Goal: Information Seeking & Learning: Compare options

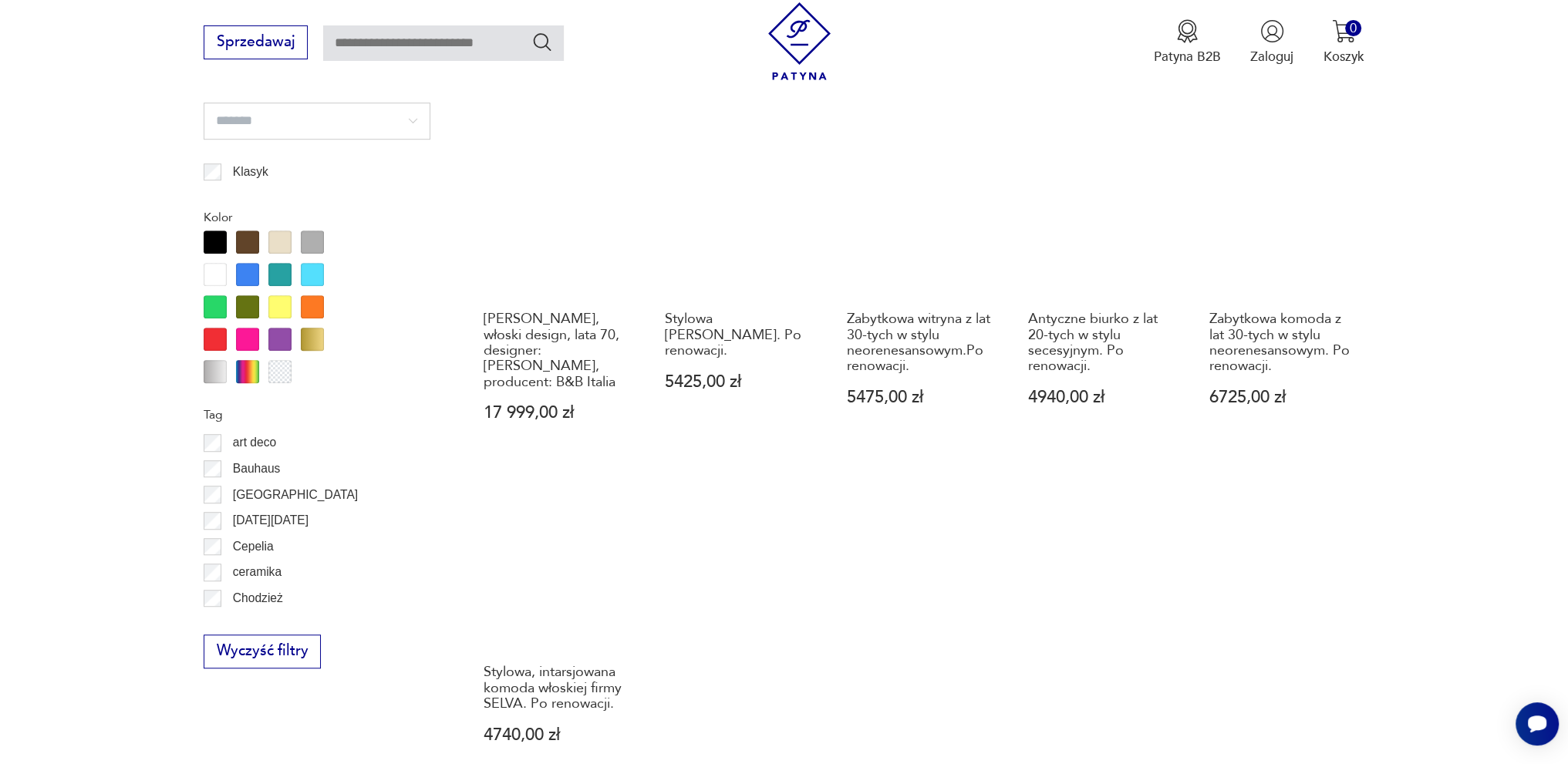
scroll to position [1592, 0]
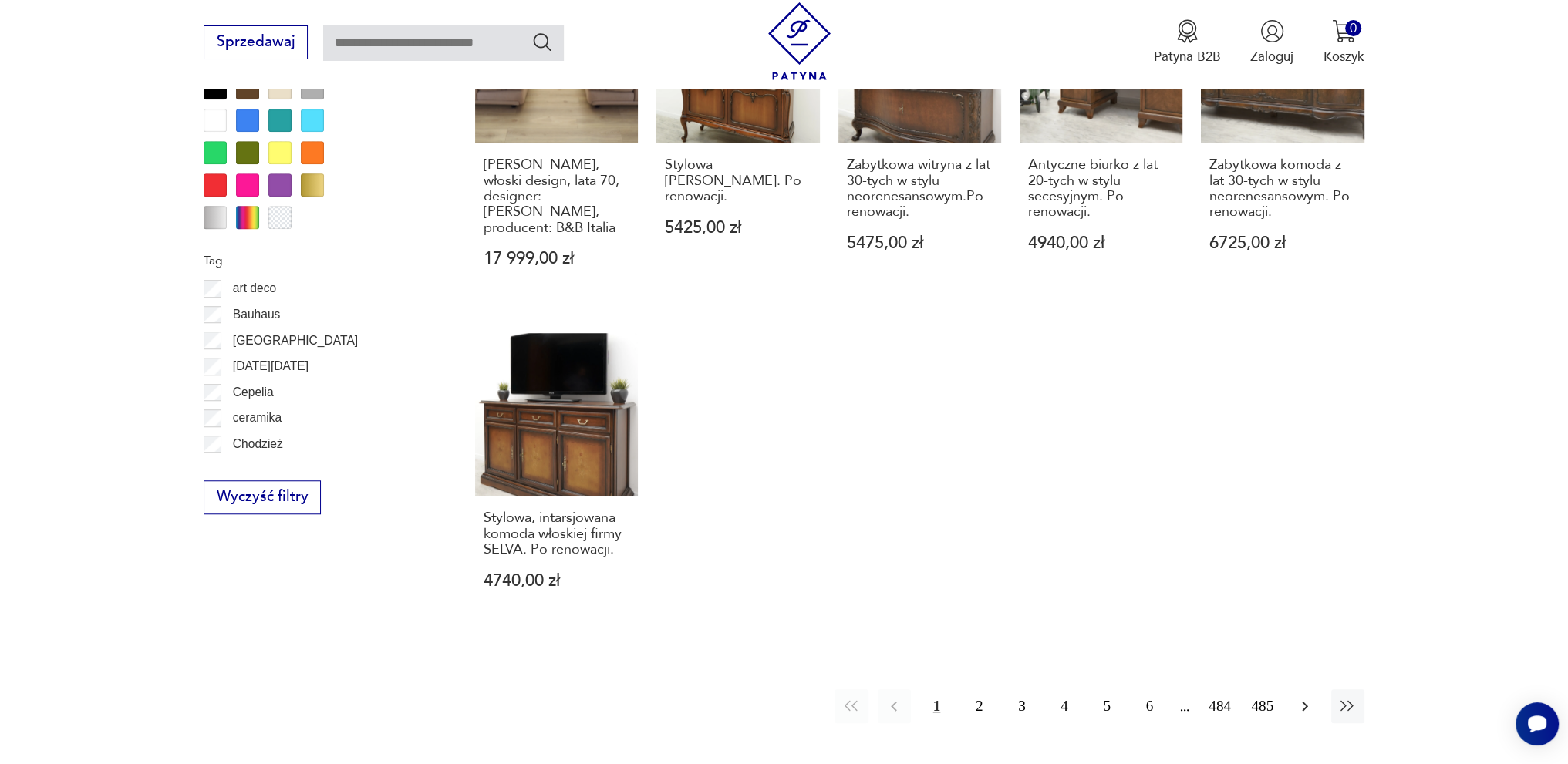
click at [1317, 690] on button "button" at bounding box center [1304, 705] width 33 height 33
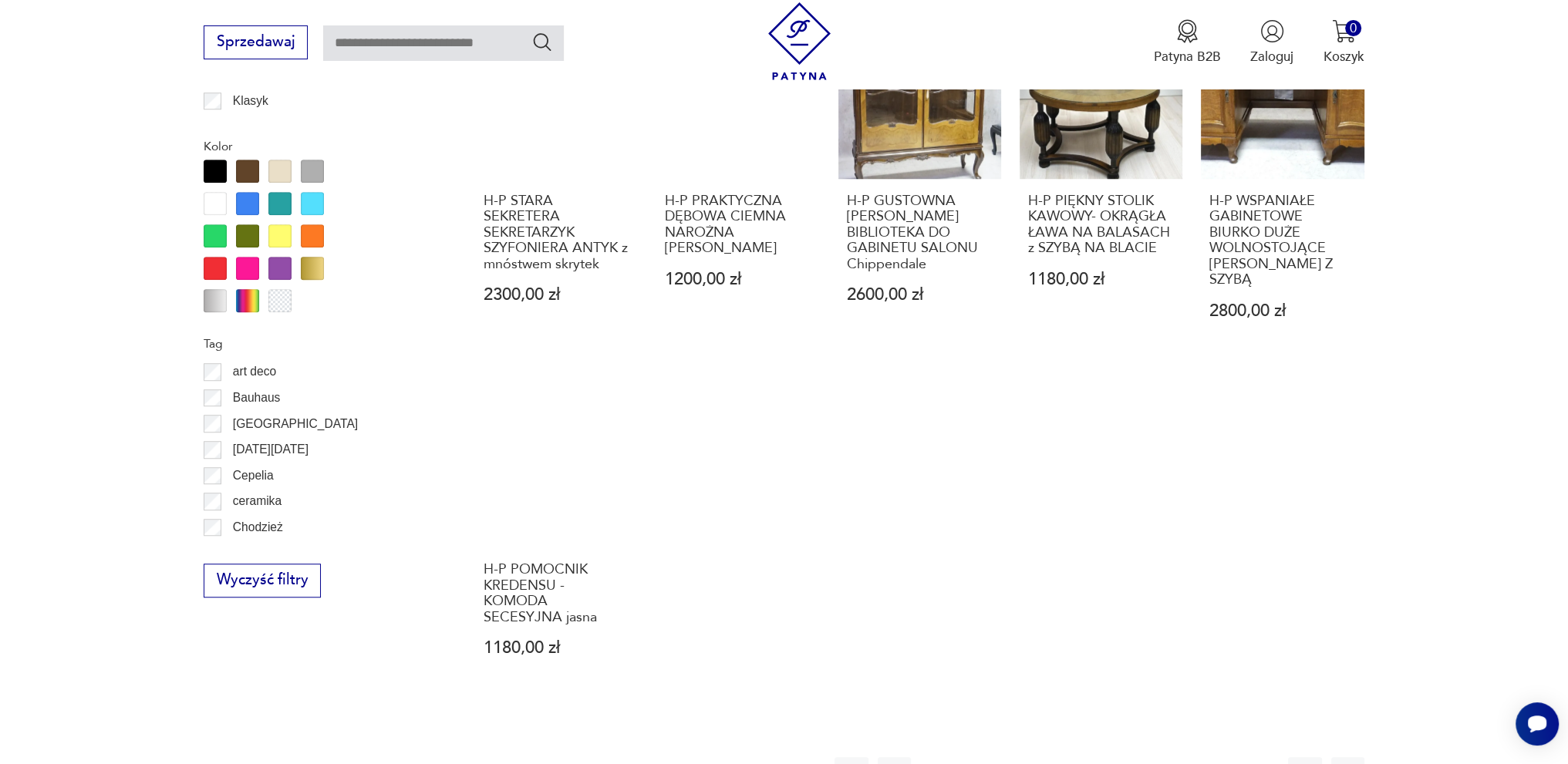
scroll to position [1669, 0]
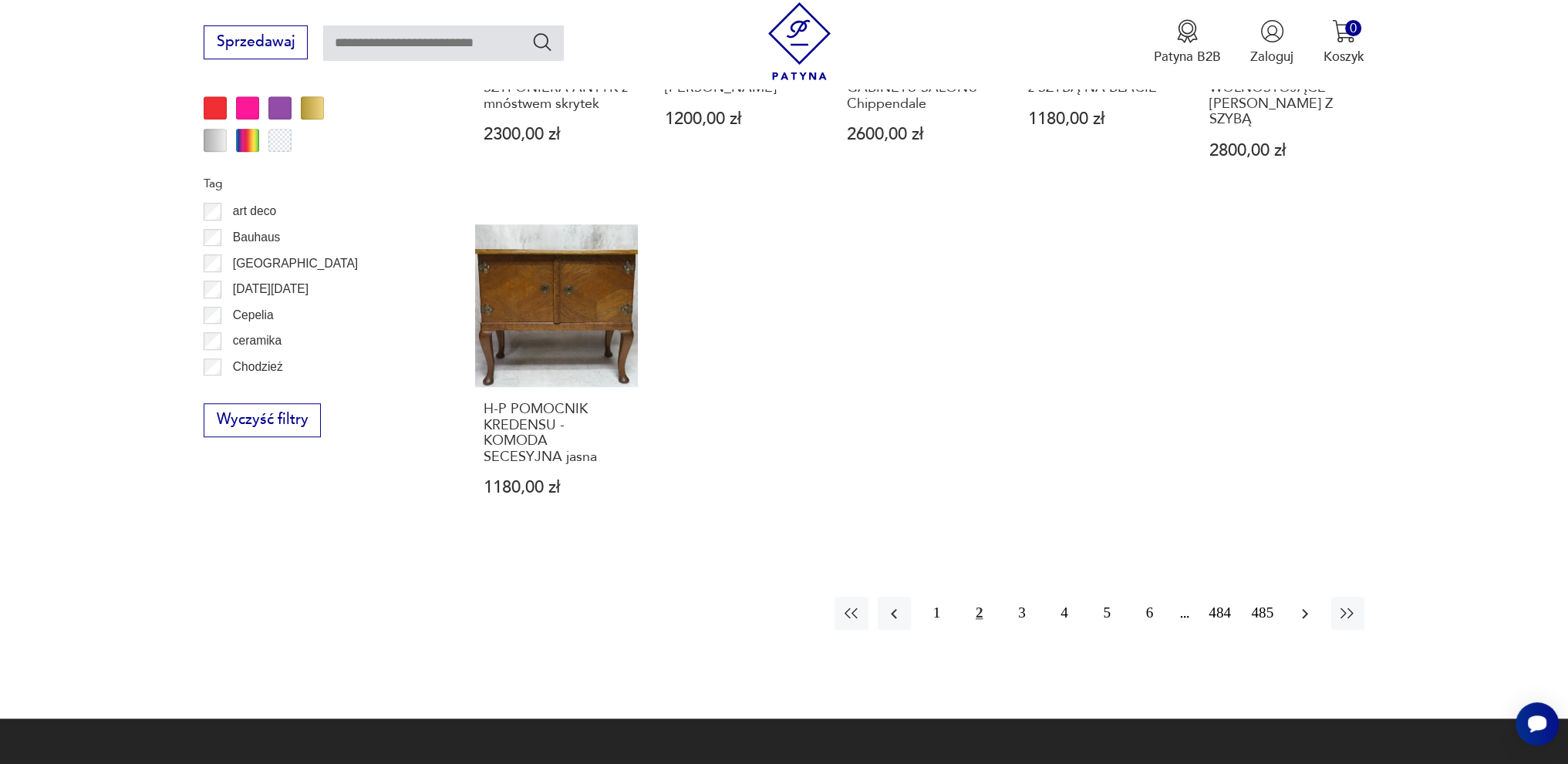
click at [1309, 596] on button "button" at bounding box center [1304, 612] width 33 height 33
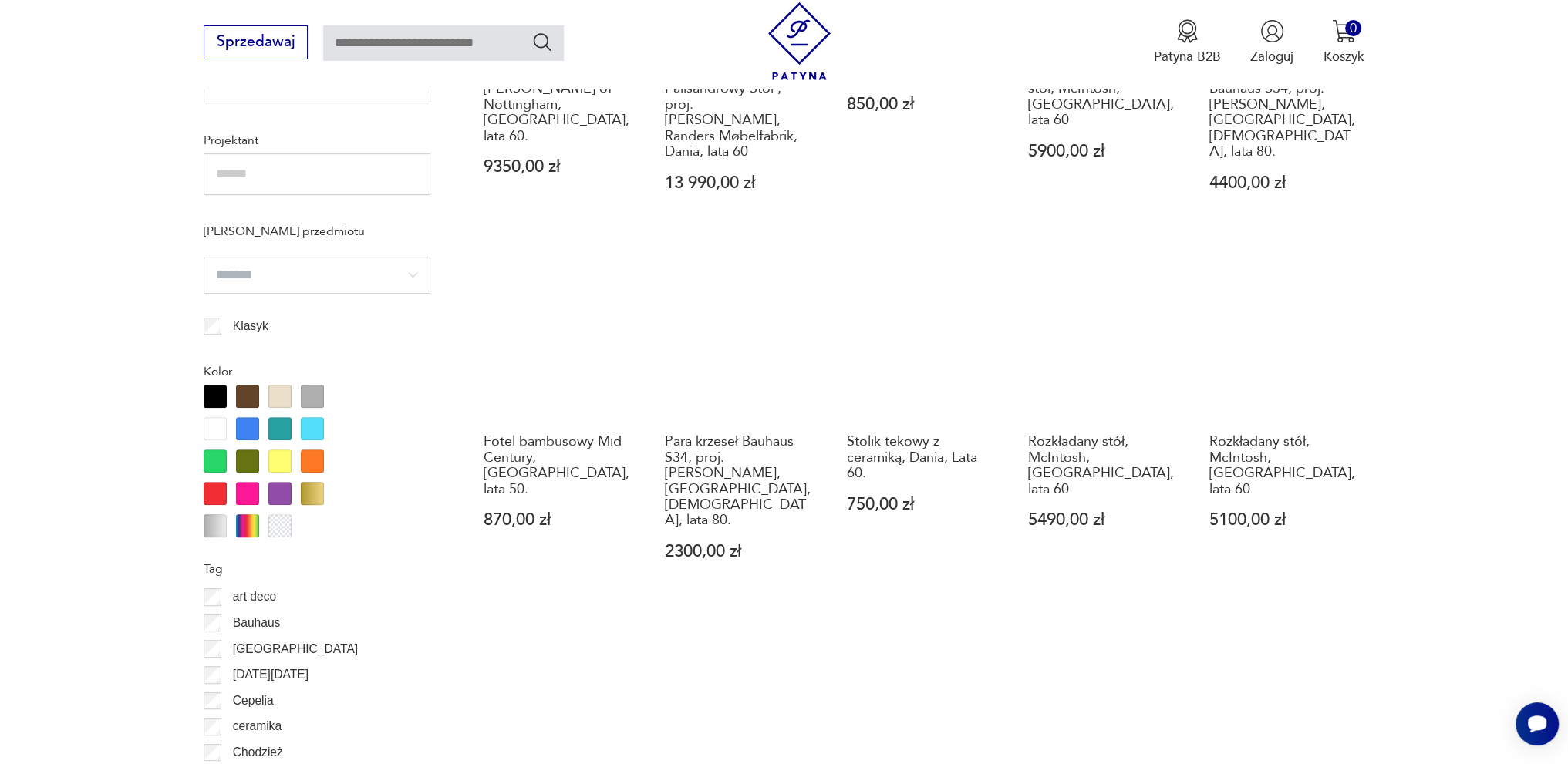
scroll to position [1514, 0]
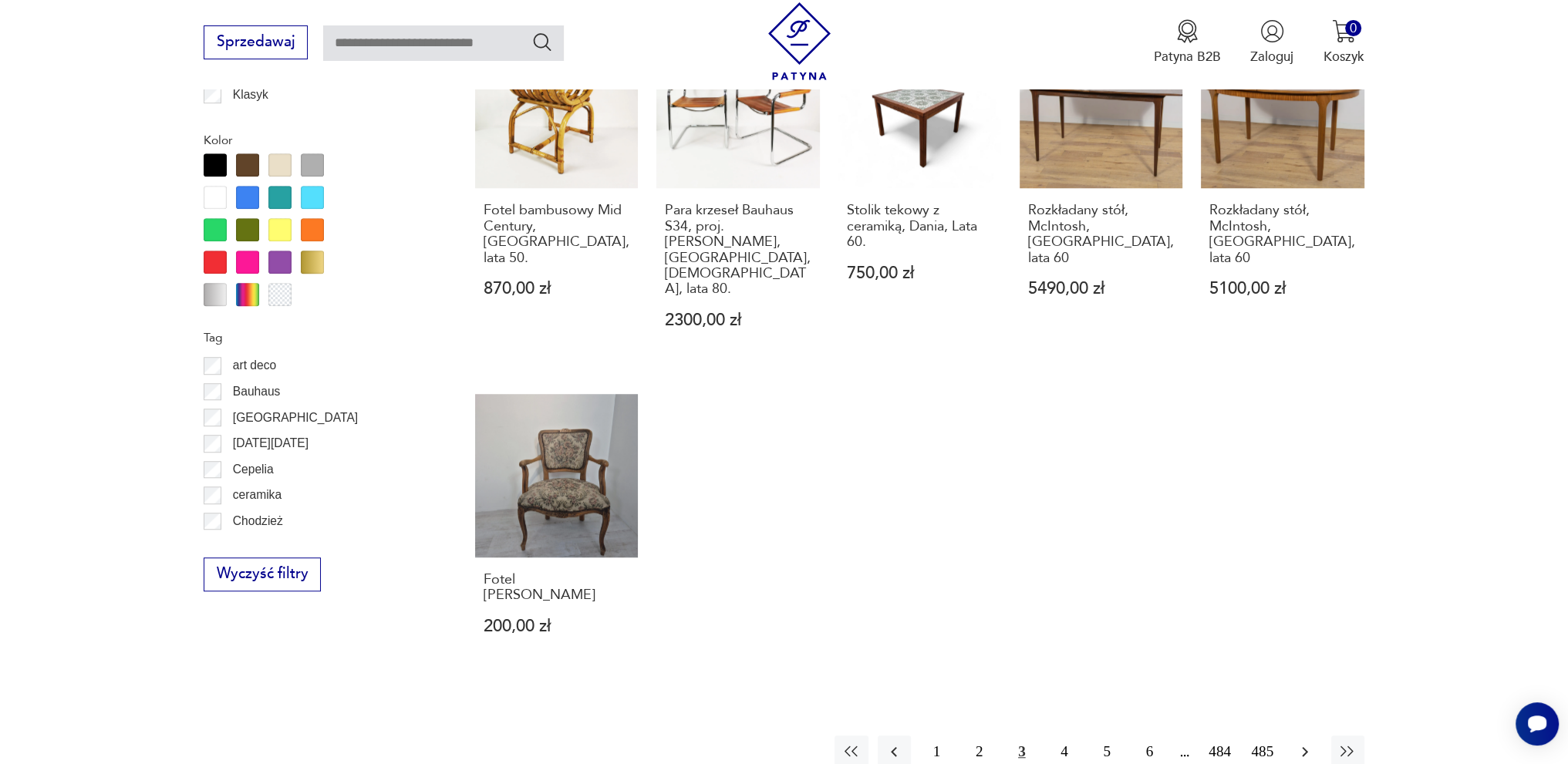
click at [1307, 742] on icon "button" at bounding box center [1304, 751] width 19 height 19
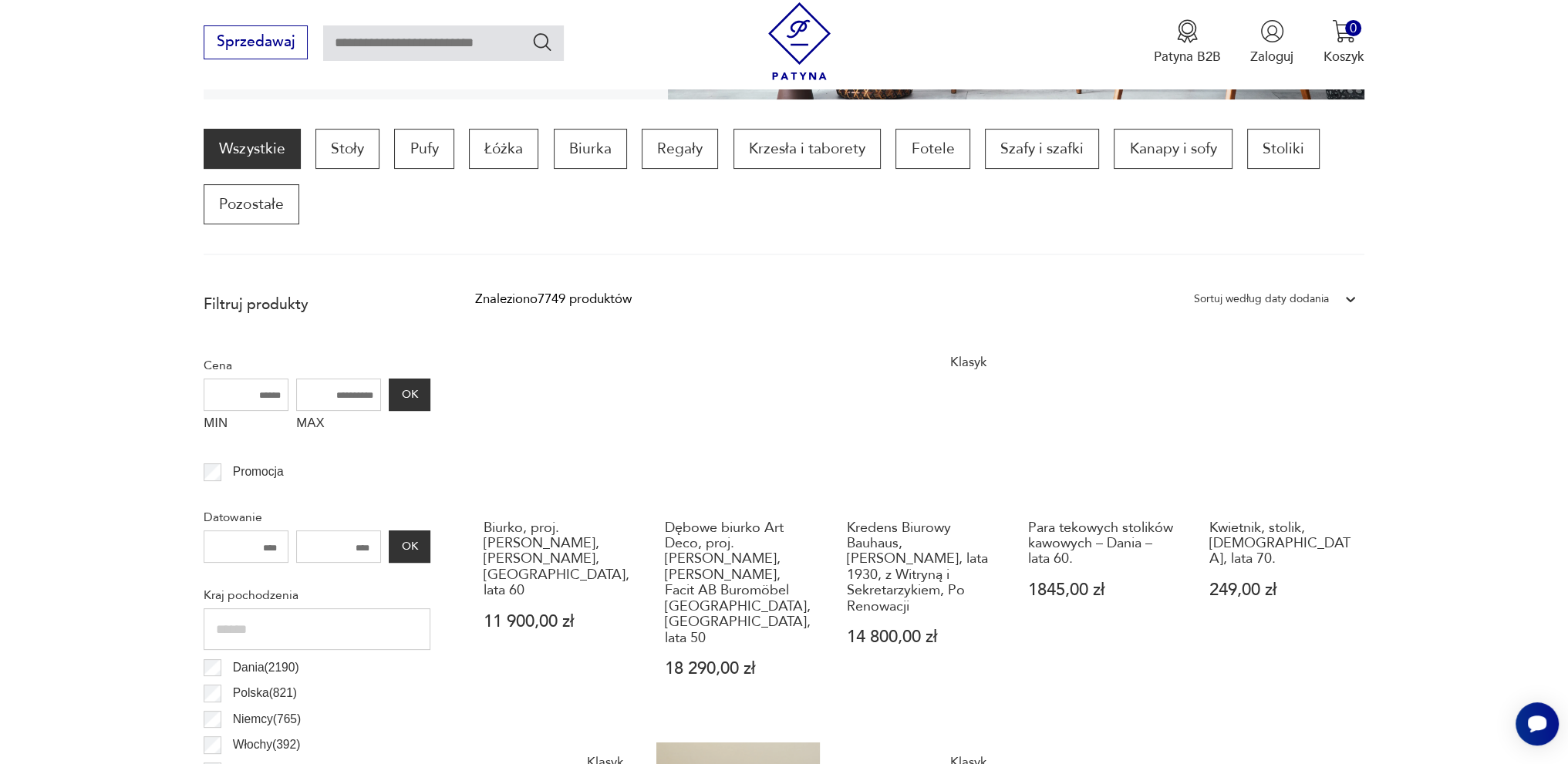
scroll to position [435, 0]
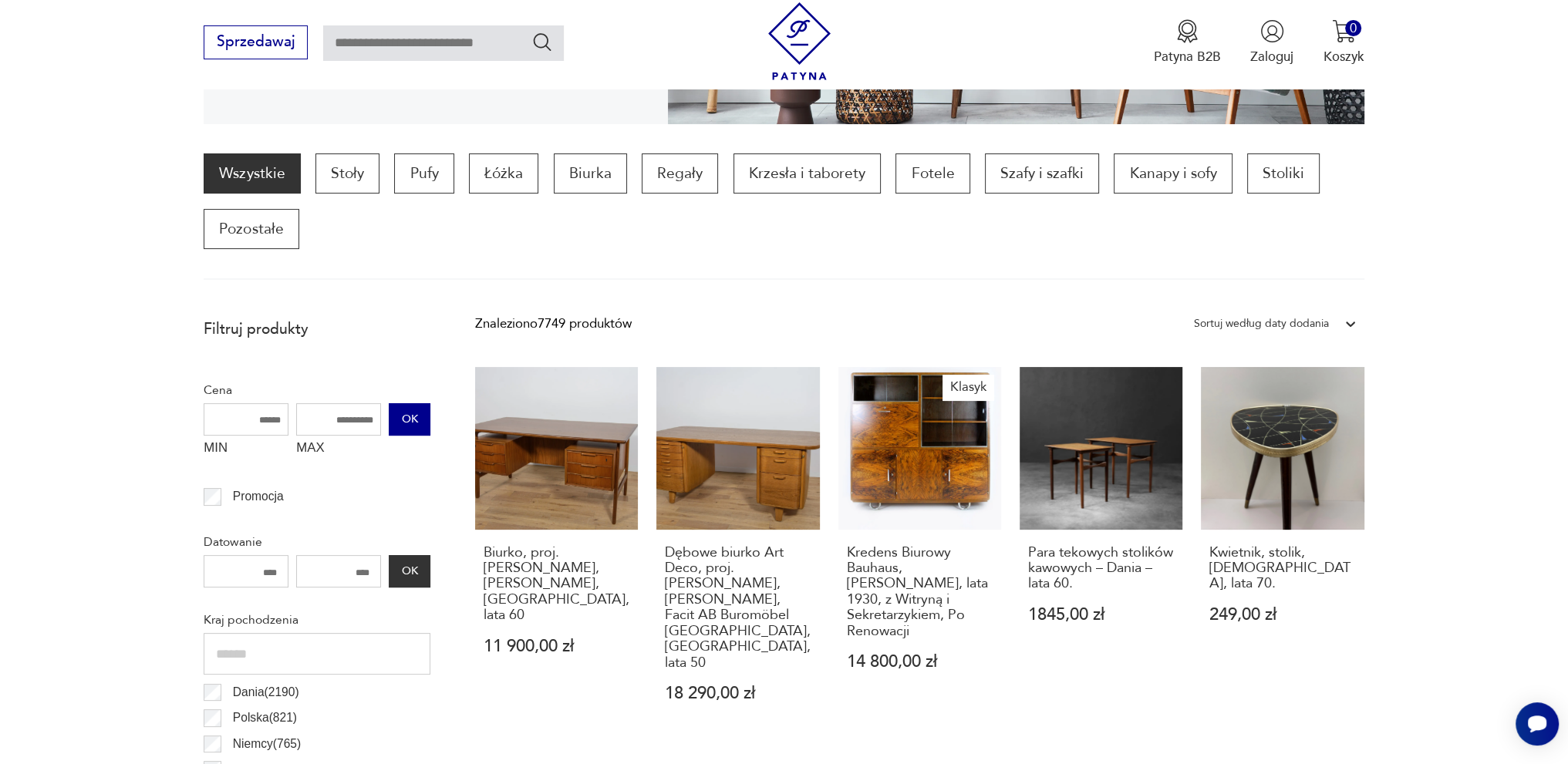
drag, startPoint x: 319, startPoint y: 416, endPoint x: 398, endPoint y: 420, distance: 79.1
click at [398, 420] on div "MIN MAX OK" at bounding box center [317, 434] width 226 height 62
drag, startPoint x: 325, startPoint y: 419, endPoint x: 367, endPoint y: 419, distance: 42.0
click at [367, 419] on input "MAX" at bounding box center [337, 419] width 84 height 33
click at [361, 421] on input "MAX" at bounding box center [337, 419] width 84 height 33
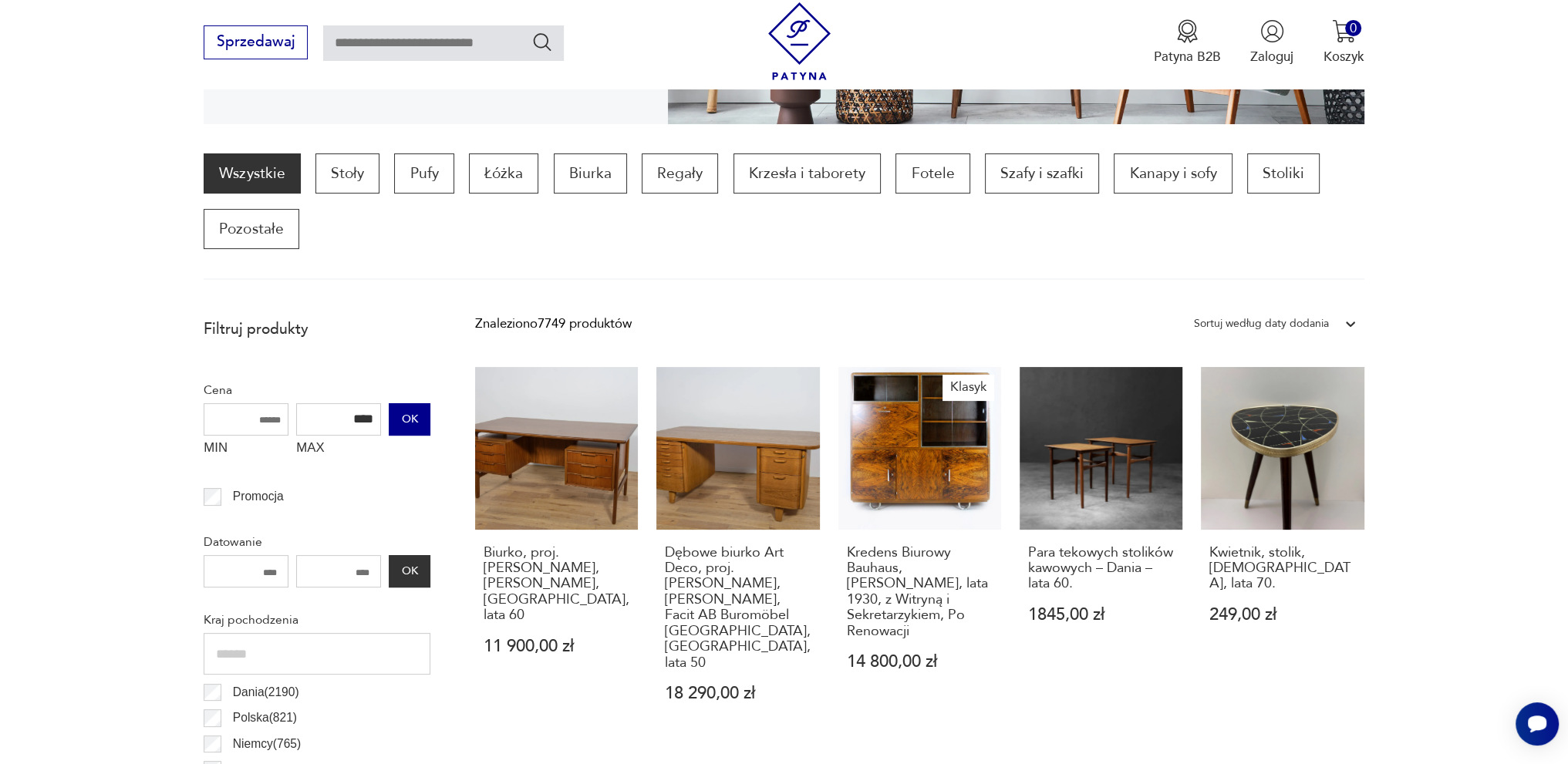
type input "****"
click at [421, 419] on button "OK" at bounding box center [410, 419] width 42 height 33
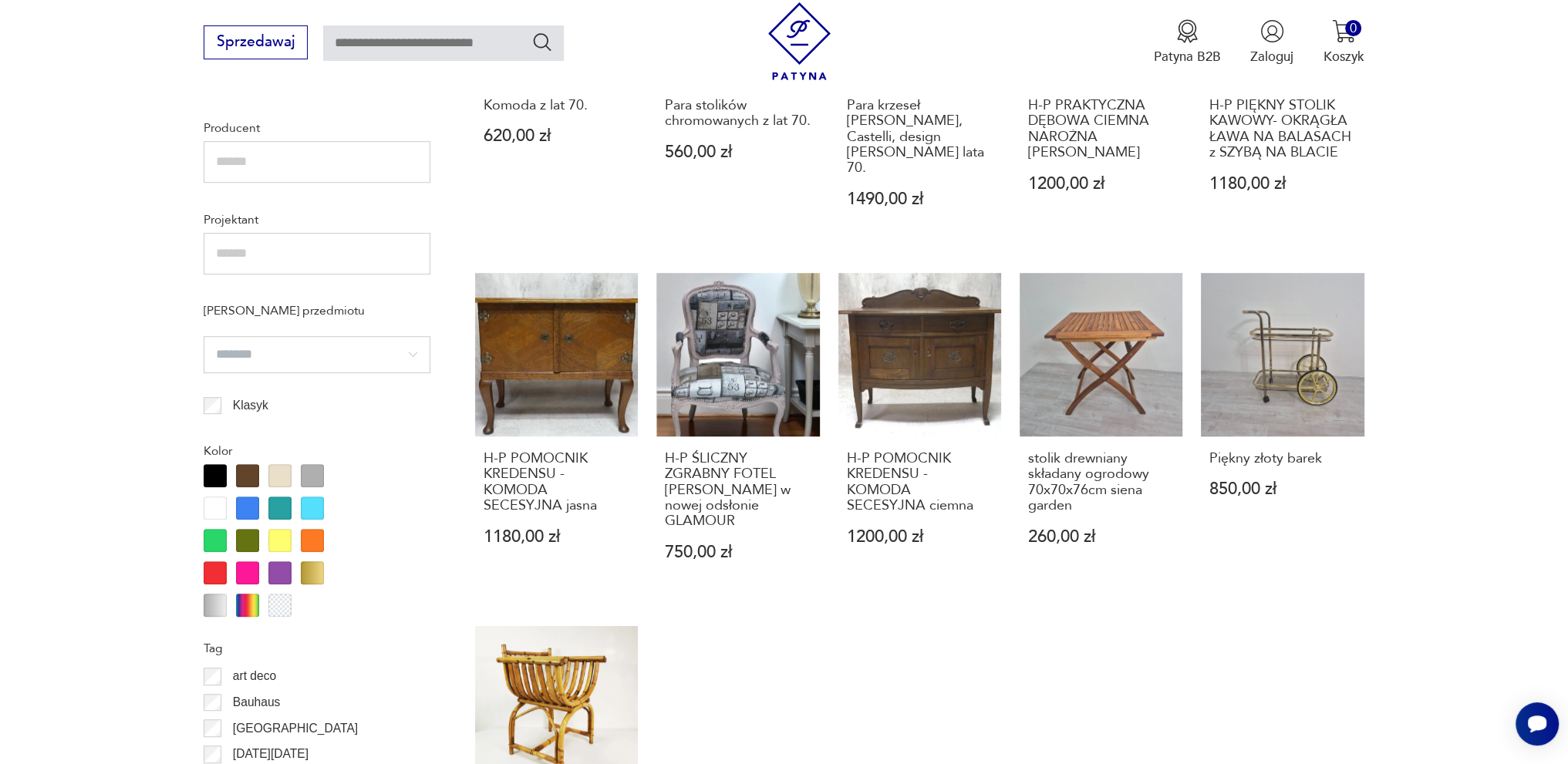
scroll to position [1206, 0]
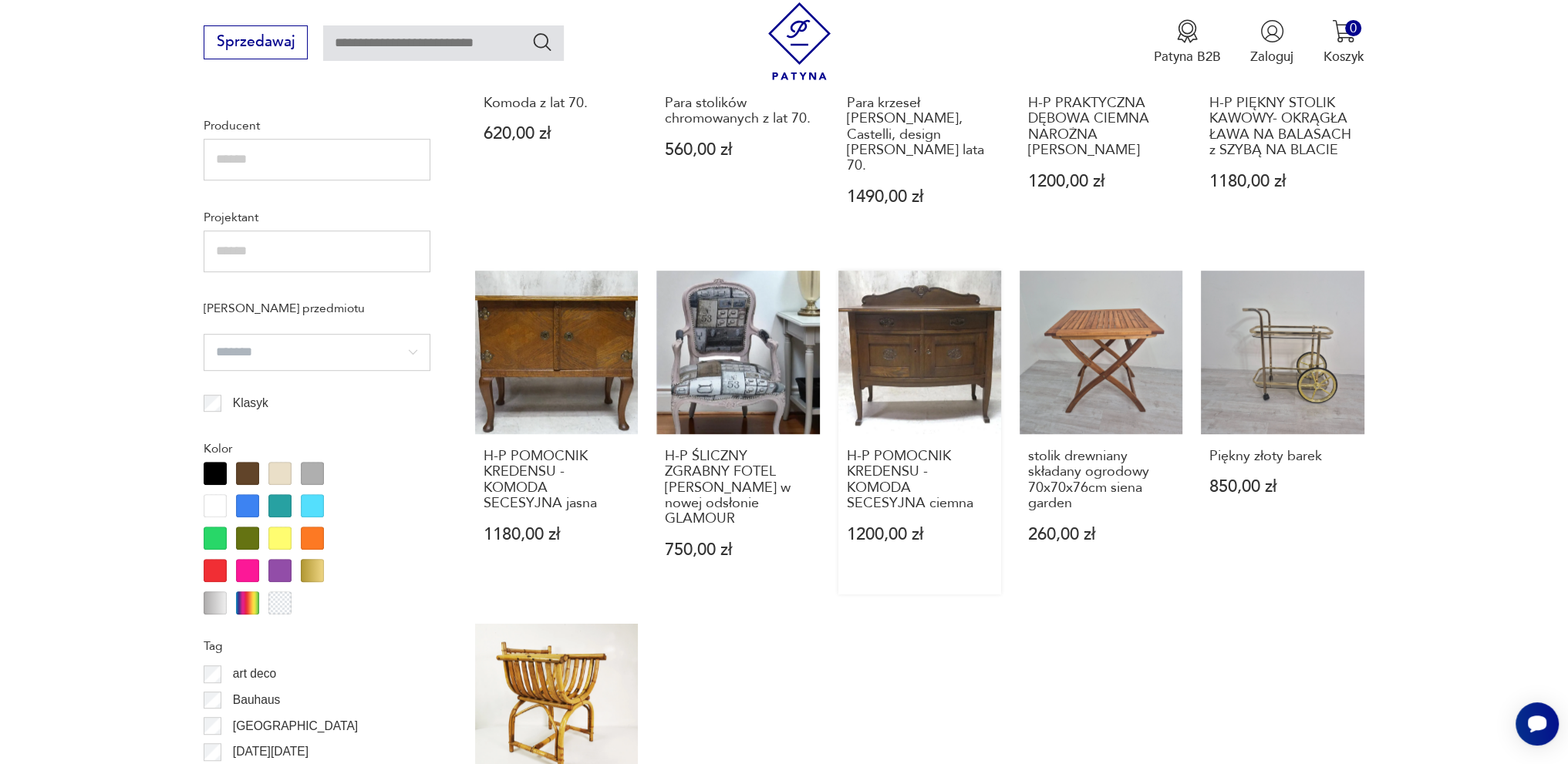
click at [942, 394] on link "H-P POMOCNIK KREDENSU - KOMODA SECESYJNA ciemna 1200,00 zł" at bounding box center [920, 433] width 163 height 323
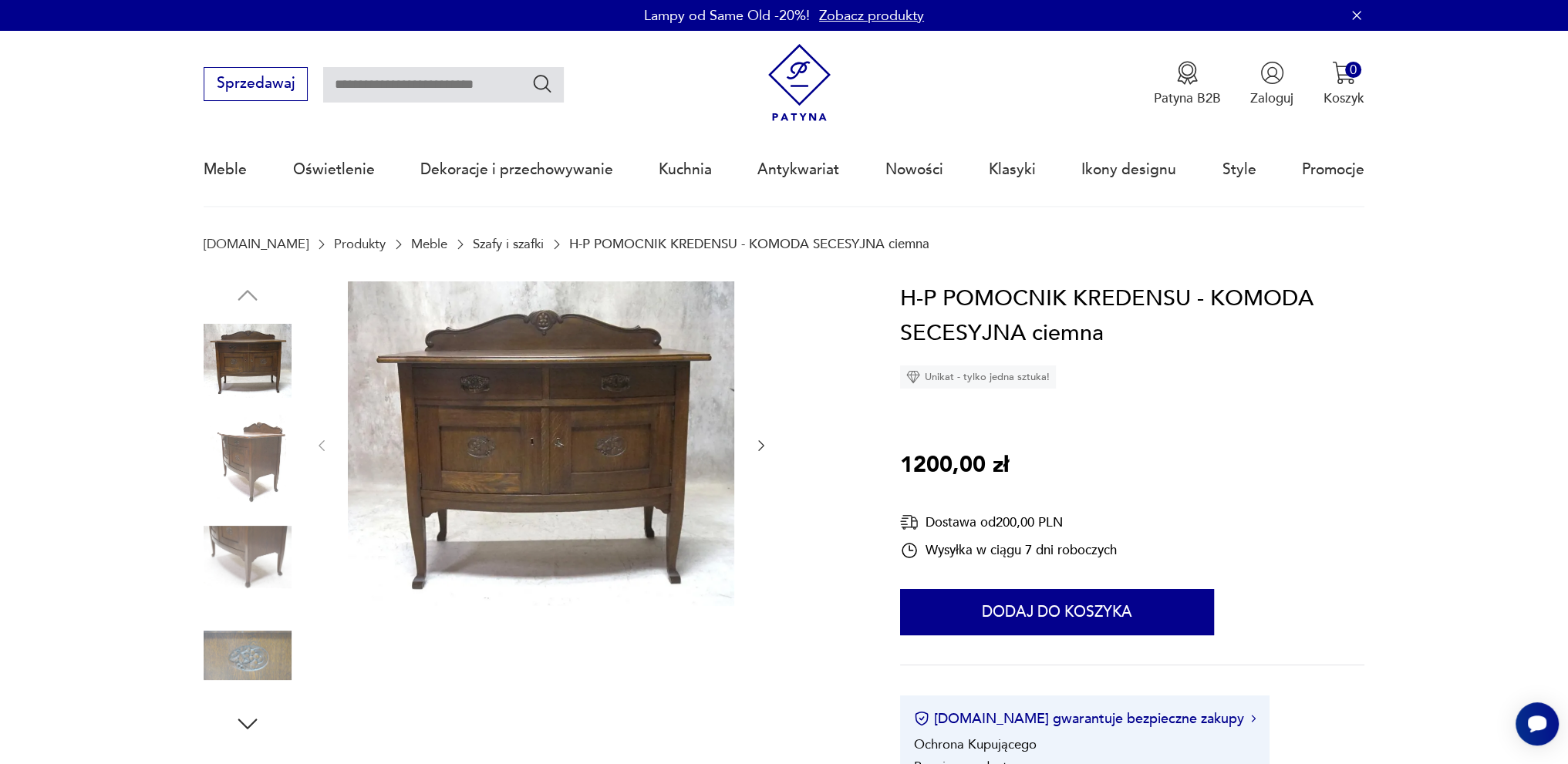
click at [759, 449] on icon "button" at bounding box center [761, 446] width 6 height 11
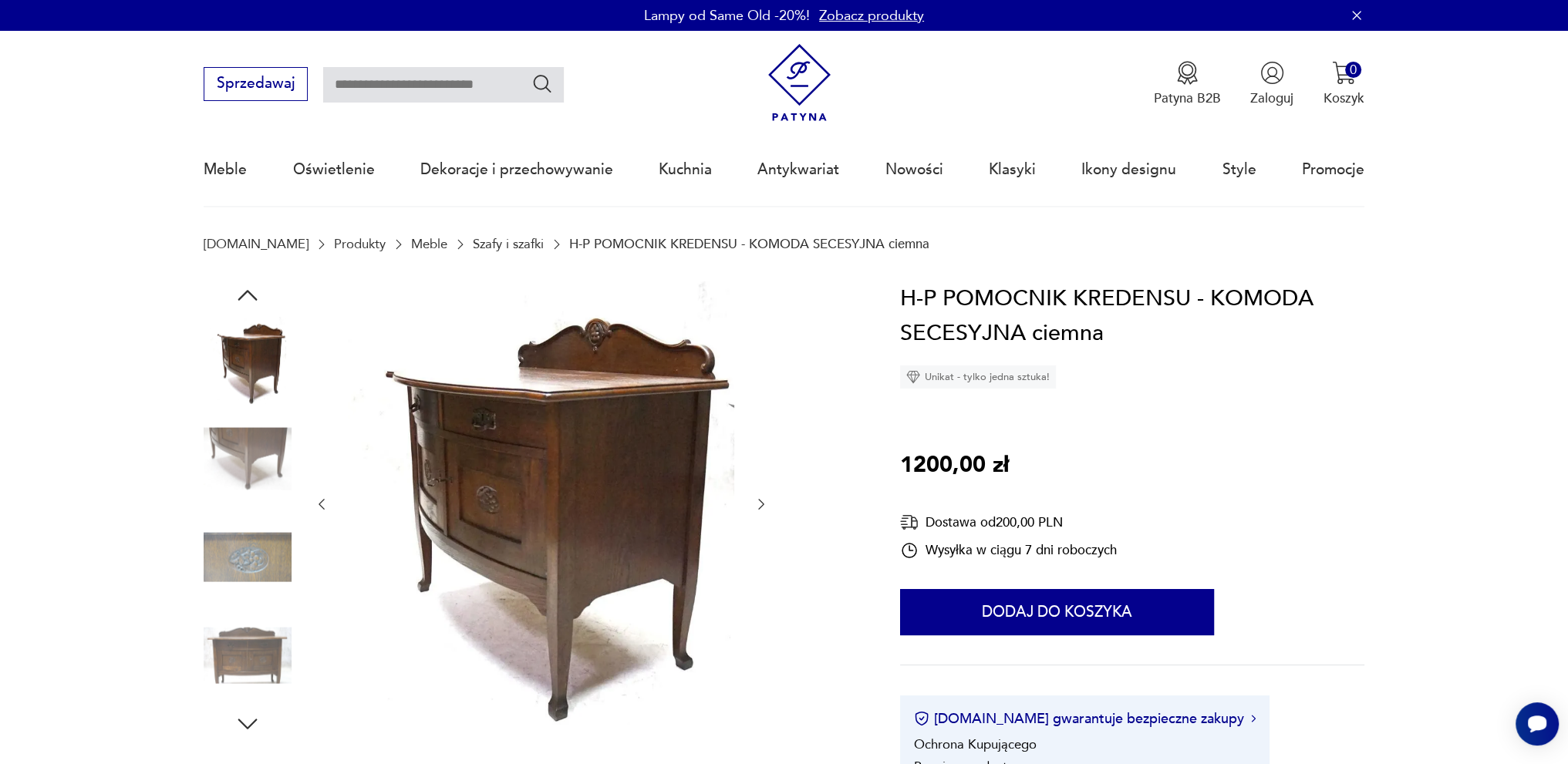
click at [770, 444] on div at bounding box center [529, 510] width 652 height 456
click at [760, 506] on icon "button" at bounding box center [761, 504] width 16 height 16
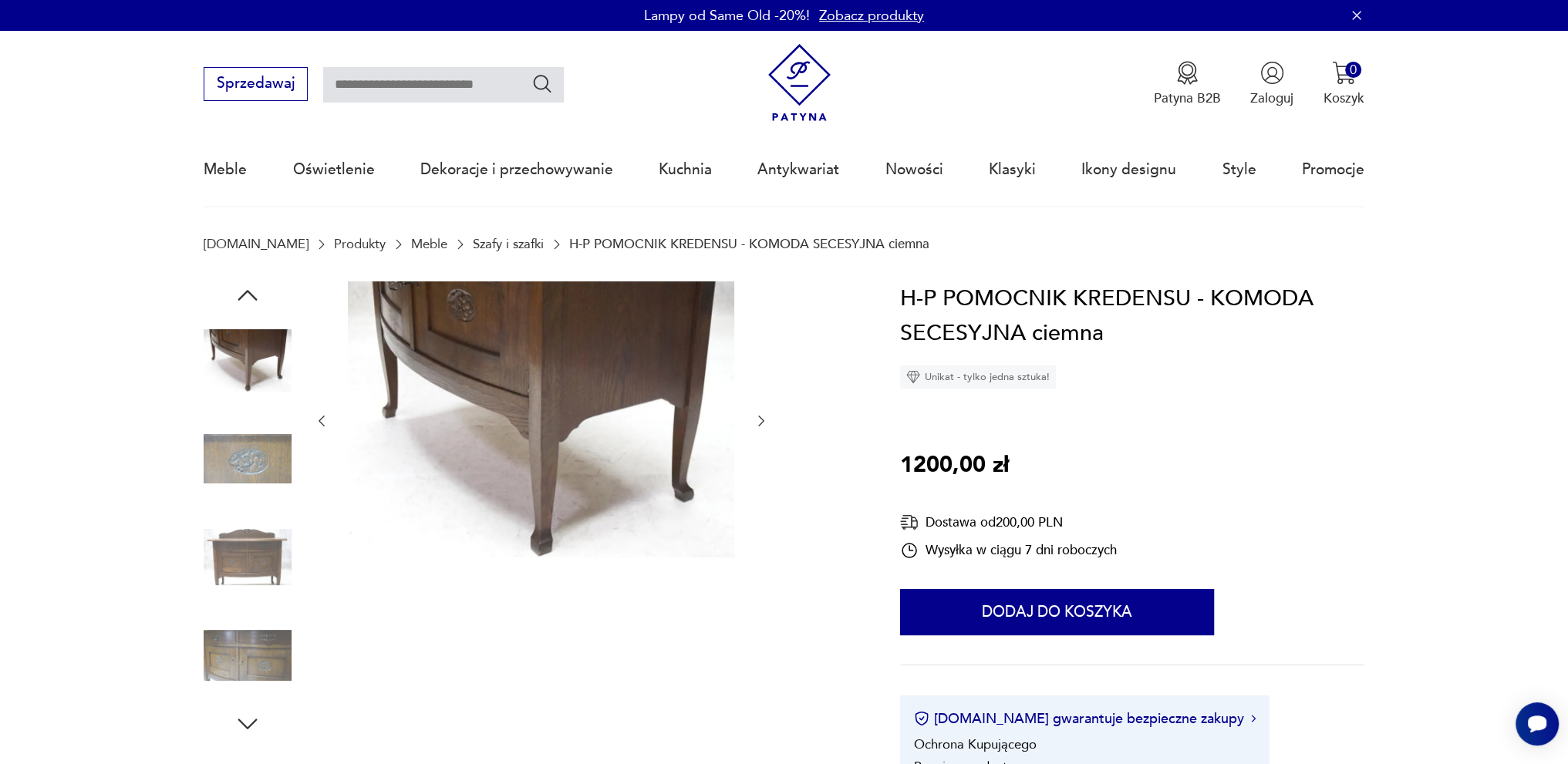
click at [759, 420] on icon "button" at bounding box center [761, 422] width 16 height 16
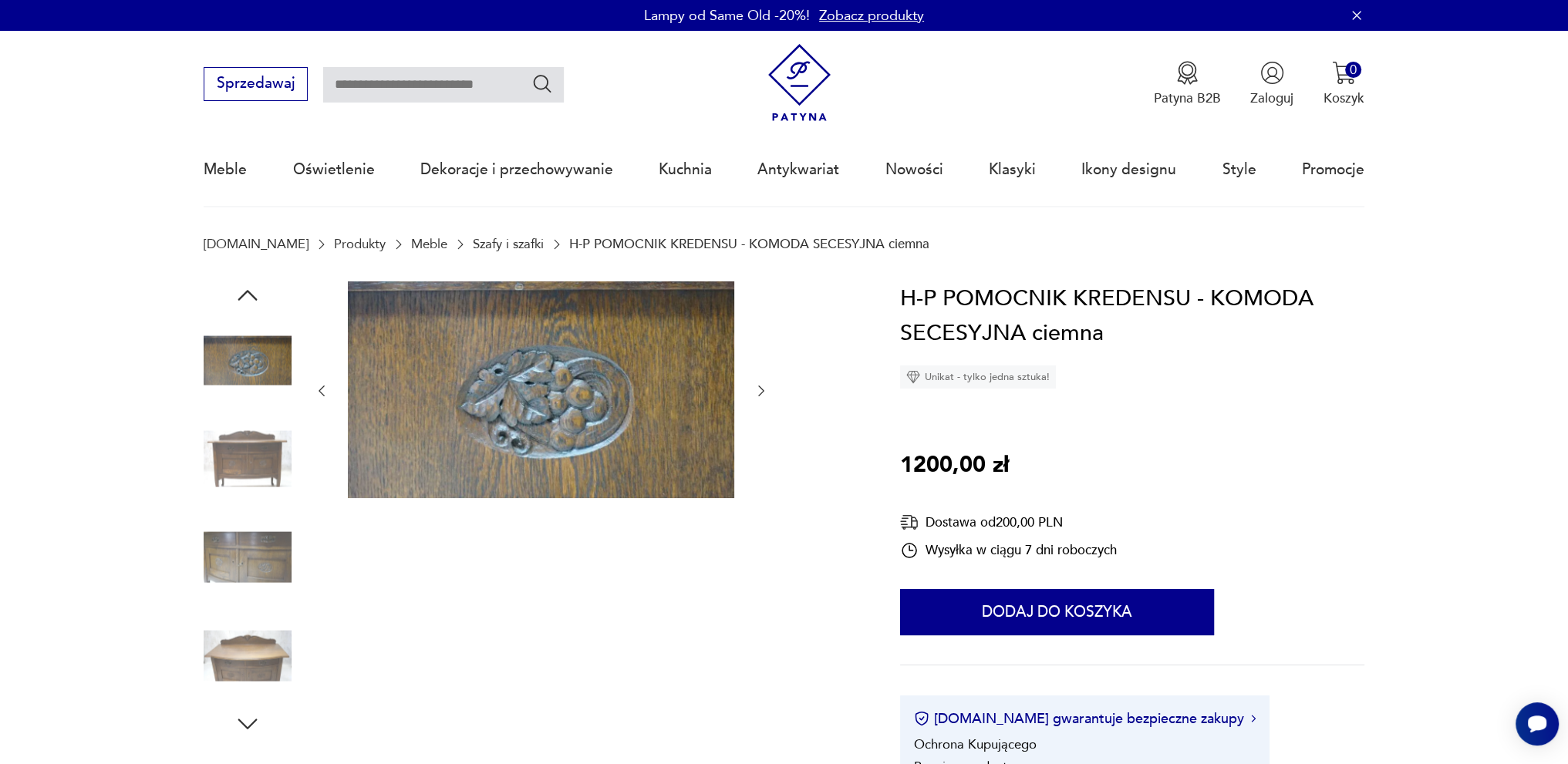
click at [771, 403] on div at bounding box center [529, 510] width 652 height 456
click at [763, 390] on icon "button" at bounding box center [761, 391] width 16 height 16
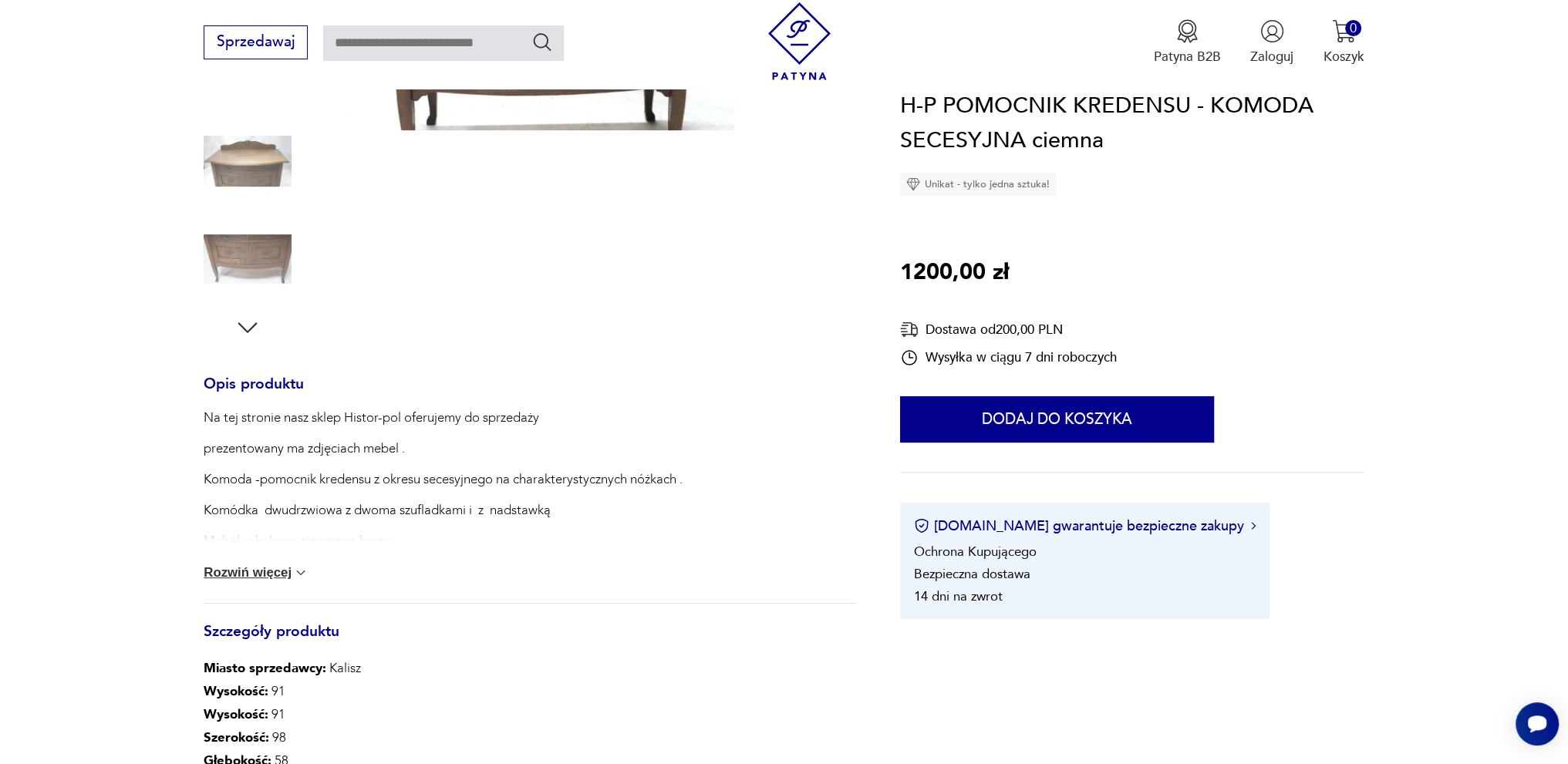
scroll to position [462, 0]
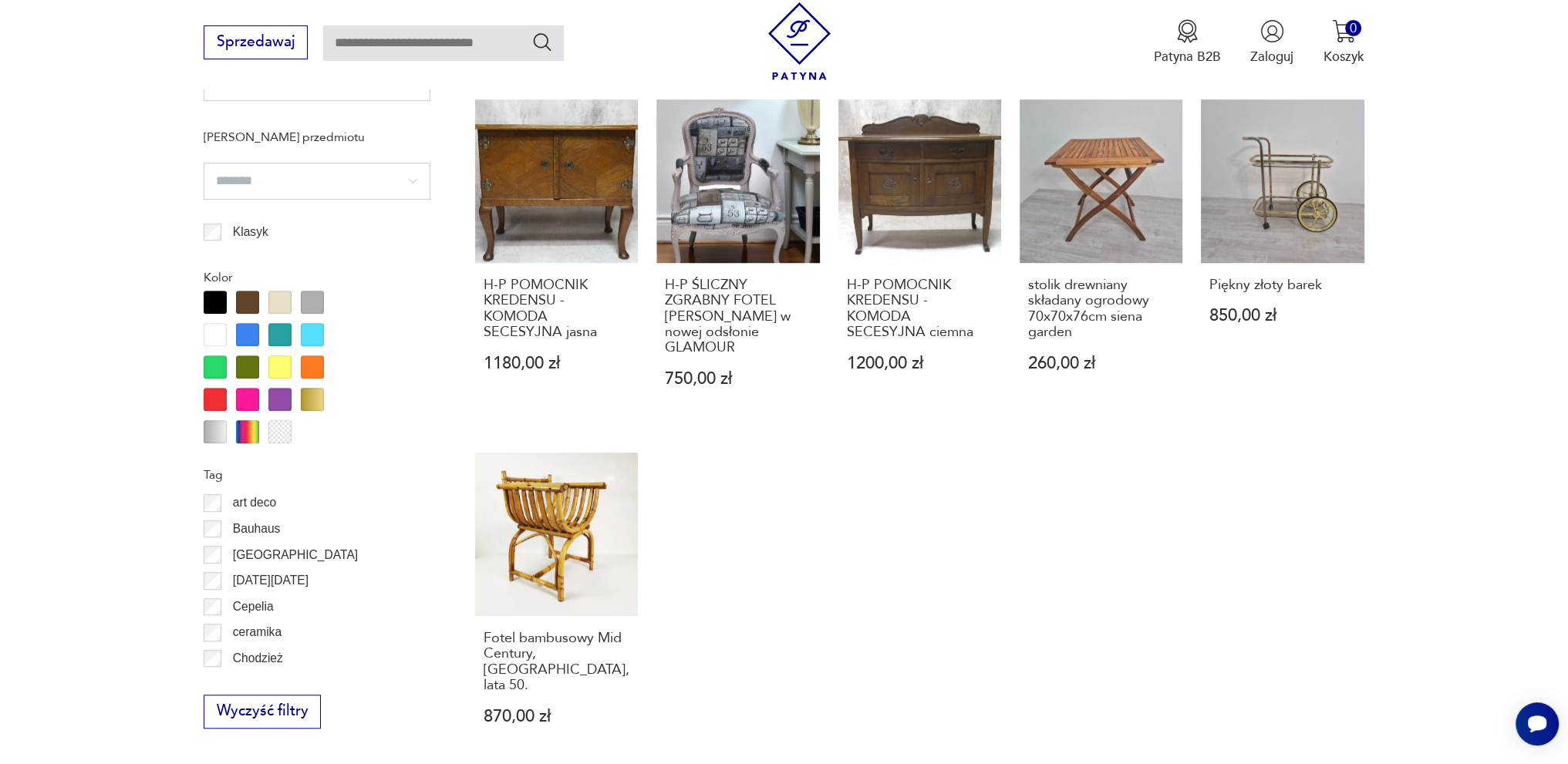
scroll to position [1608, 0]
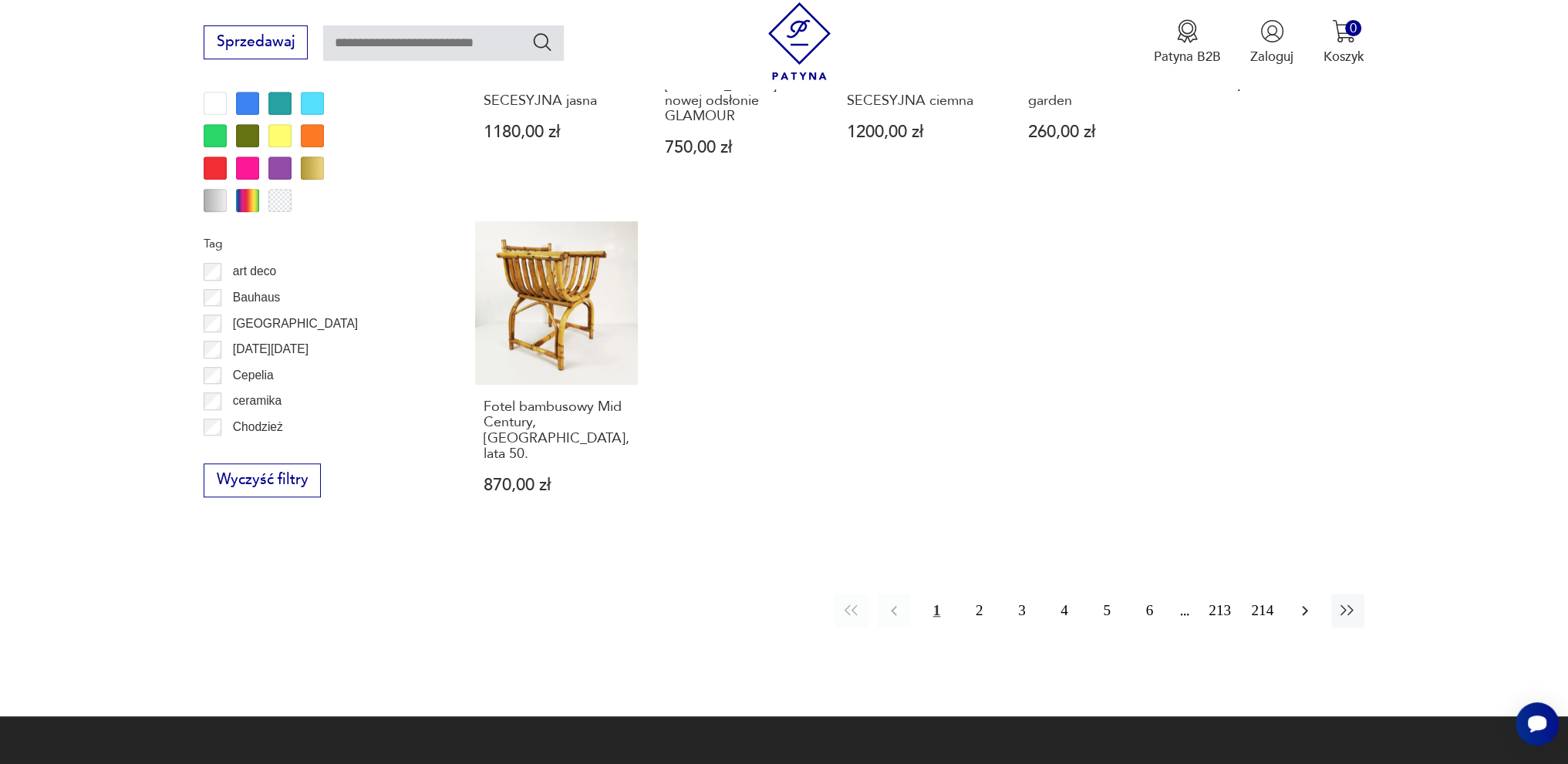
click at [1309, 601] on icon "button" at bounding box center [1304, 610] width 19 height 19
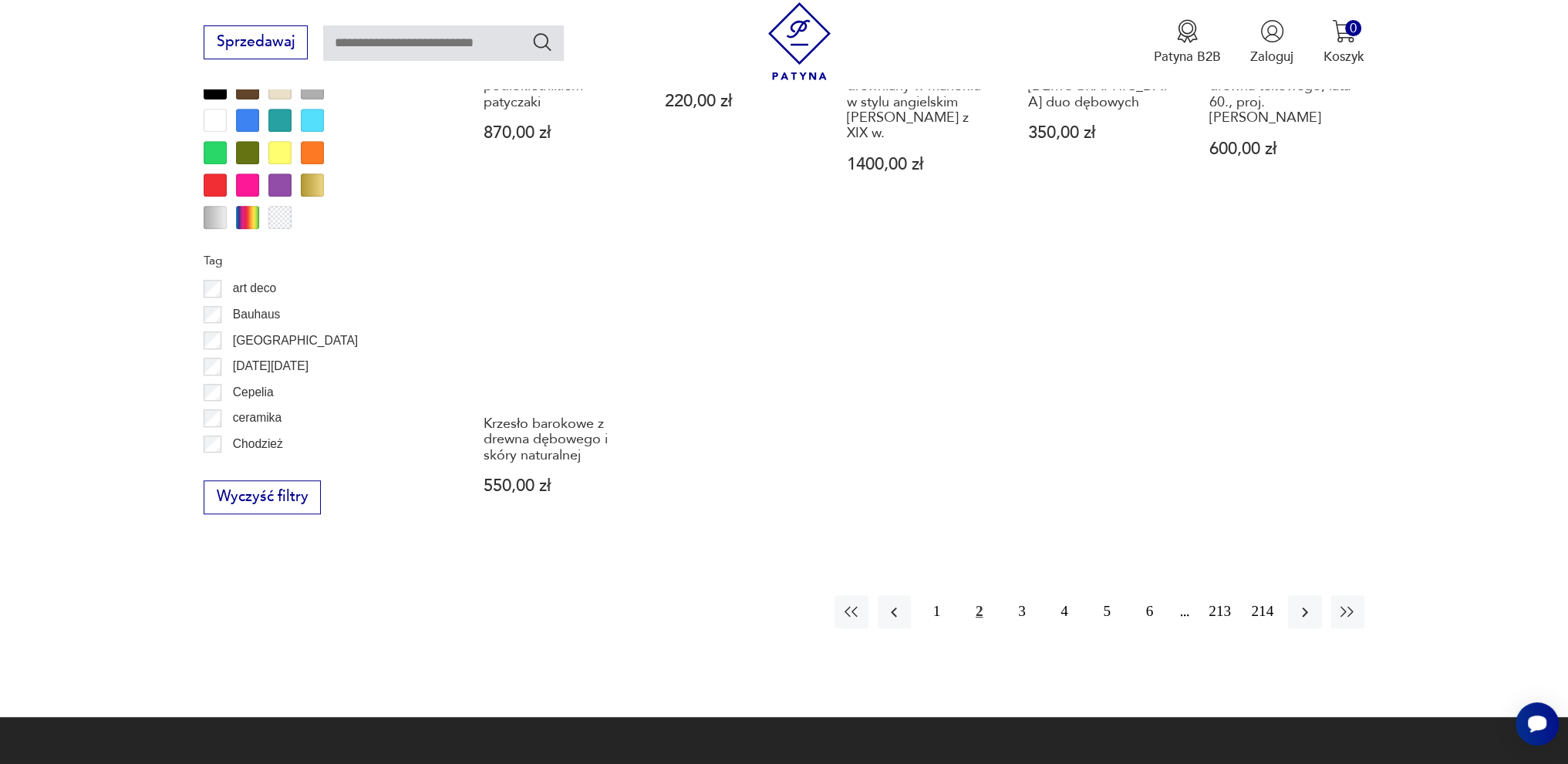
scroll to position [1592, 0]
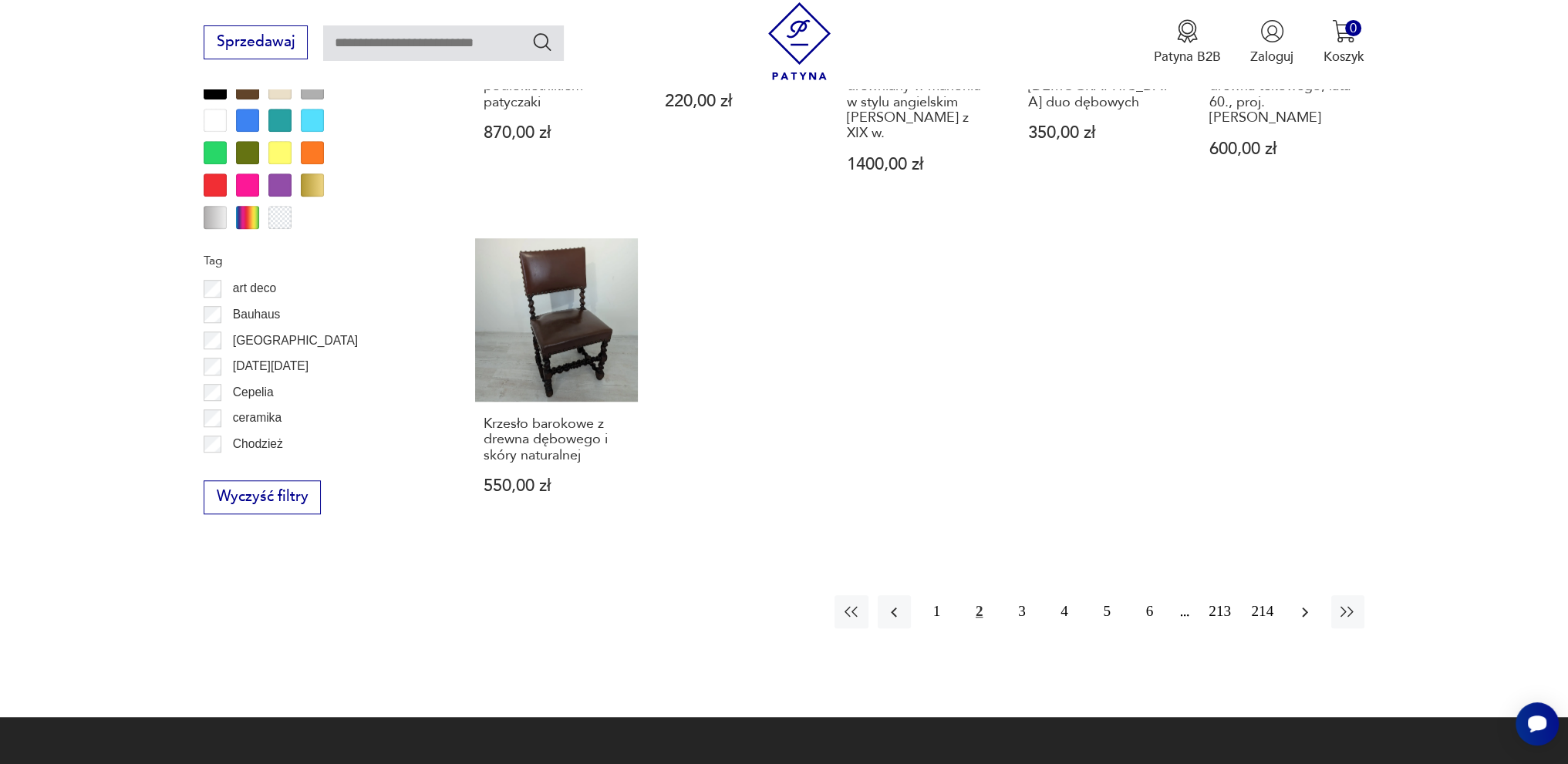
click at [1312, 603] on icon "button" at bounding box center [1304, 612] width 19 height 19
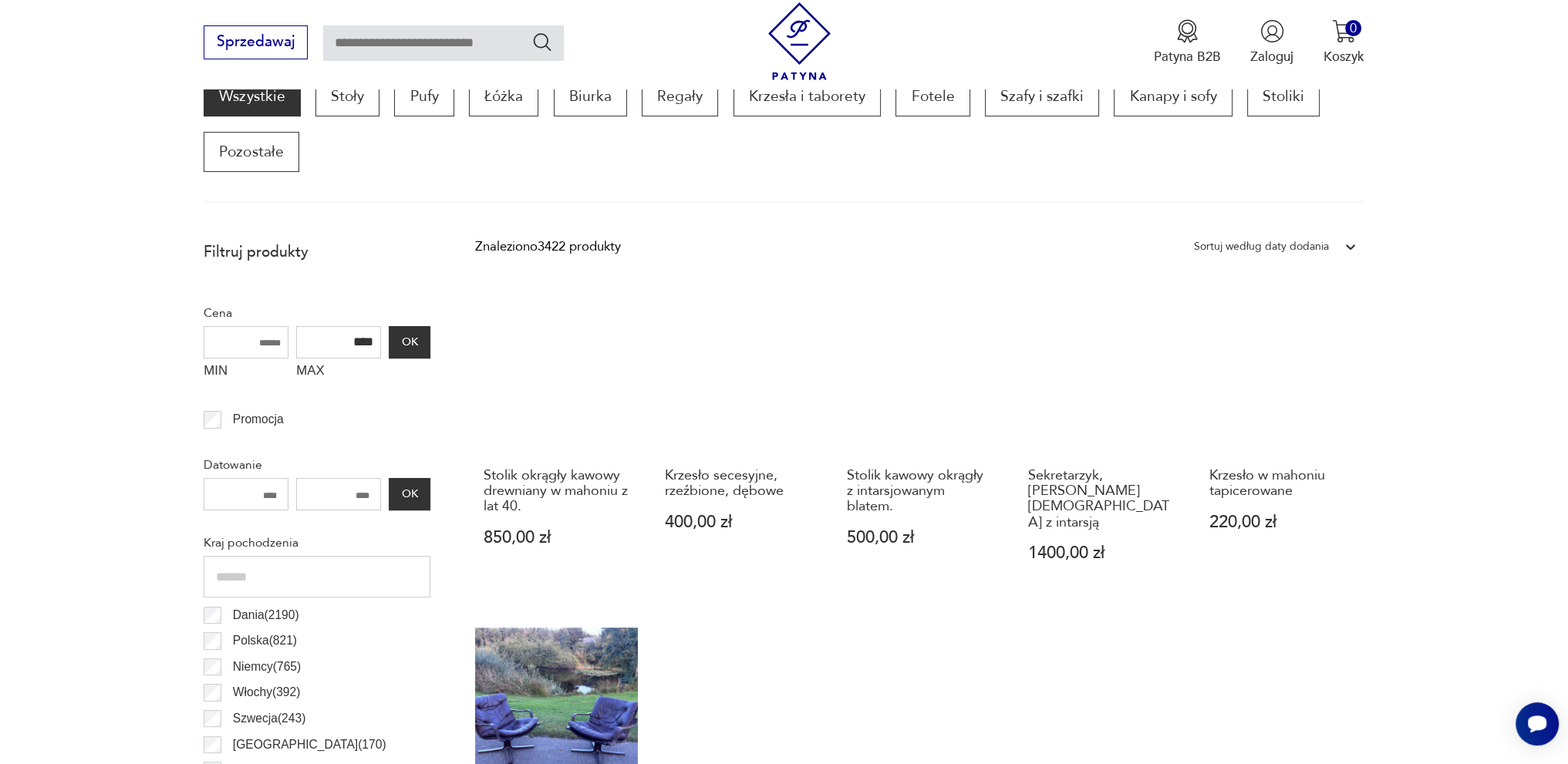
scroll to position [589, 0]
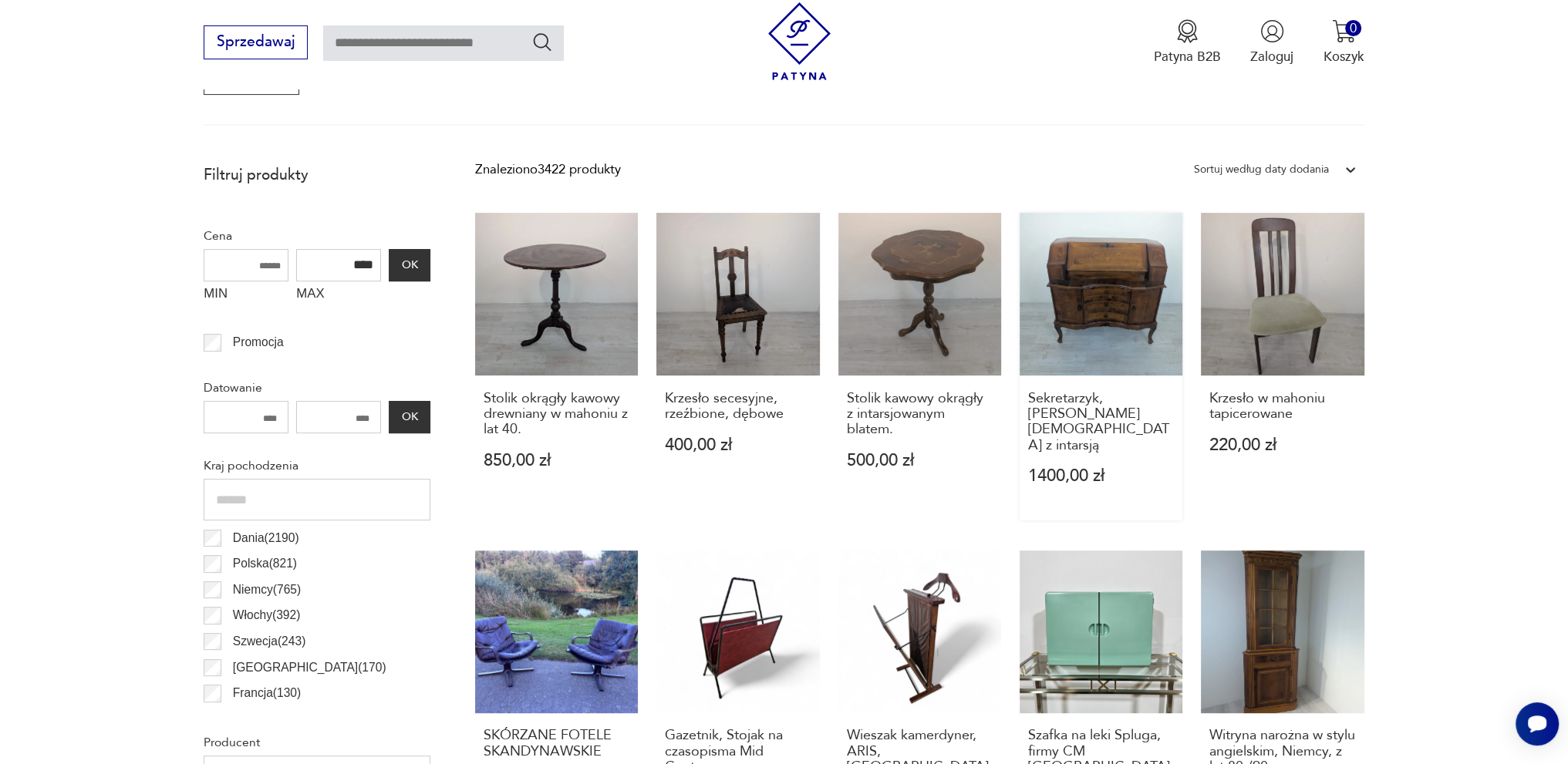
click at [1083, 263] on link "Sekretarzyk, biurko [DEMOGRAPHIC_DATA] z intarsją 1400,00 zł" at bounding box center [1101, 366] width 163 height 308
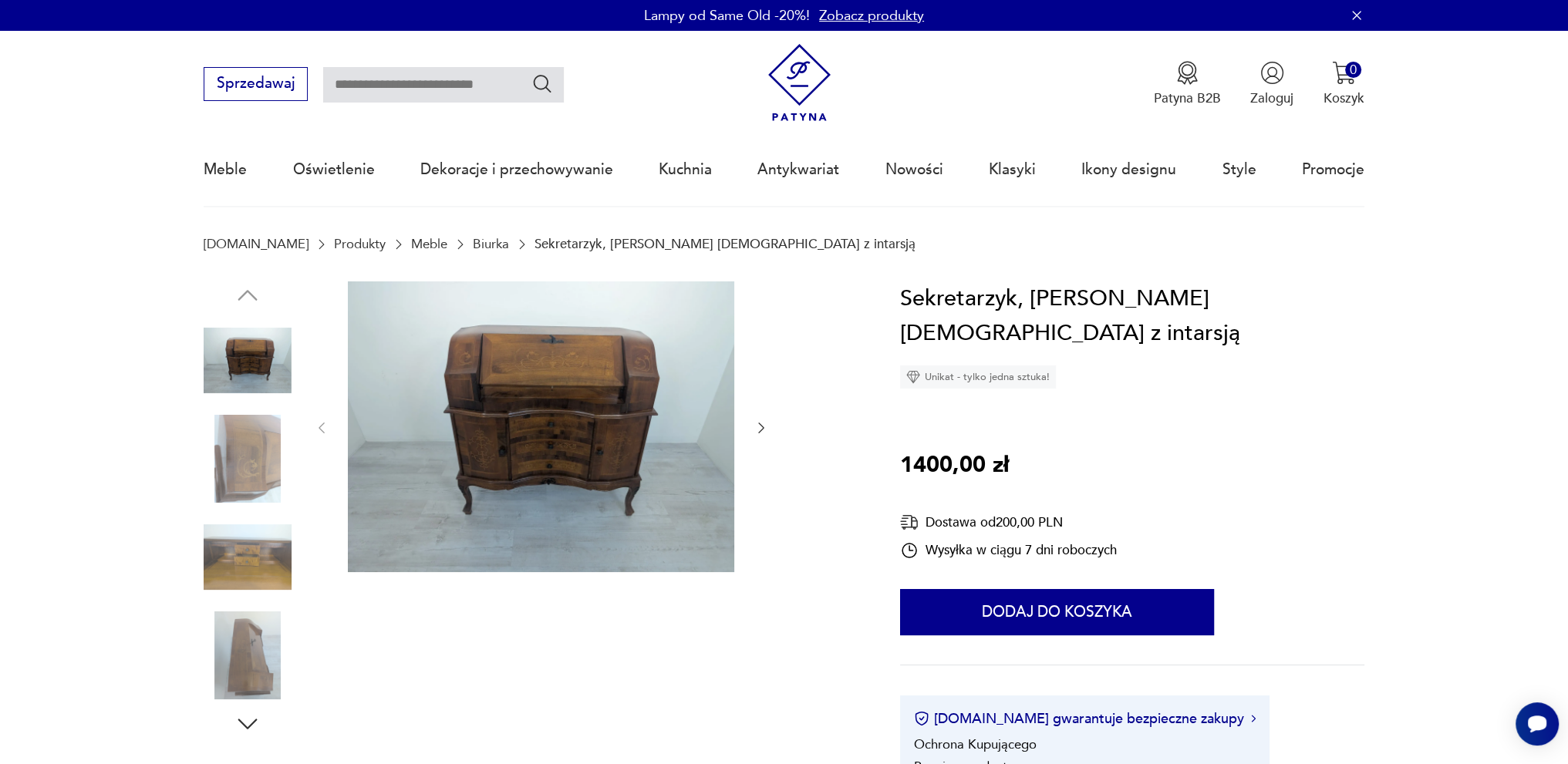
drag, startPoint x: 535, startPoint y: 566, endPoint x: 576, endPoint y: 550, distance: 44.0
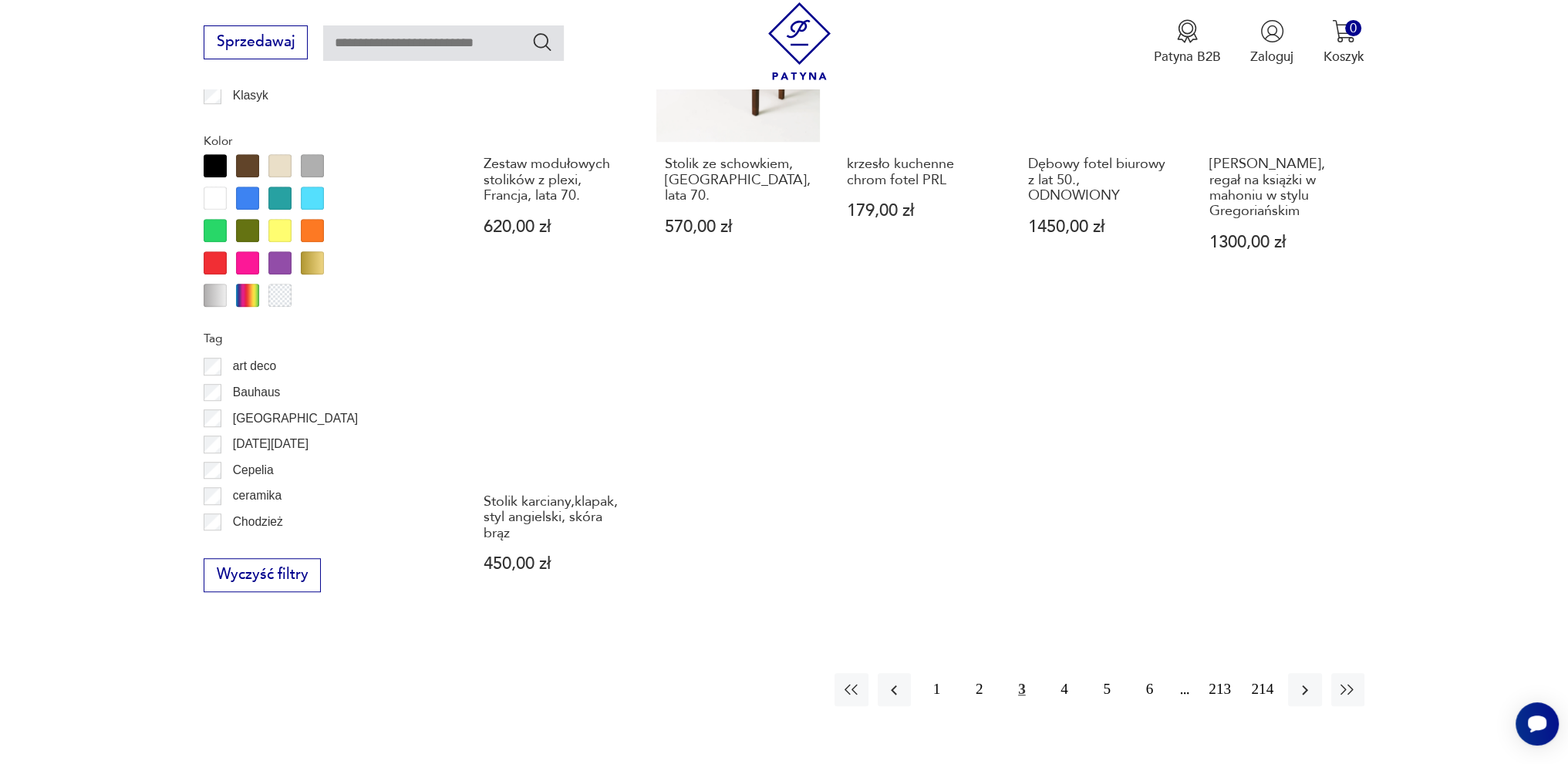
scroll to position [1514, 0]
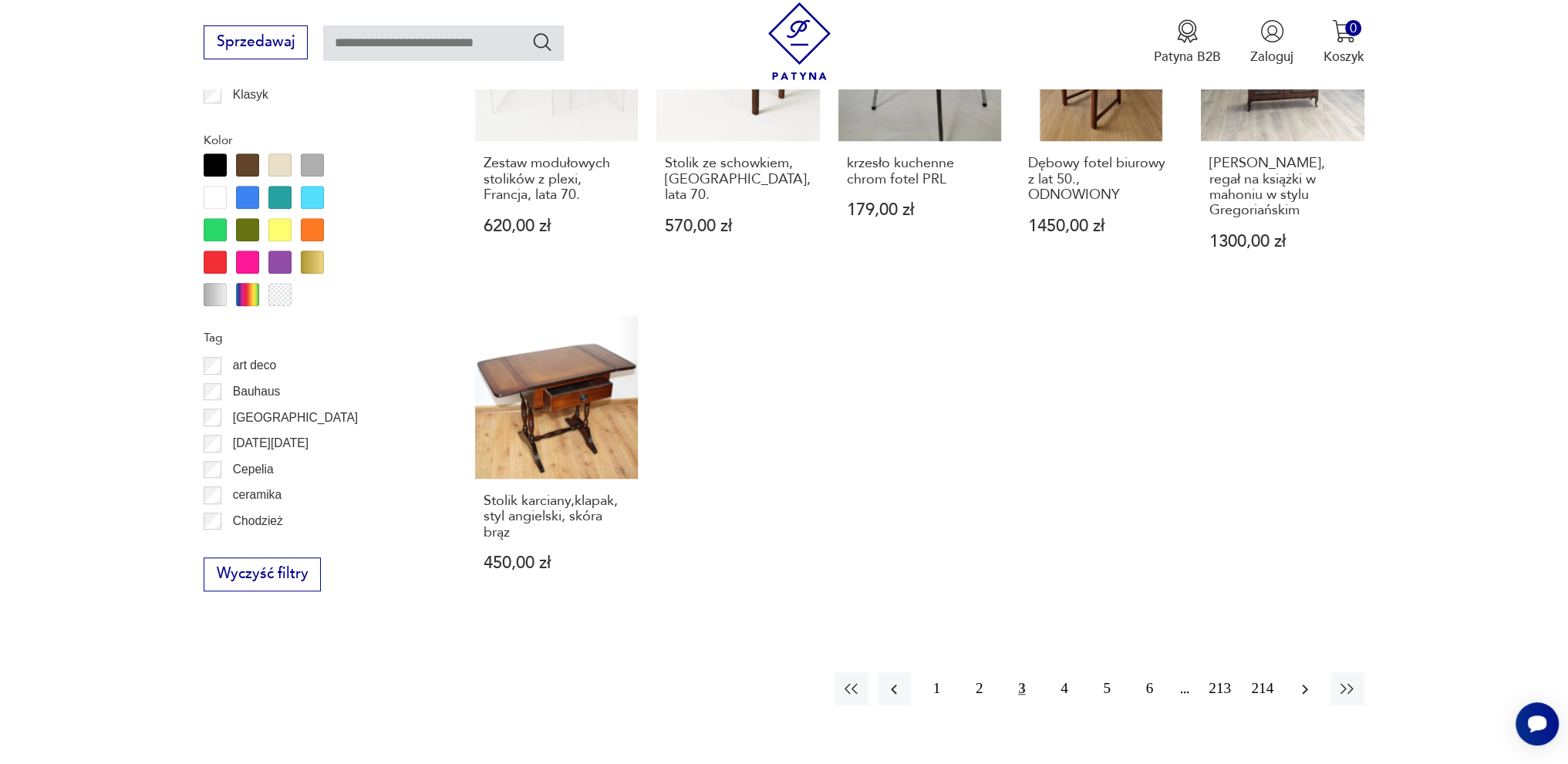
click at [1298, 680] on icon "button" at bounding box center [1304, 689] width 19 height 19
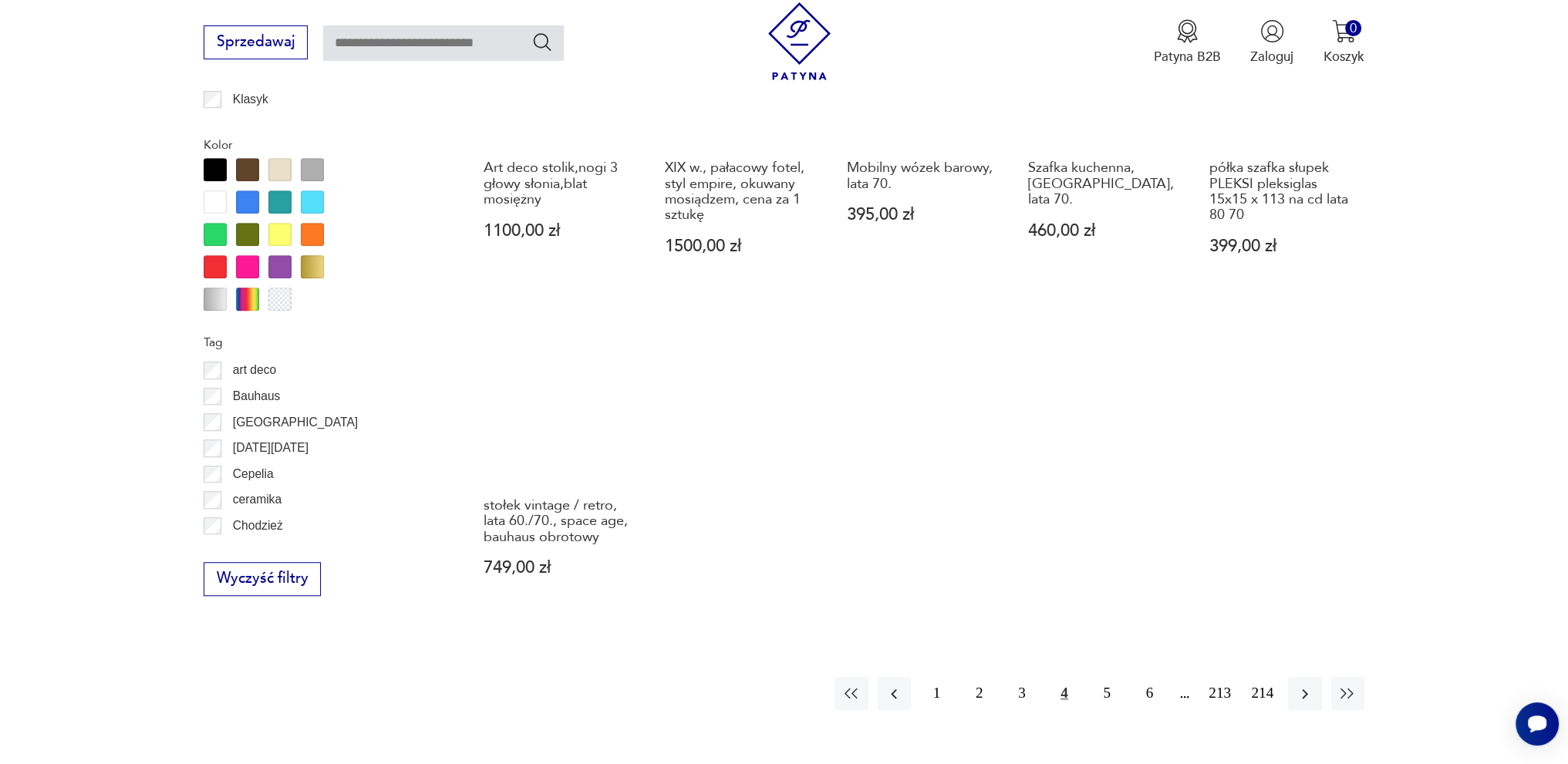
scroll to position [1514, 0]
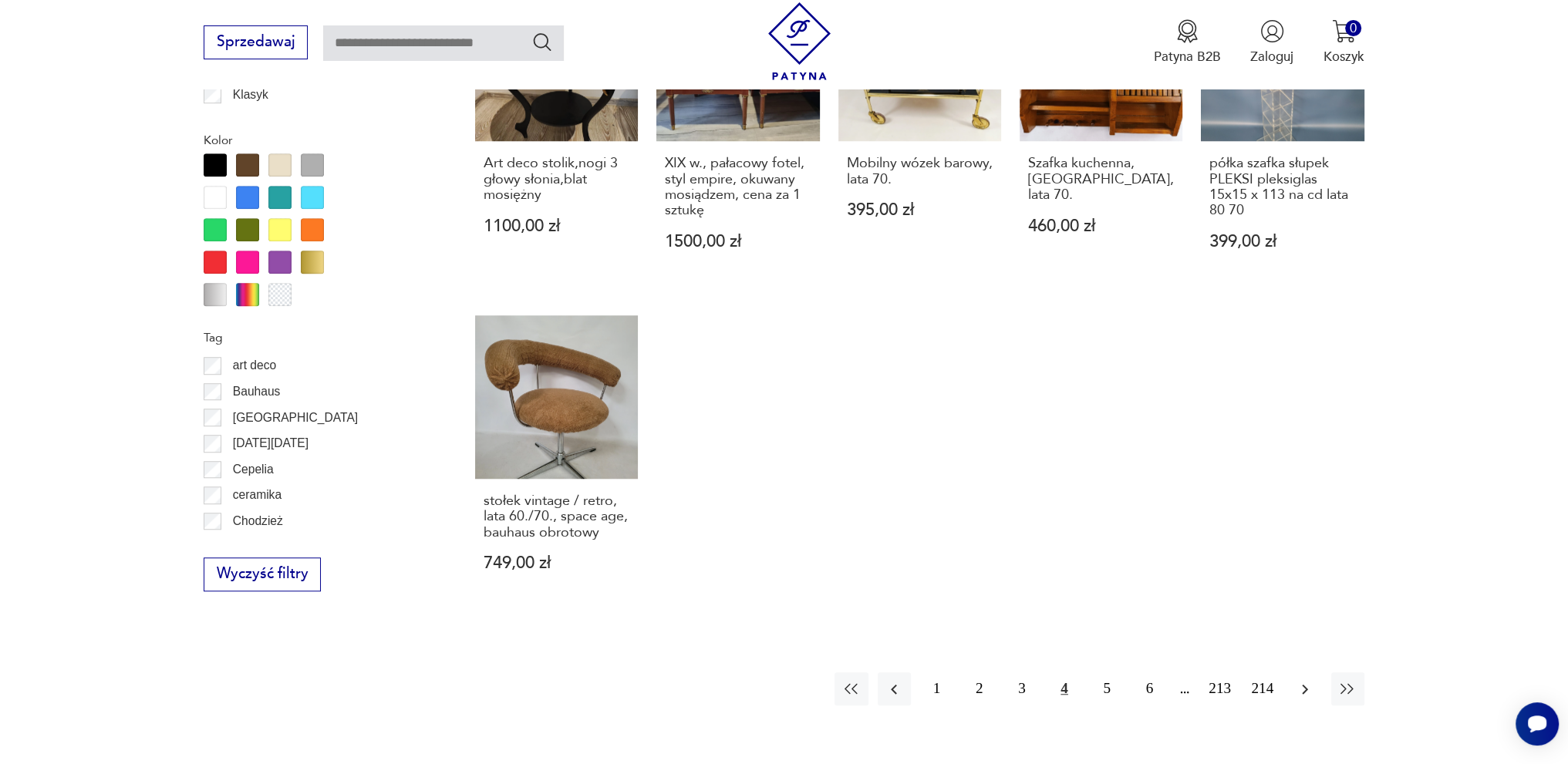
click at [1295, 680] on icon "button" at bounding box center [1304, 689] width 19 height 19
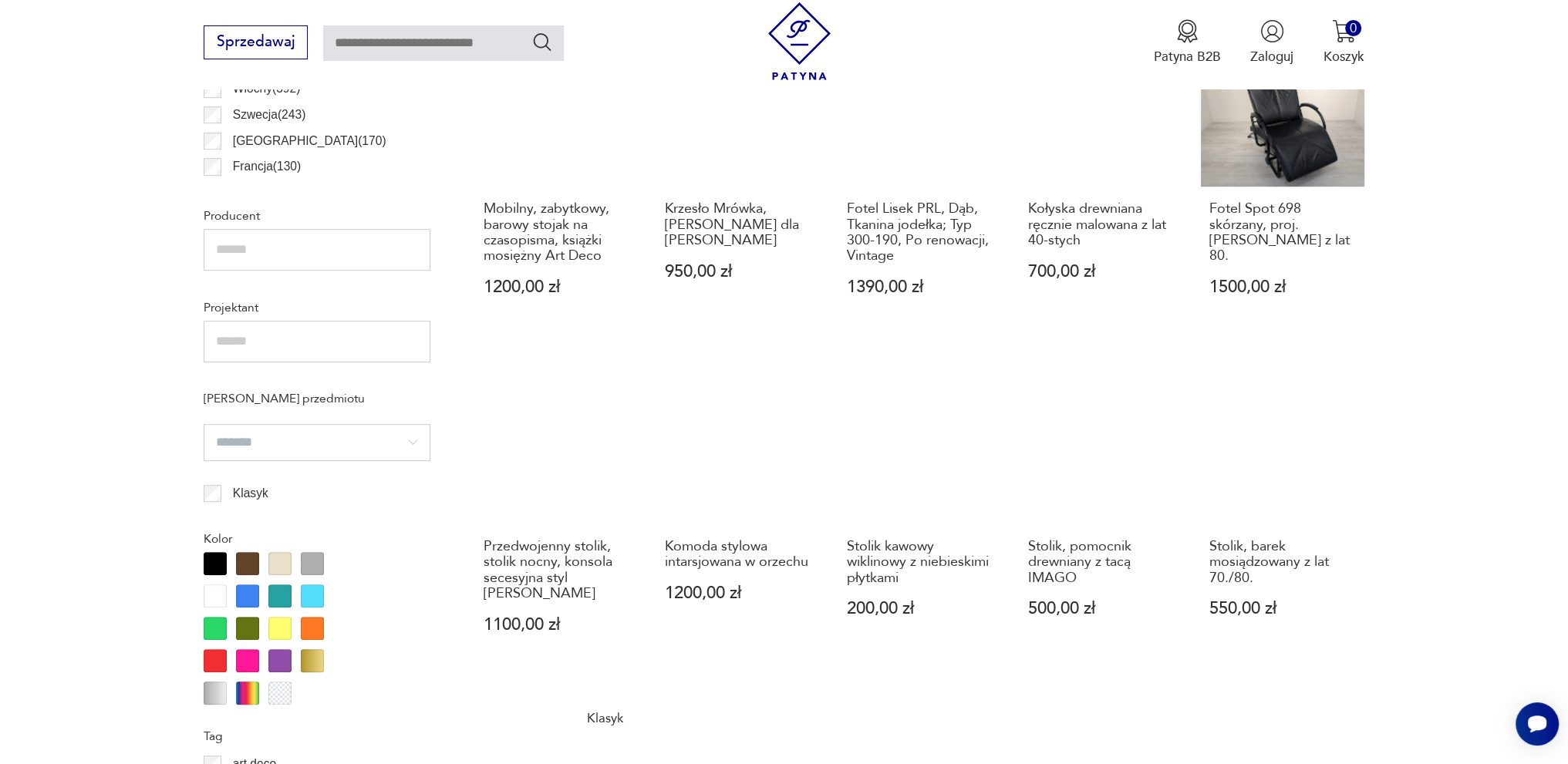
scroll to position [1129, 0]
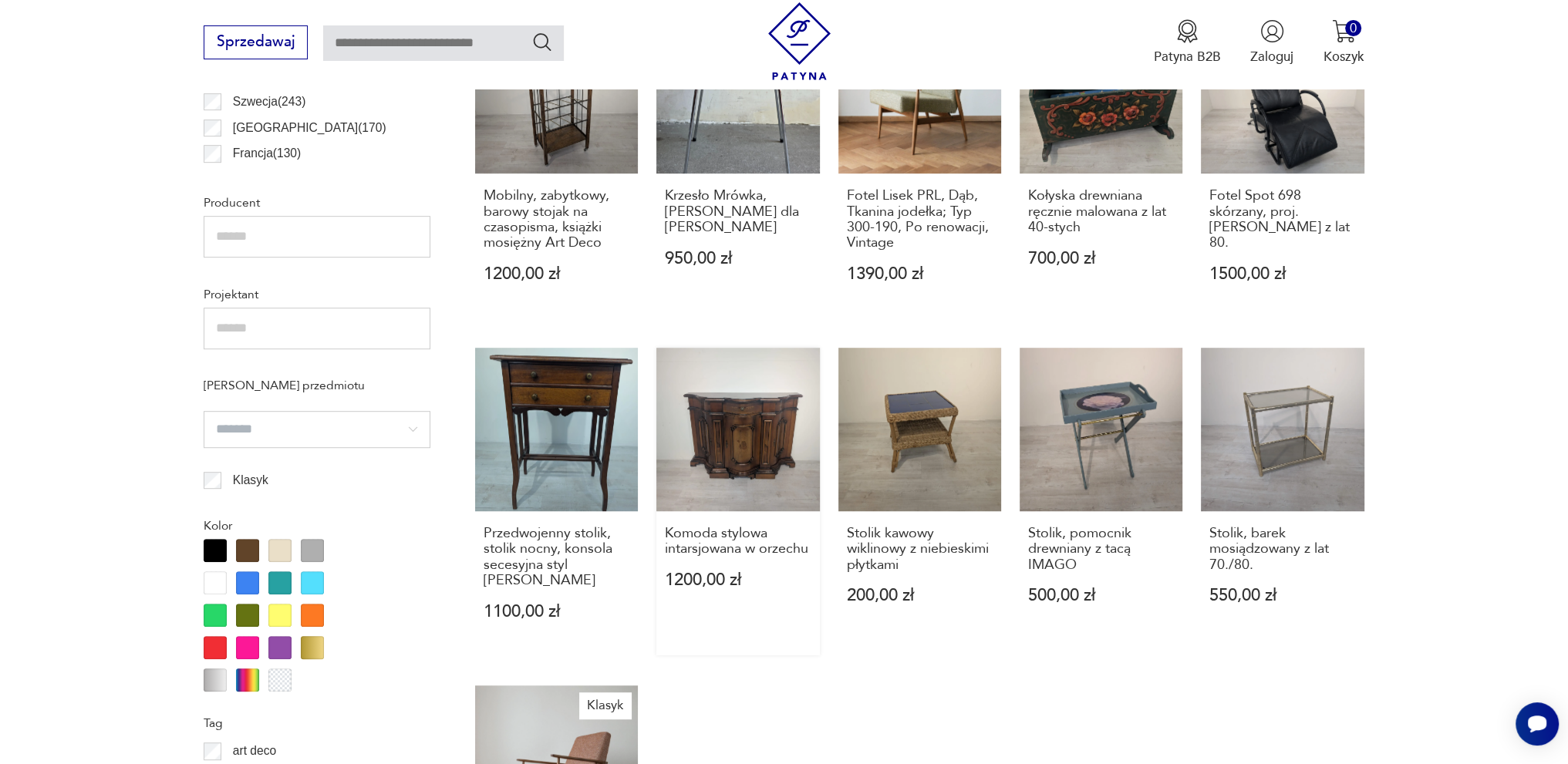
click at [734, 461] on link "Komoda stylowa intarsjowana w orzechu 1200,00 zł" at bounding box center [737, 501] width 163 height 308
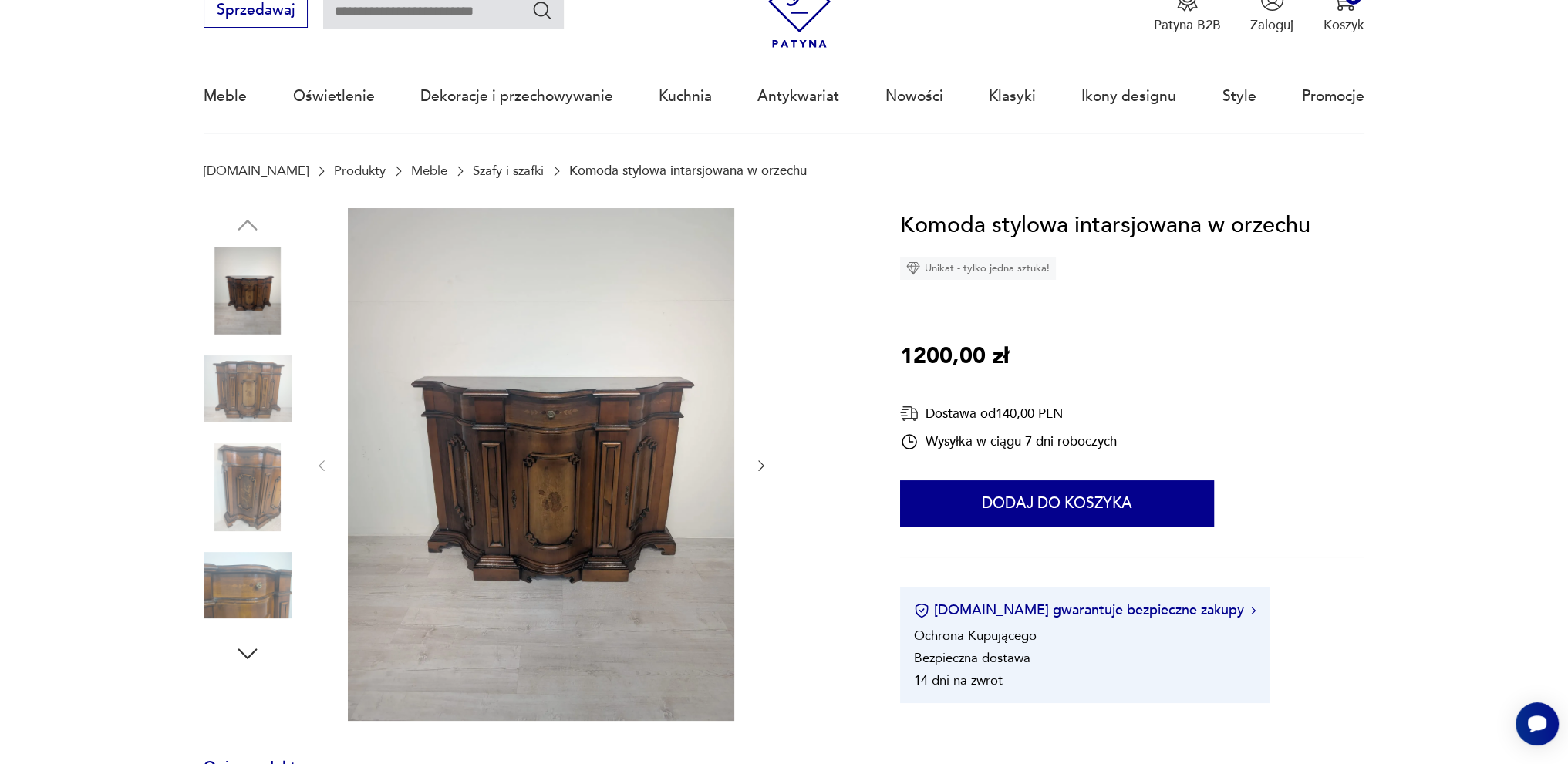
scroll to position [77, 0]
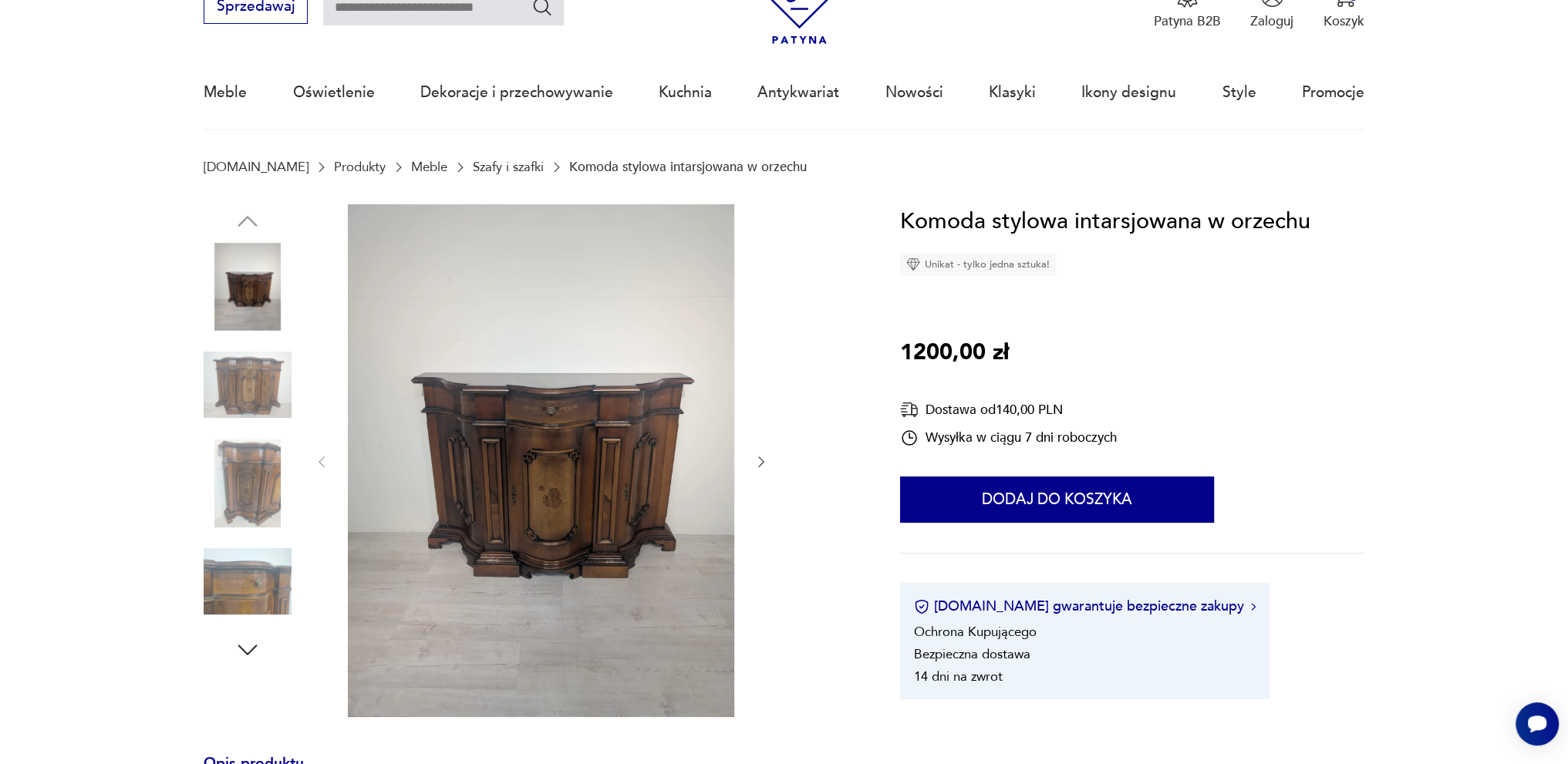
click at [759, 458] on icon "button" at bounding box center [761, 462] width 16 height 16
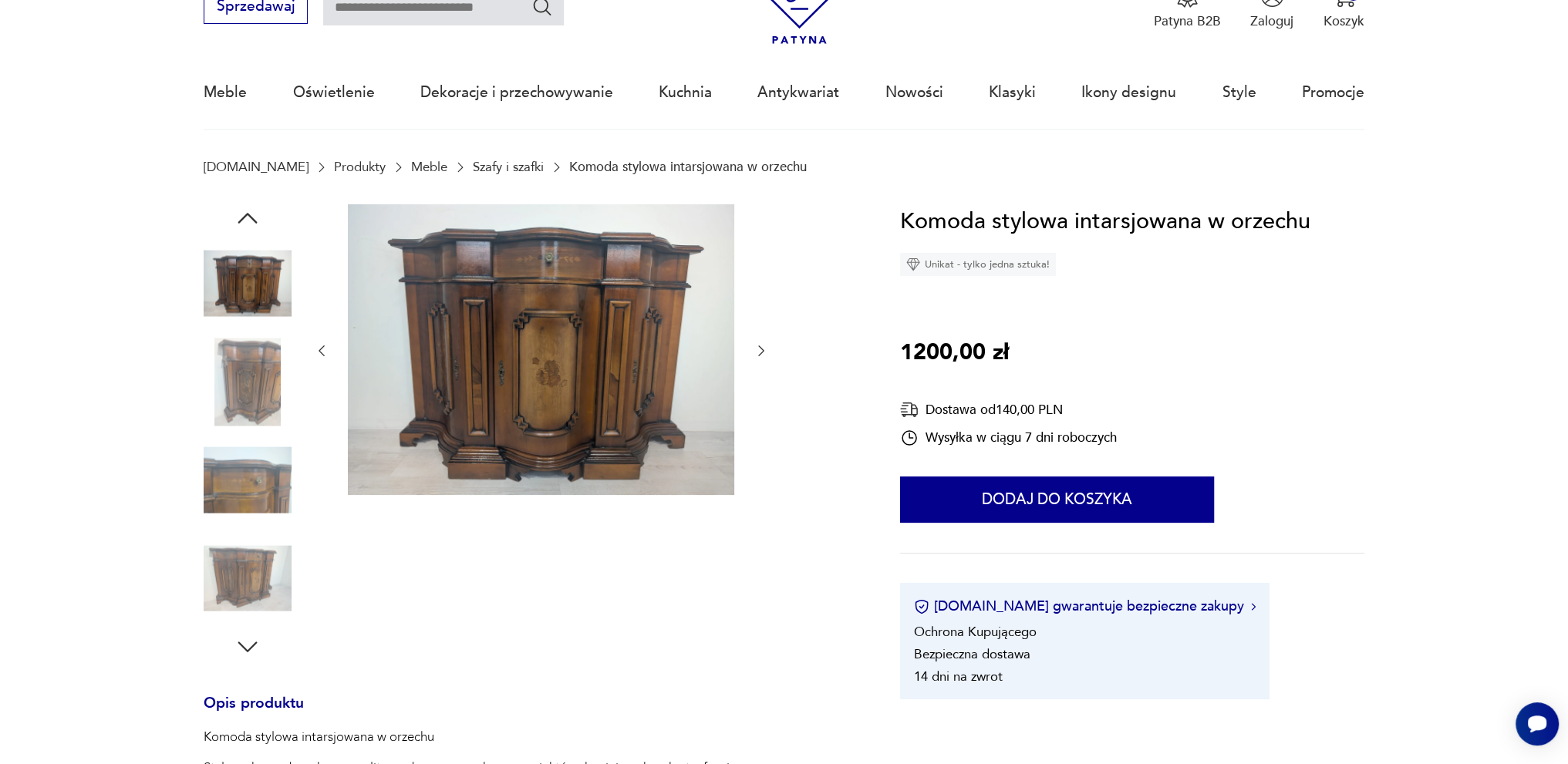
click at [769, 343] on div at bounding box center [529, 433] width 652 height 456
click at [761, 348] on icon "button" at bounding box center [761, 351] width 16 height 16
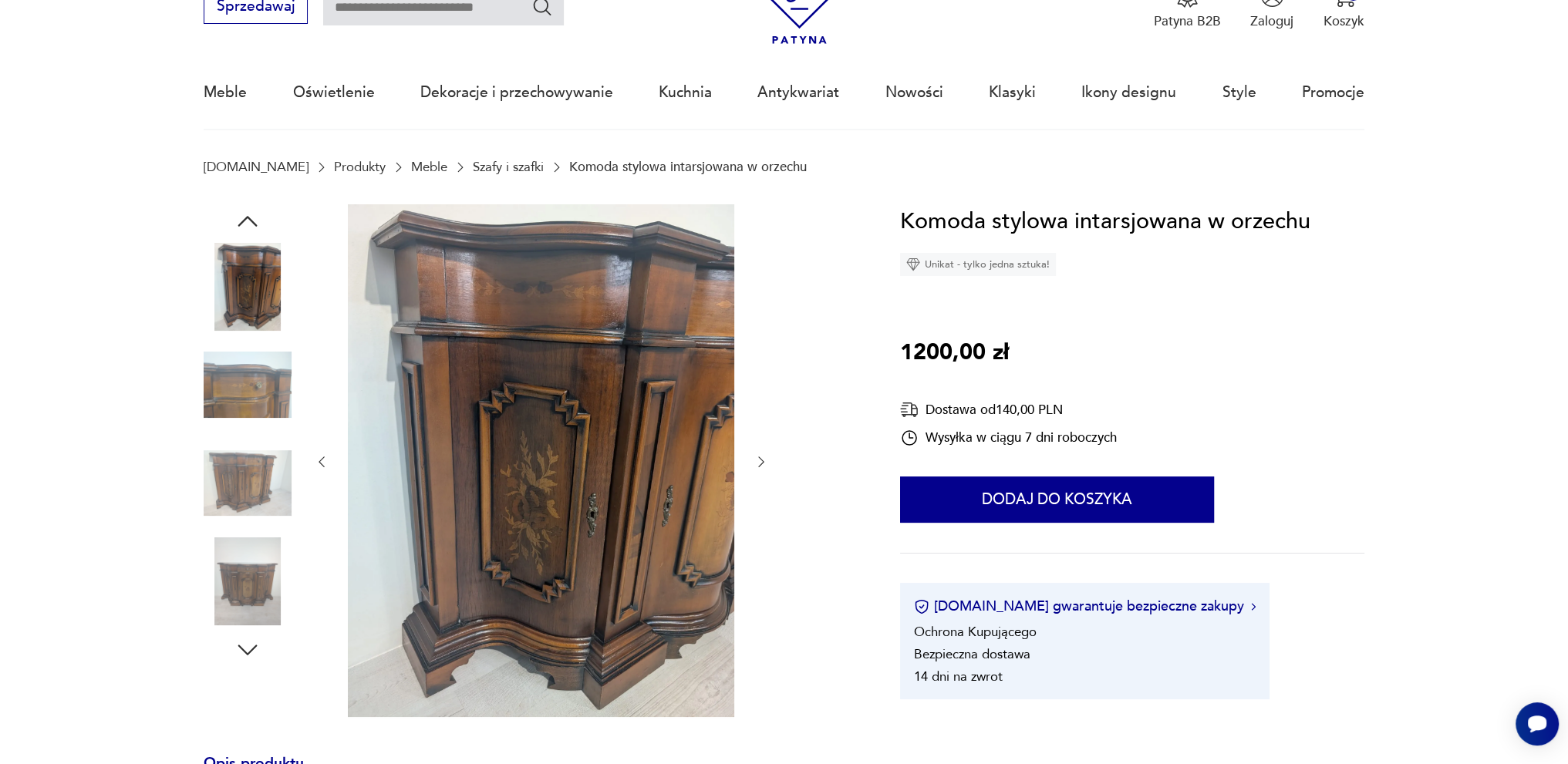
click at [759, 465] on icon "button" at bounding box center [761, 462] width 16 height 16
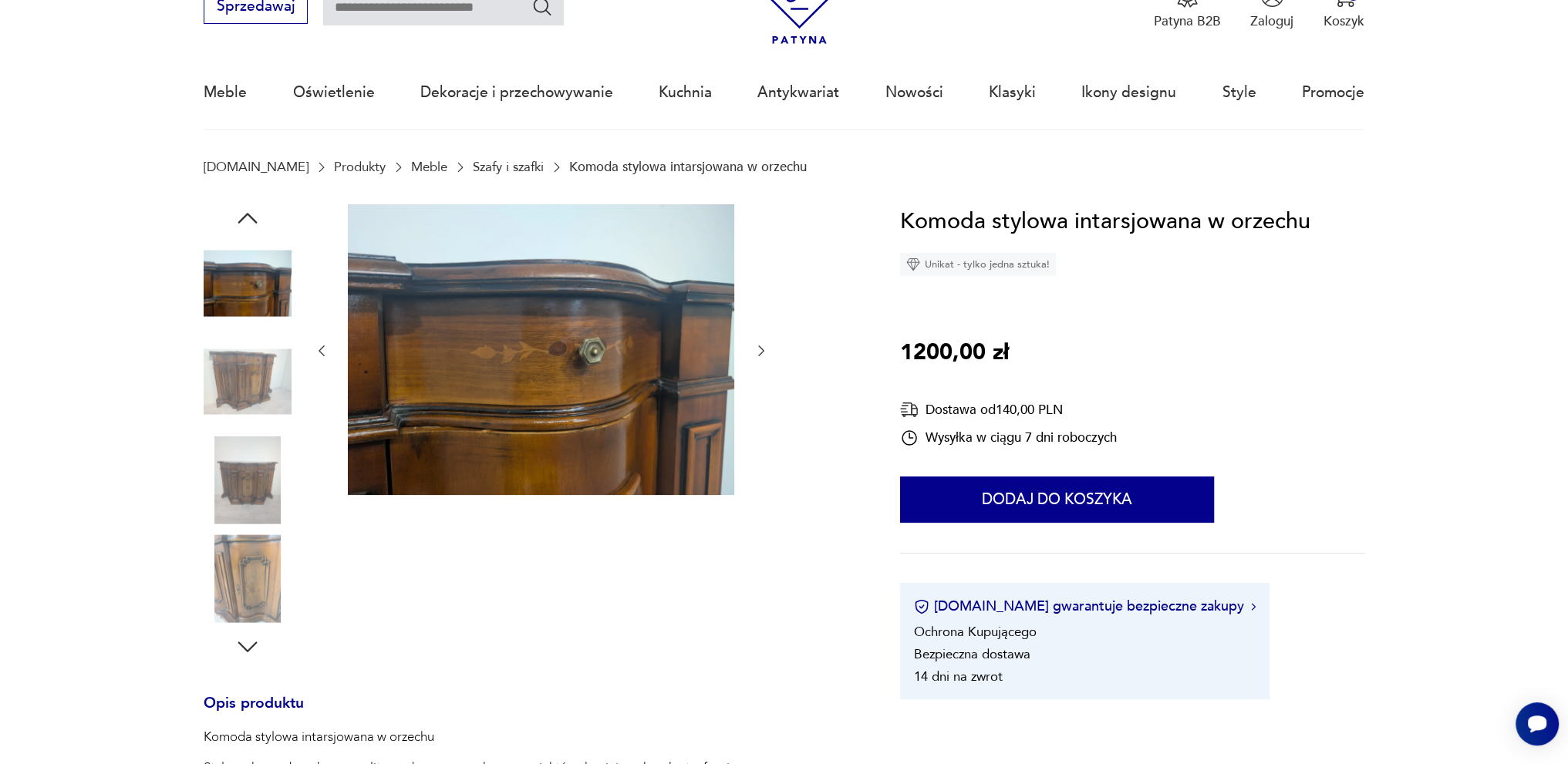
click at [768, 344] on icon "button" at bounding box center [761, 351] width 16 height 16
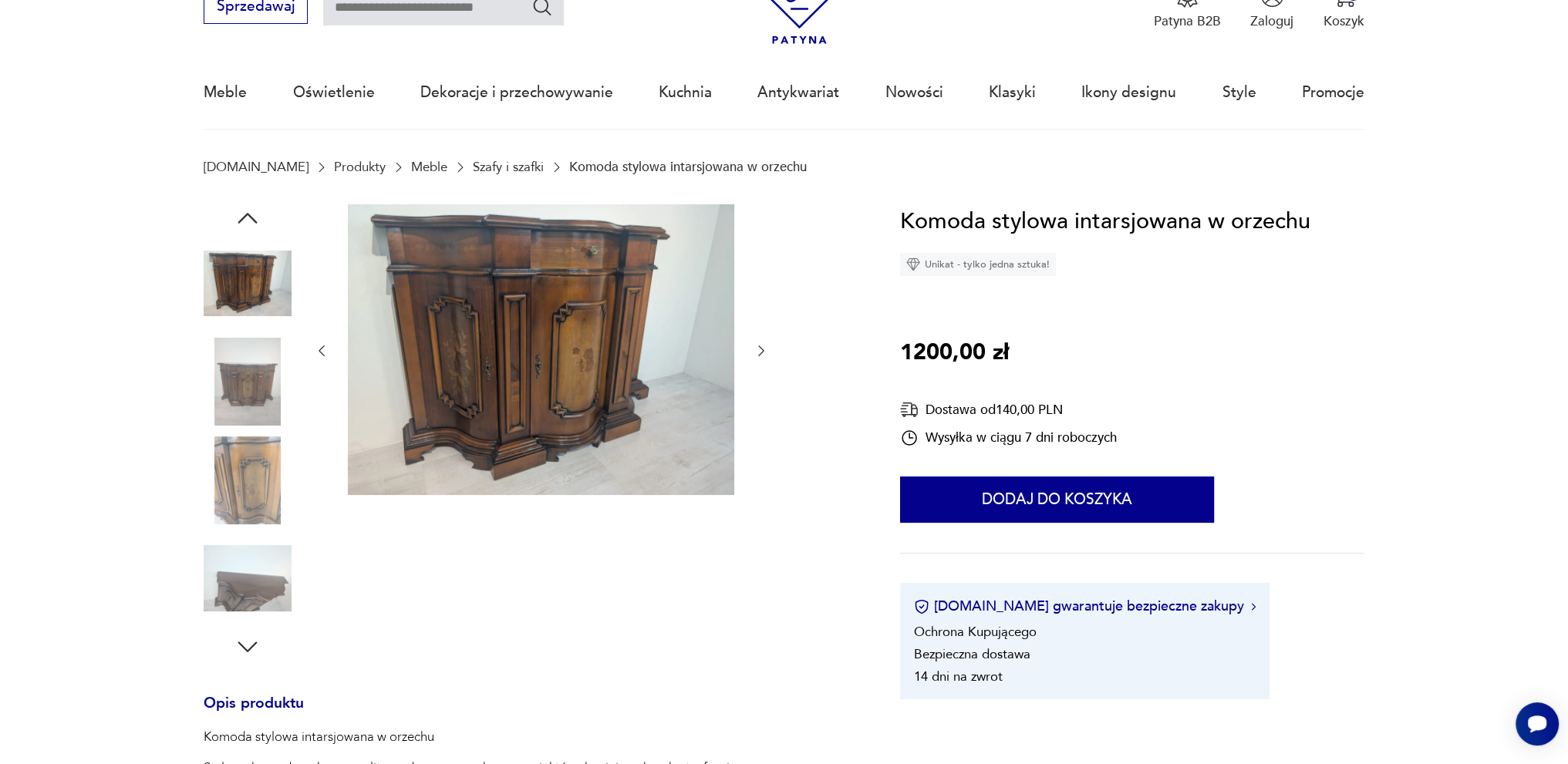
click at [762, 347] on icon "button" at bounding box center [761, 351] width 16 height 16
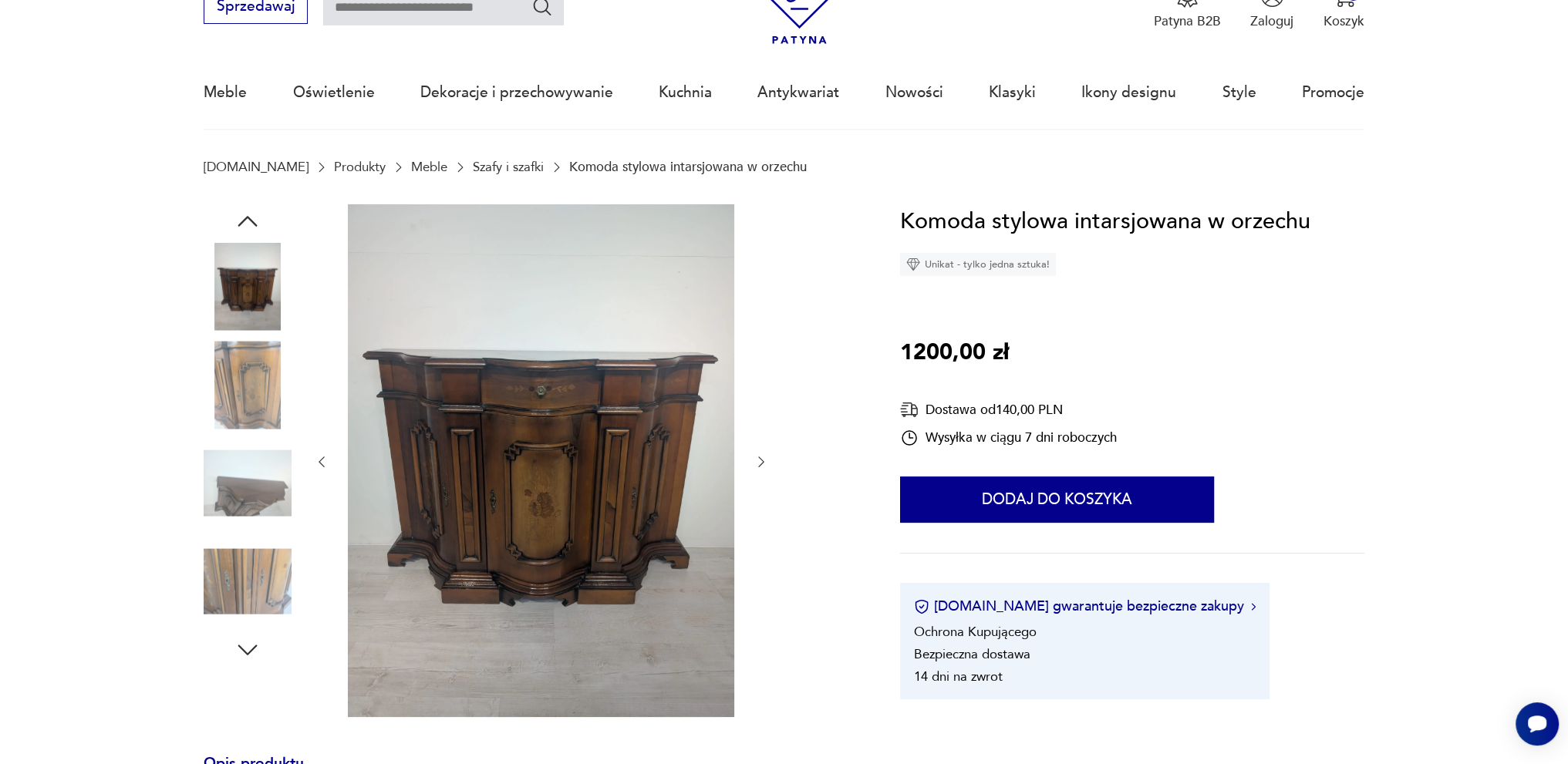
click at [762, 459] on icon "button" at bounding box center [761, 462] width 16 height 16
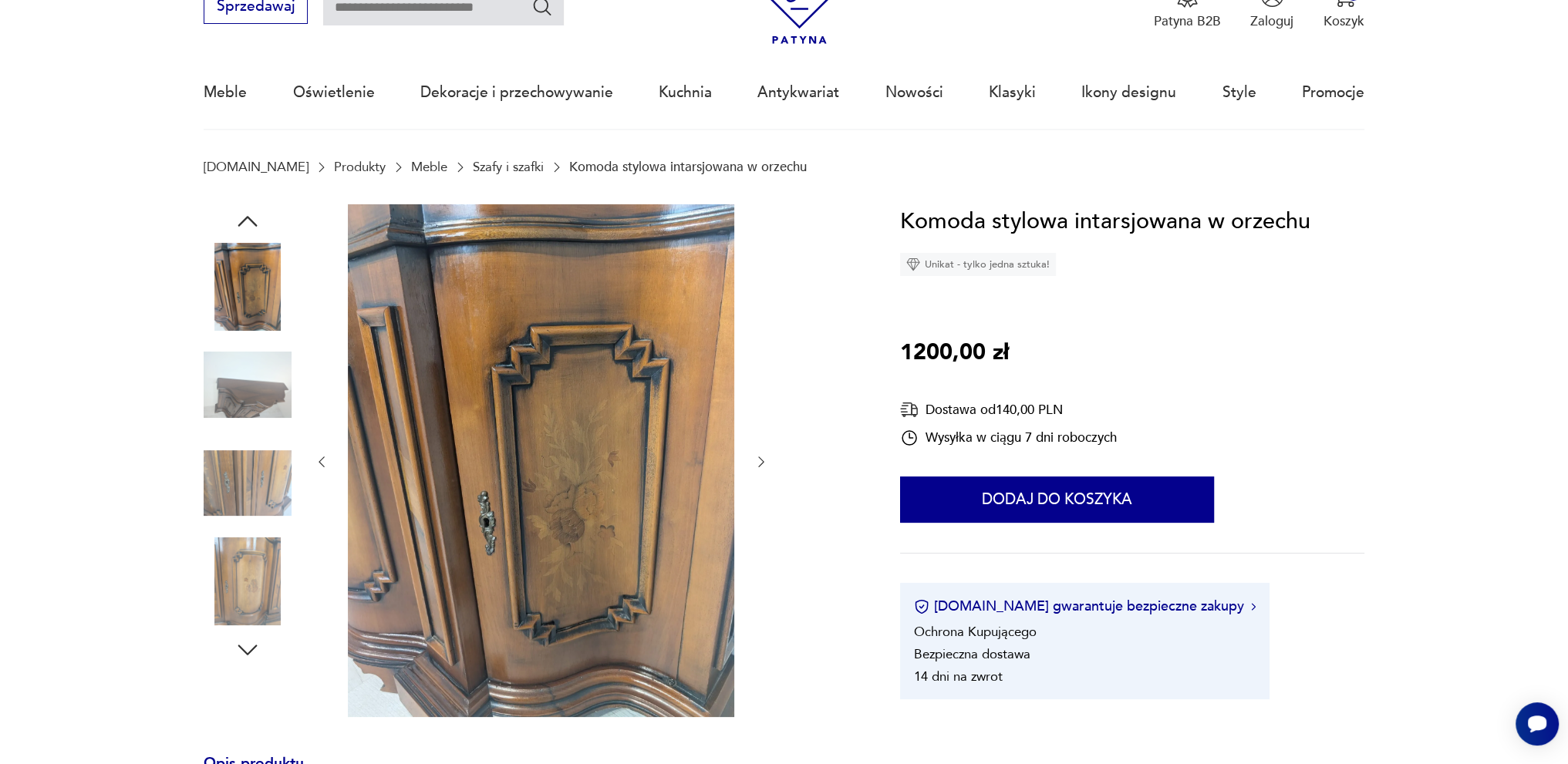
click at [763, 459] on icon "button" at bounding box center [761, 462] width 16 height 16
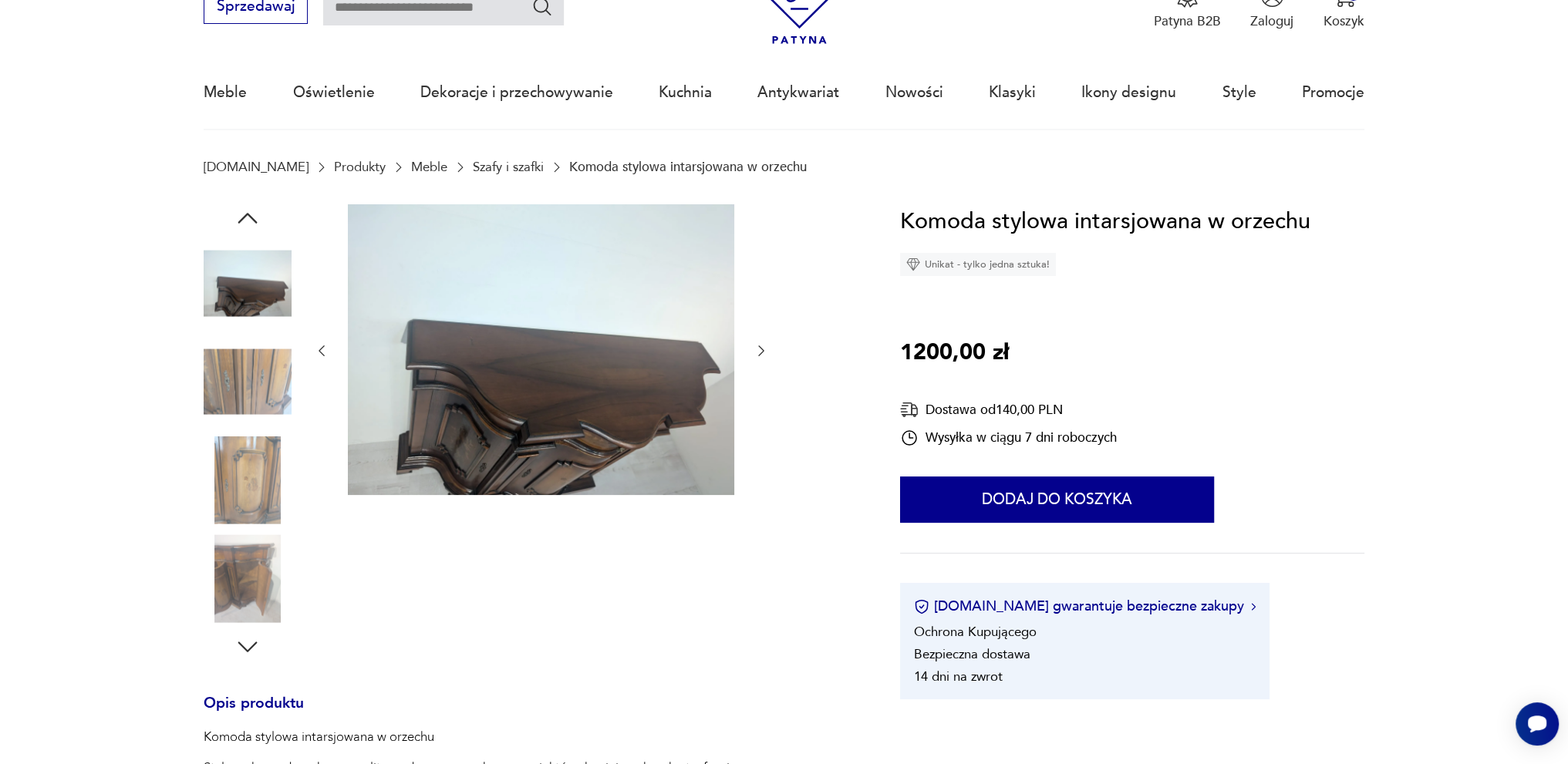
click at [765, 350] on icon "button" at bounding box center [761, 351] width 16 height 16
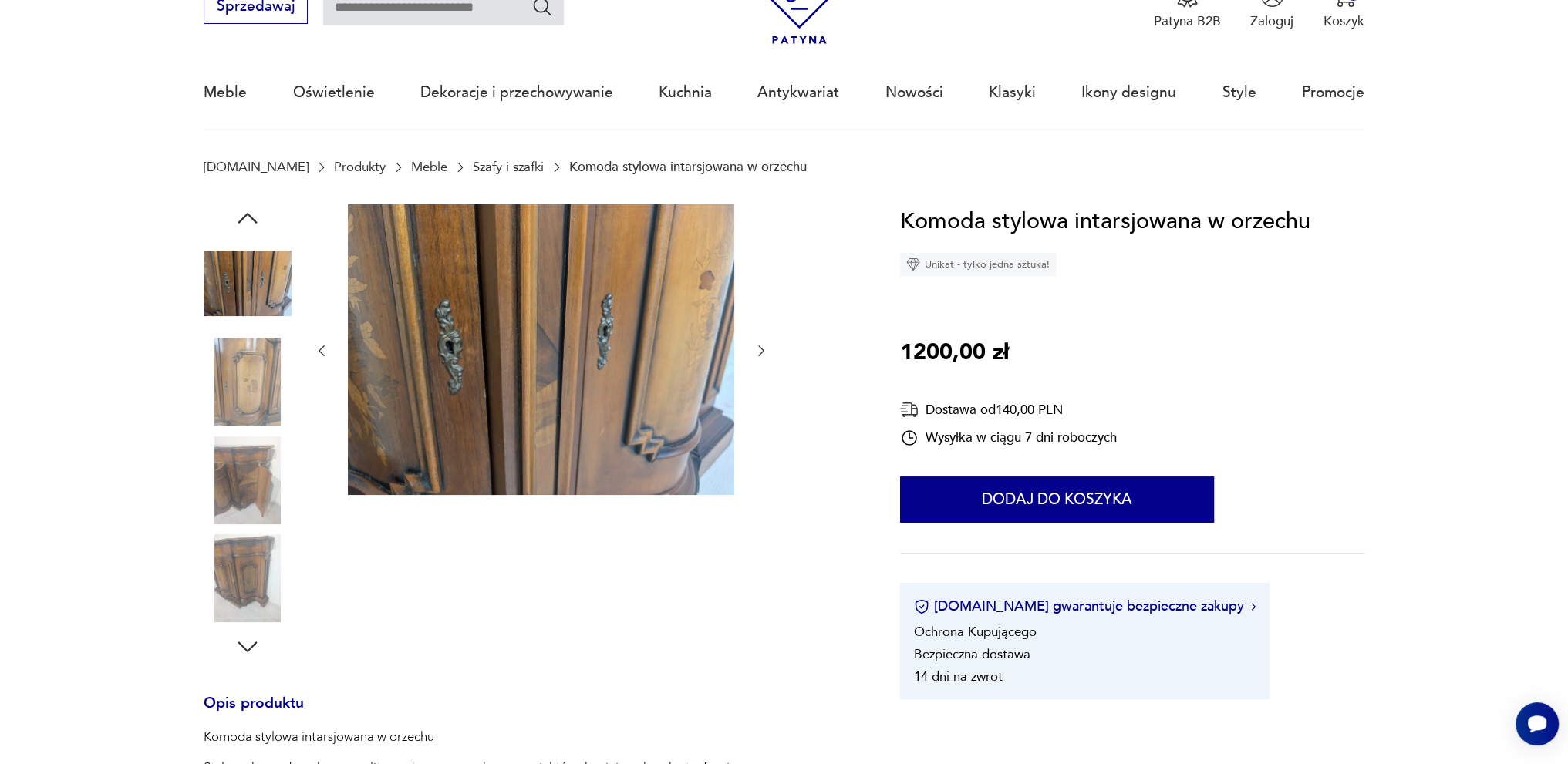
click at [766, 342] on button "button" at bounding box center [761, 351] width 16 height 19
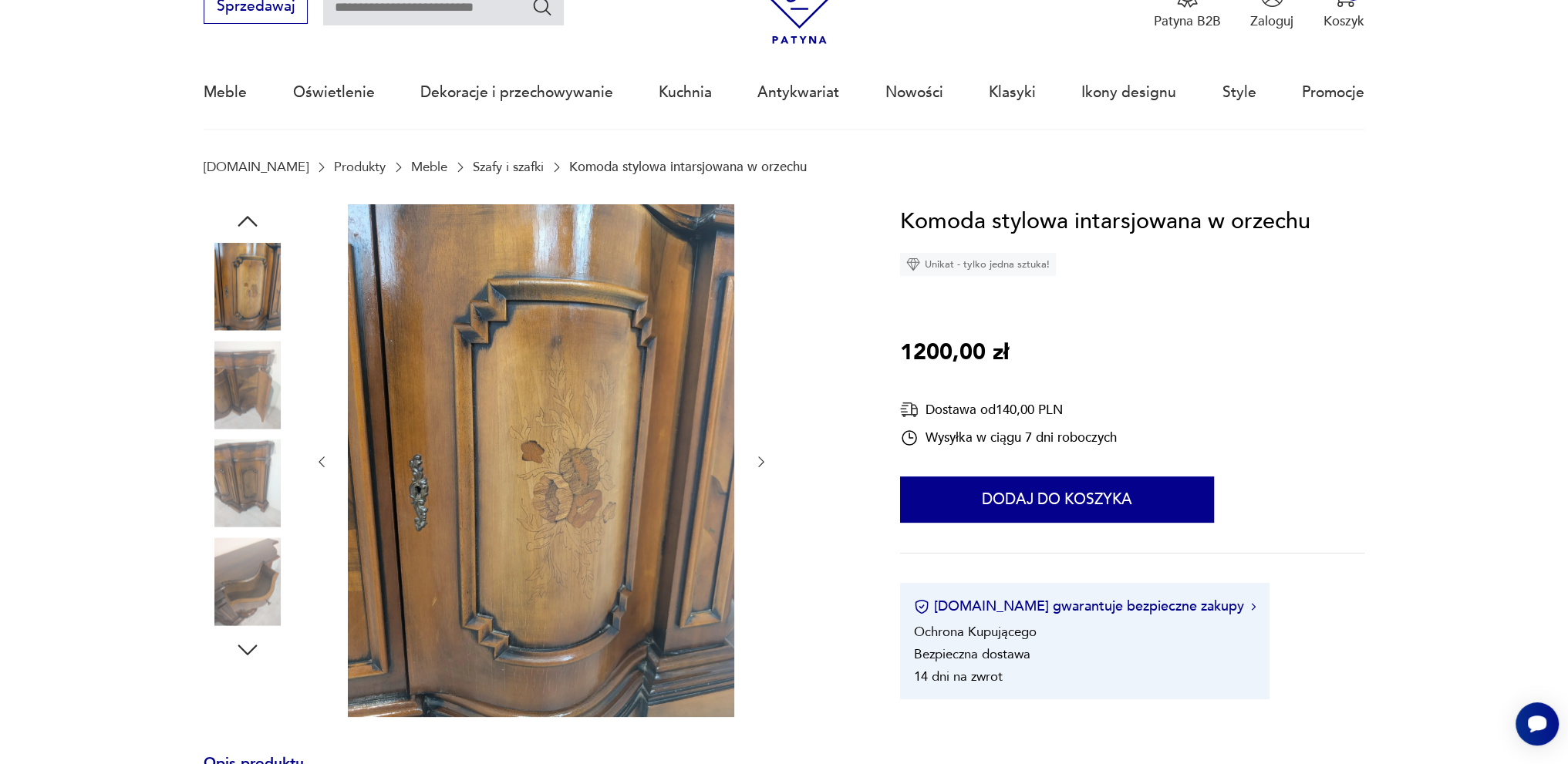
click at [759, 461] on icon "button" at bounding box center [761, 462] width 16 height 16
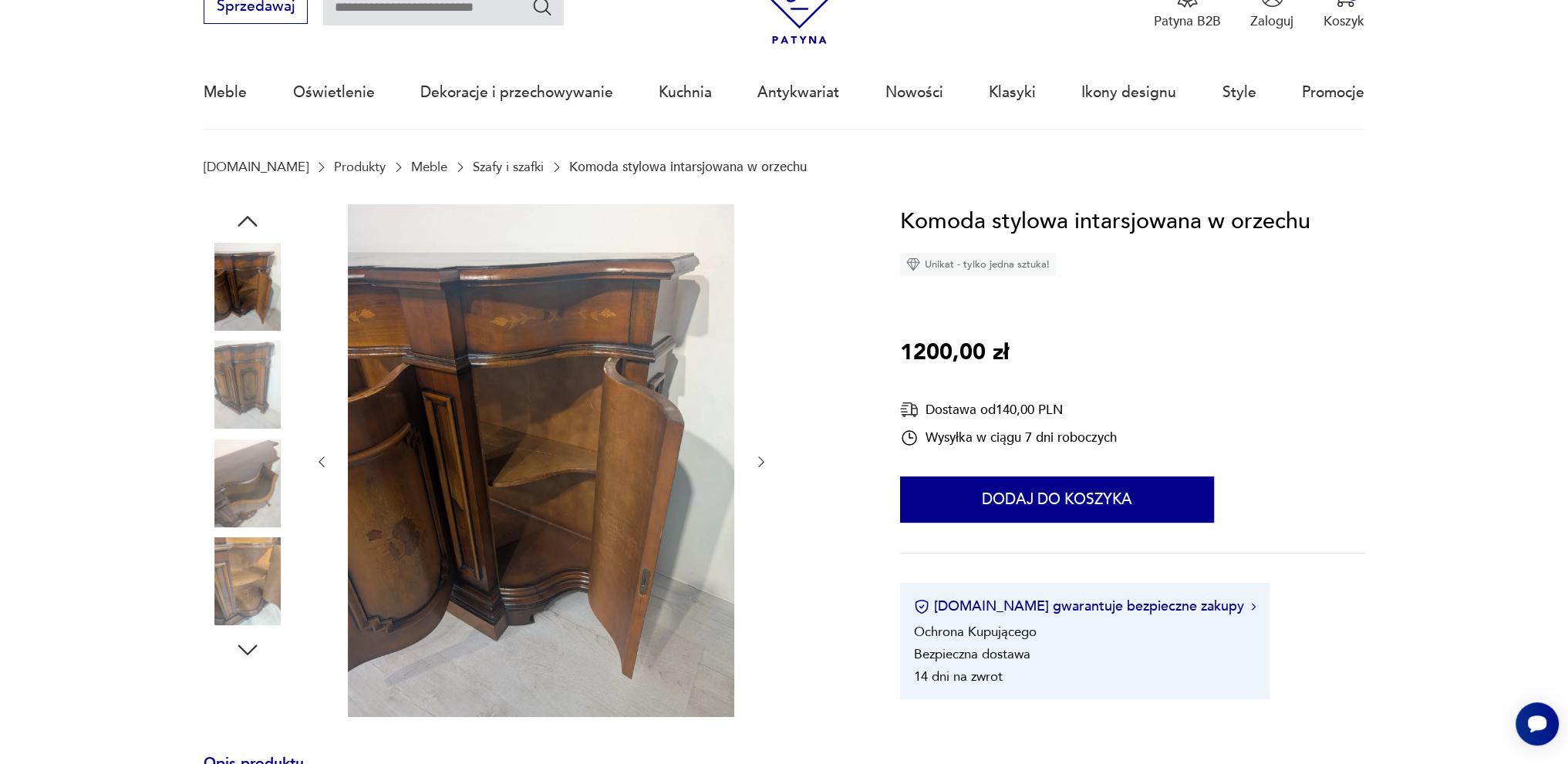
click at [765, 458] on icon "button" at bounding box center [761, 462] width 16 height 16
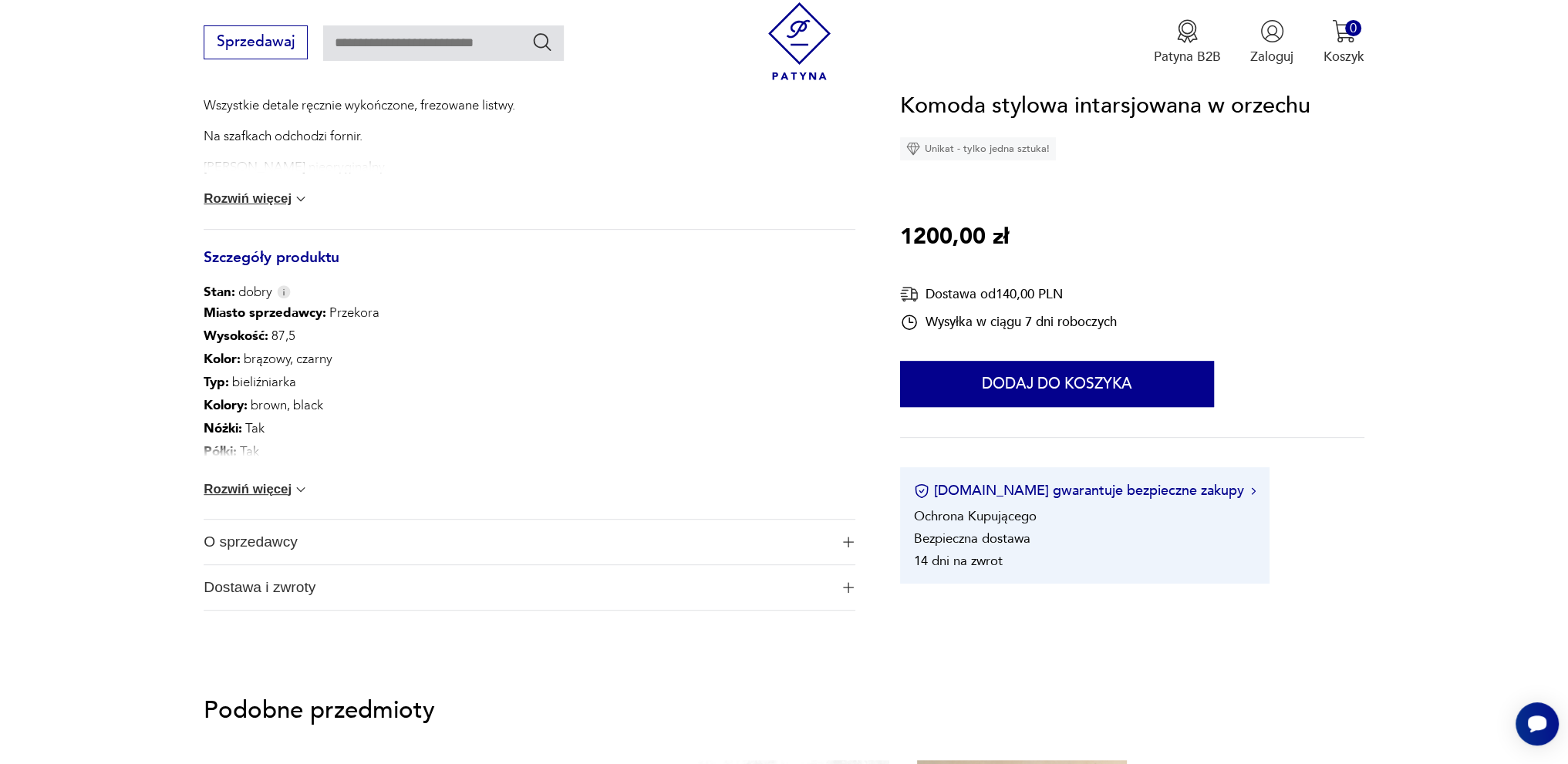
scroll to position [848, 0]
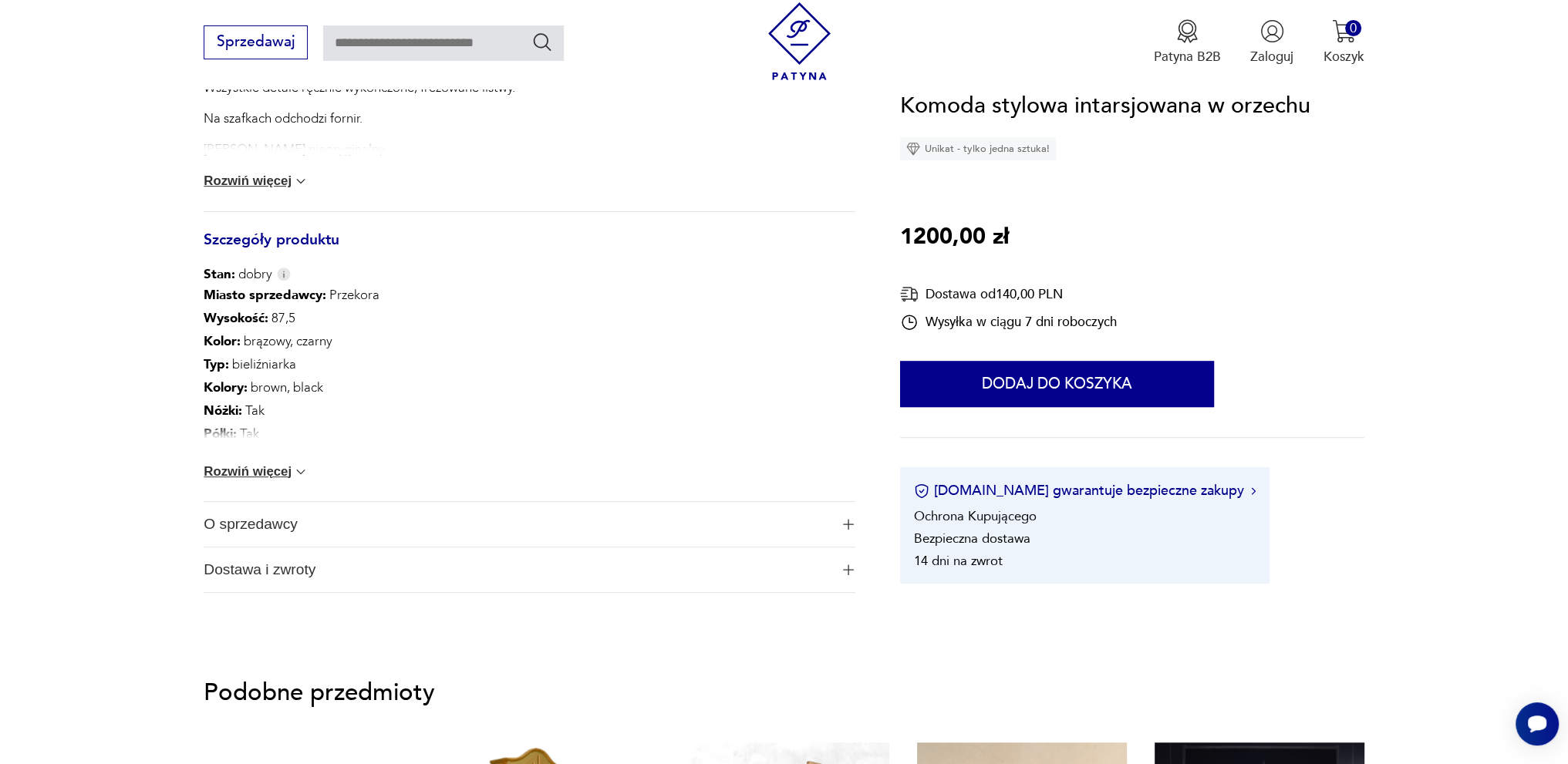
click at [282, 468] on button "Rozwiń więcej" at bounding box center [256, 472] width 105 height 16
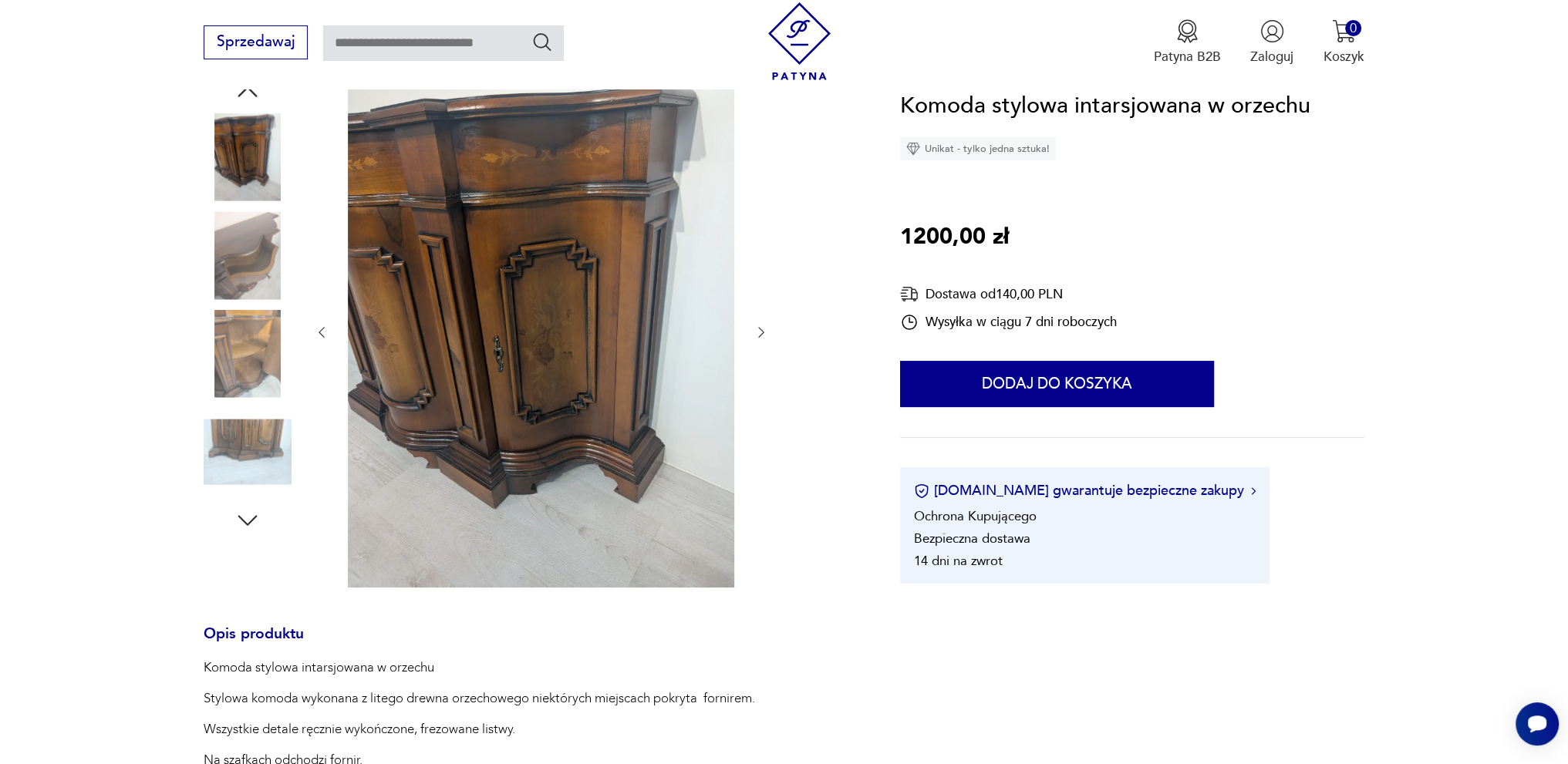
scroll to position [0, 0]
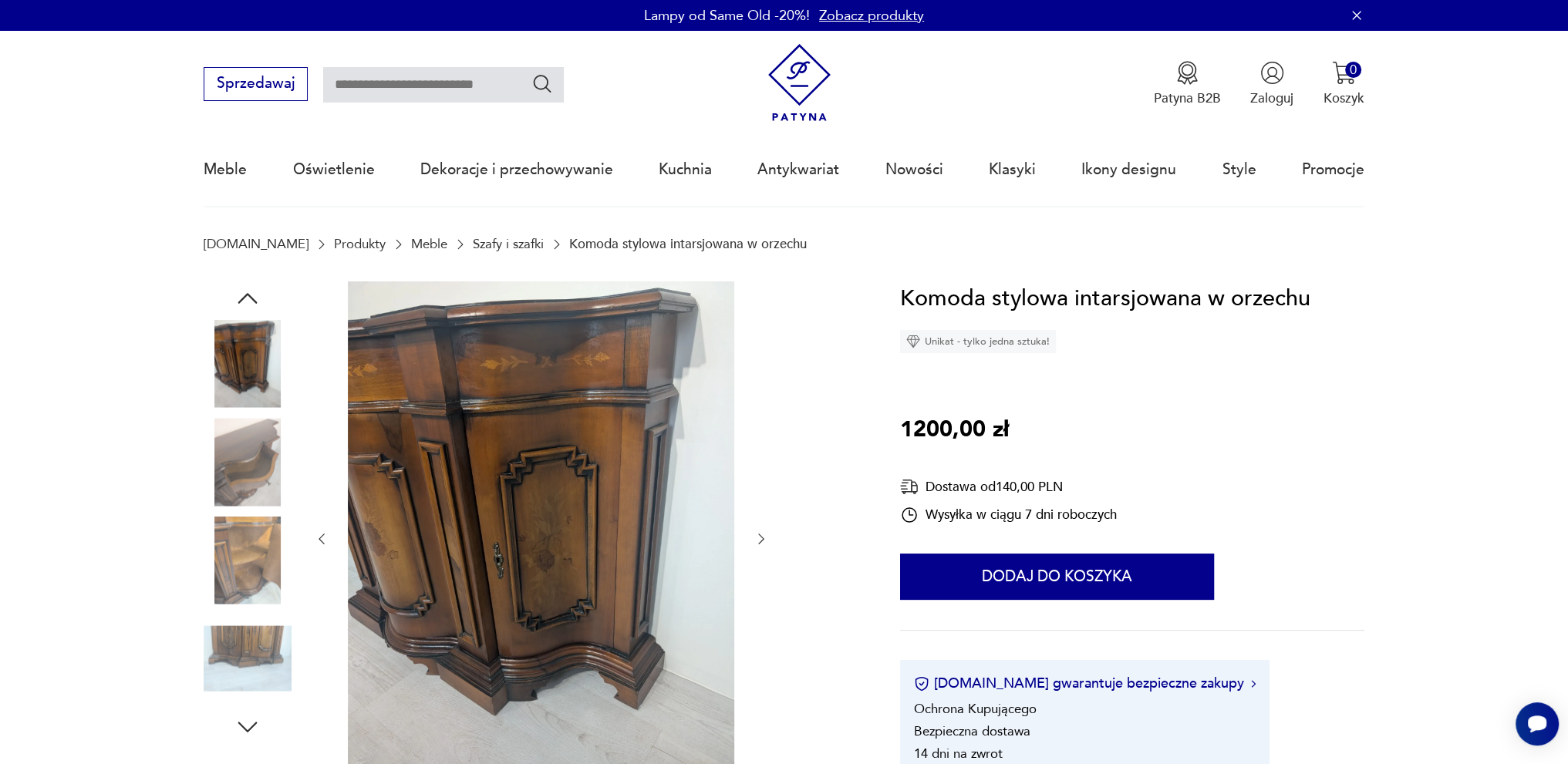
drag, startPoint x: 482, startPoint y: 263, endPoint x: 562, endPoint y: 249, distance: 81.2
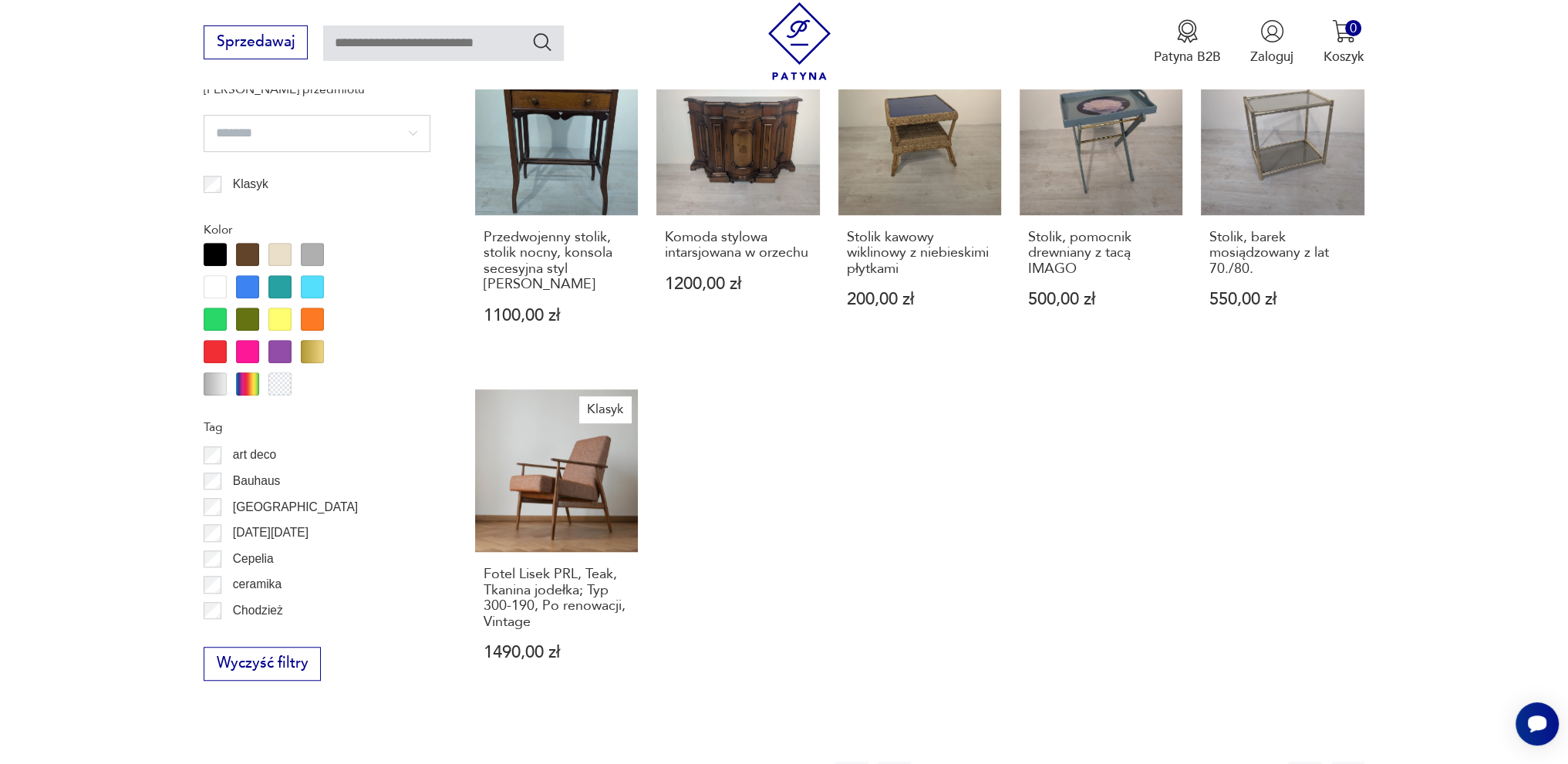
scroll to position [1508, 0]
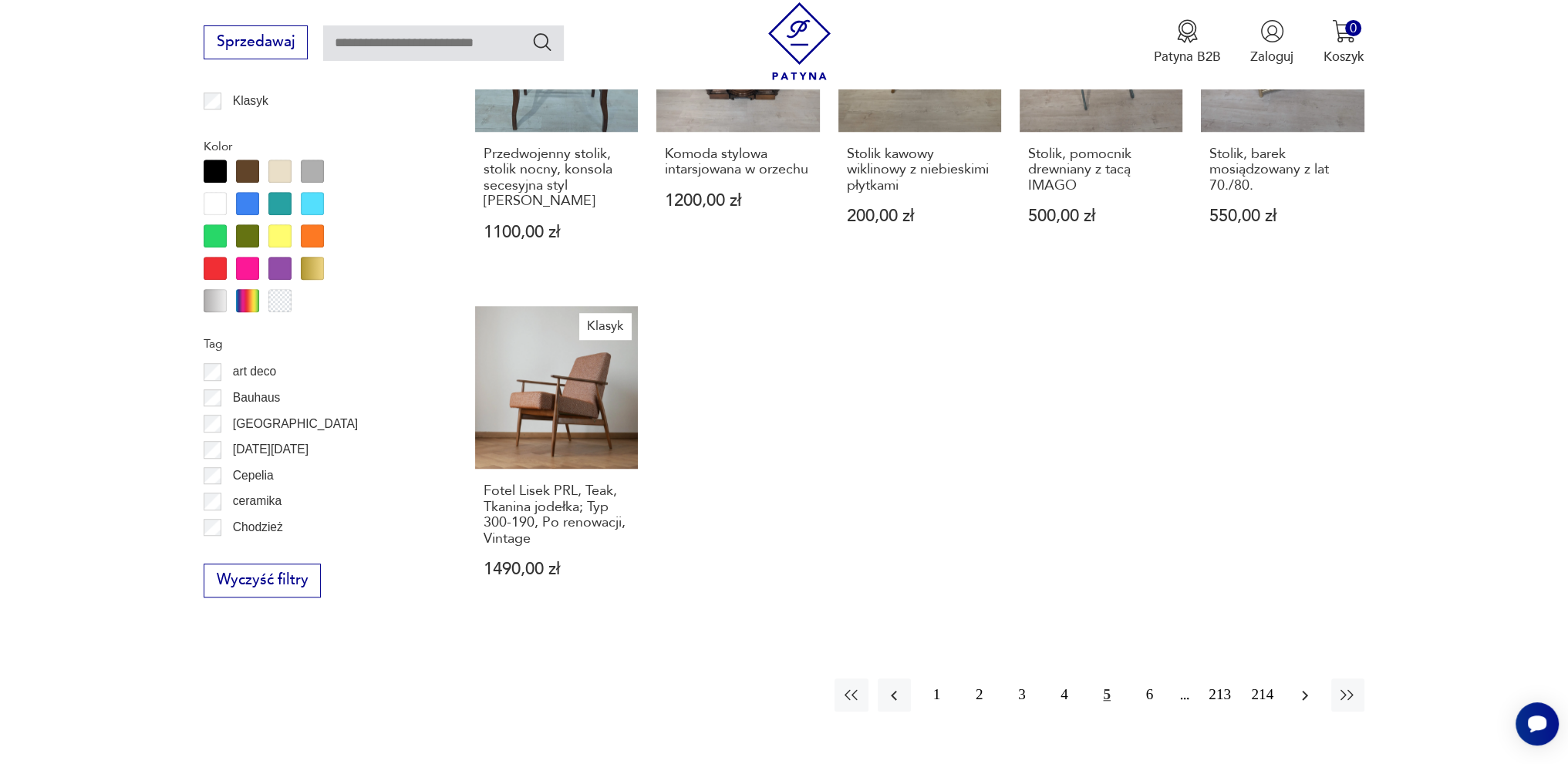
click at [1298, 693] on icon "button" at bounding box center [1304, 696] width 19 height 19
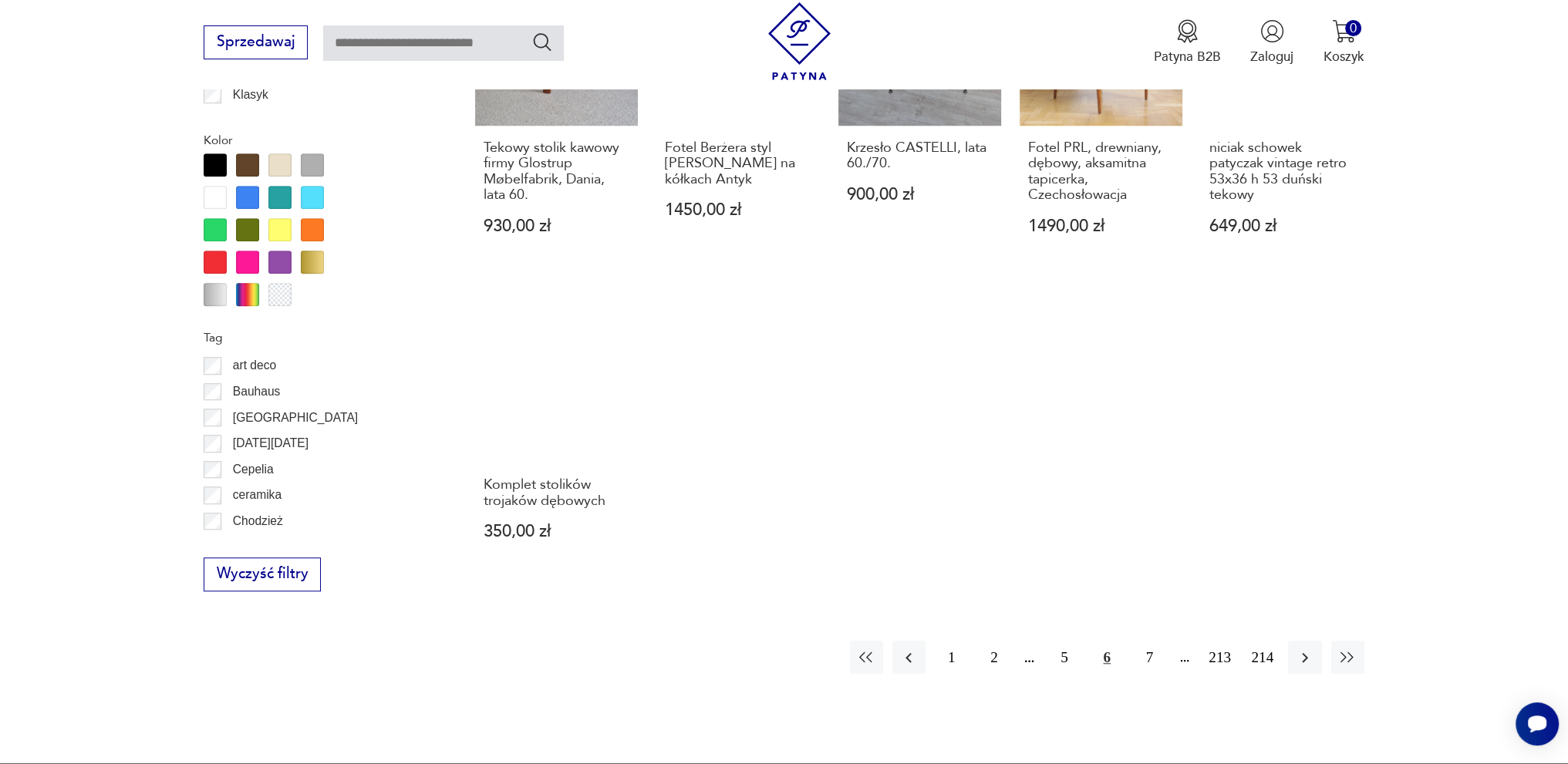
scroll to position [1592, 0]
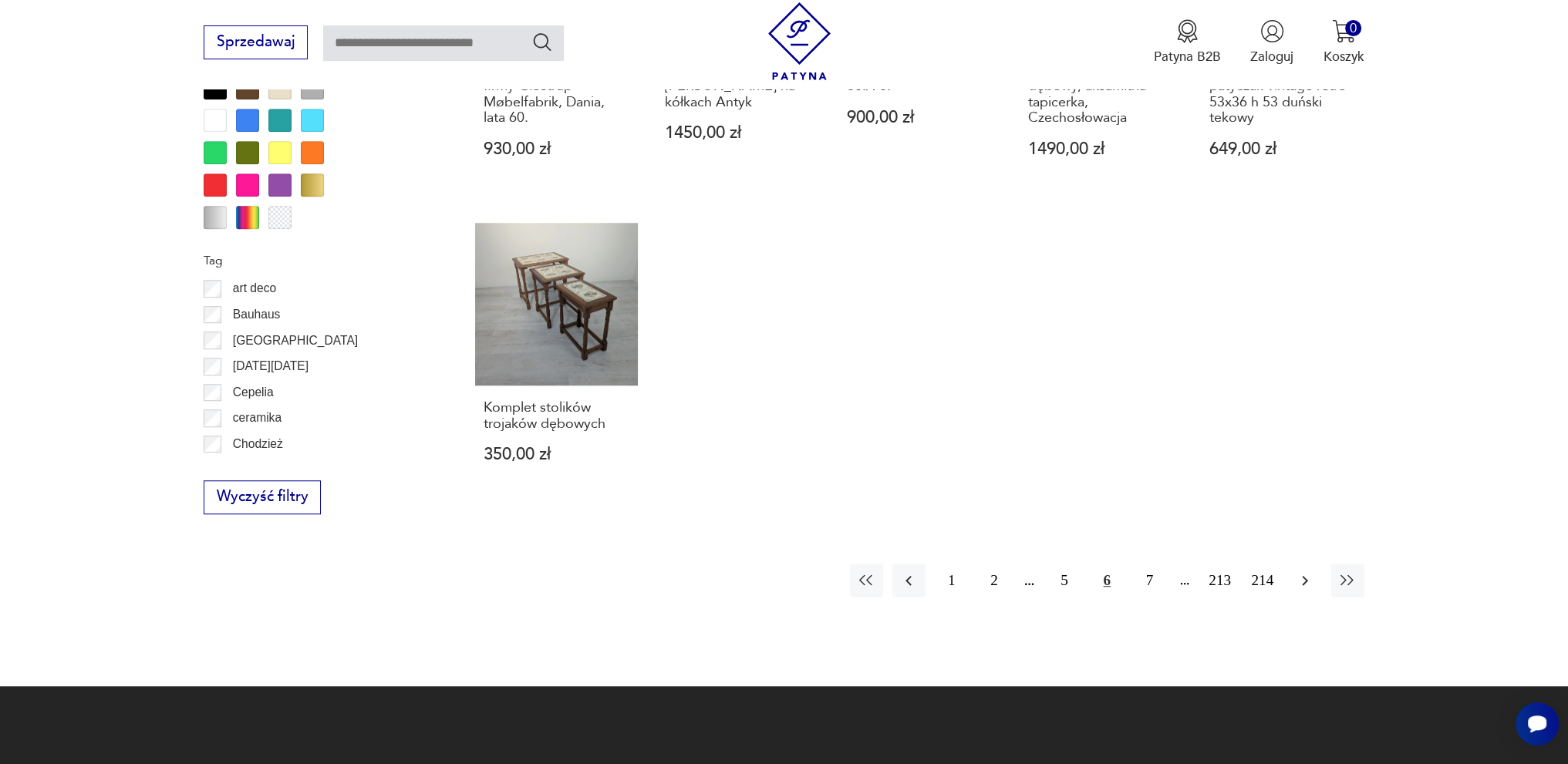
click at [1305, 564] on button "button" at bounding box center [1304, 579] width 33 height 33
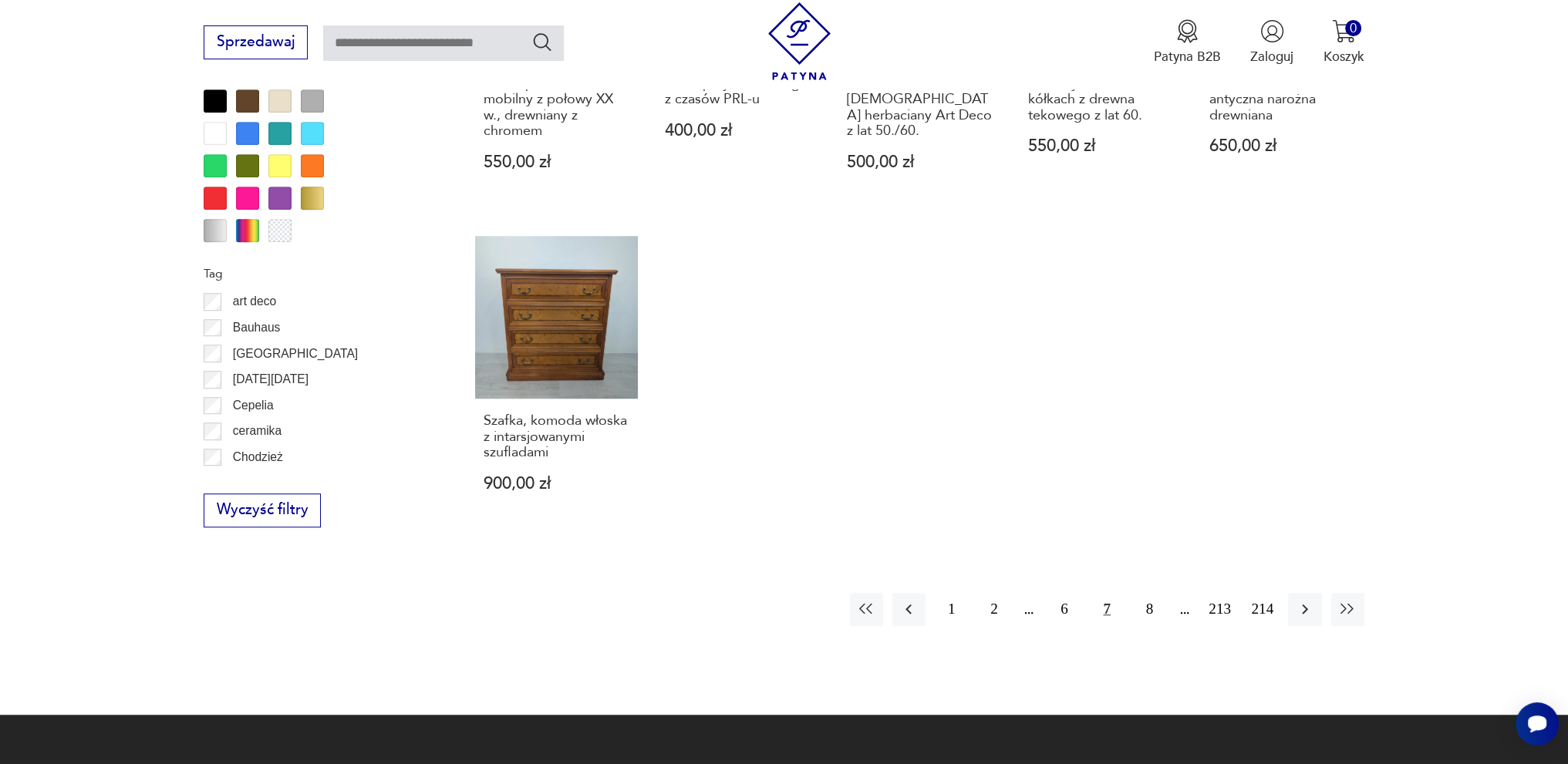
scroll to position [1592, 0]
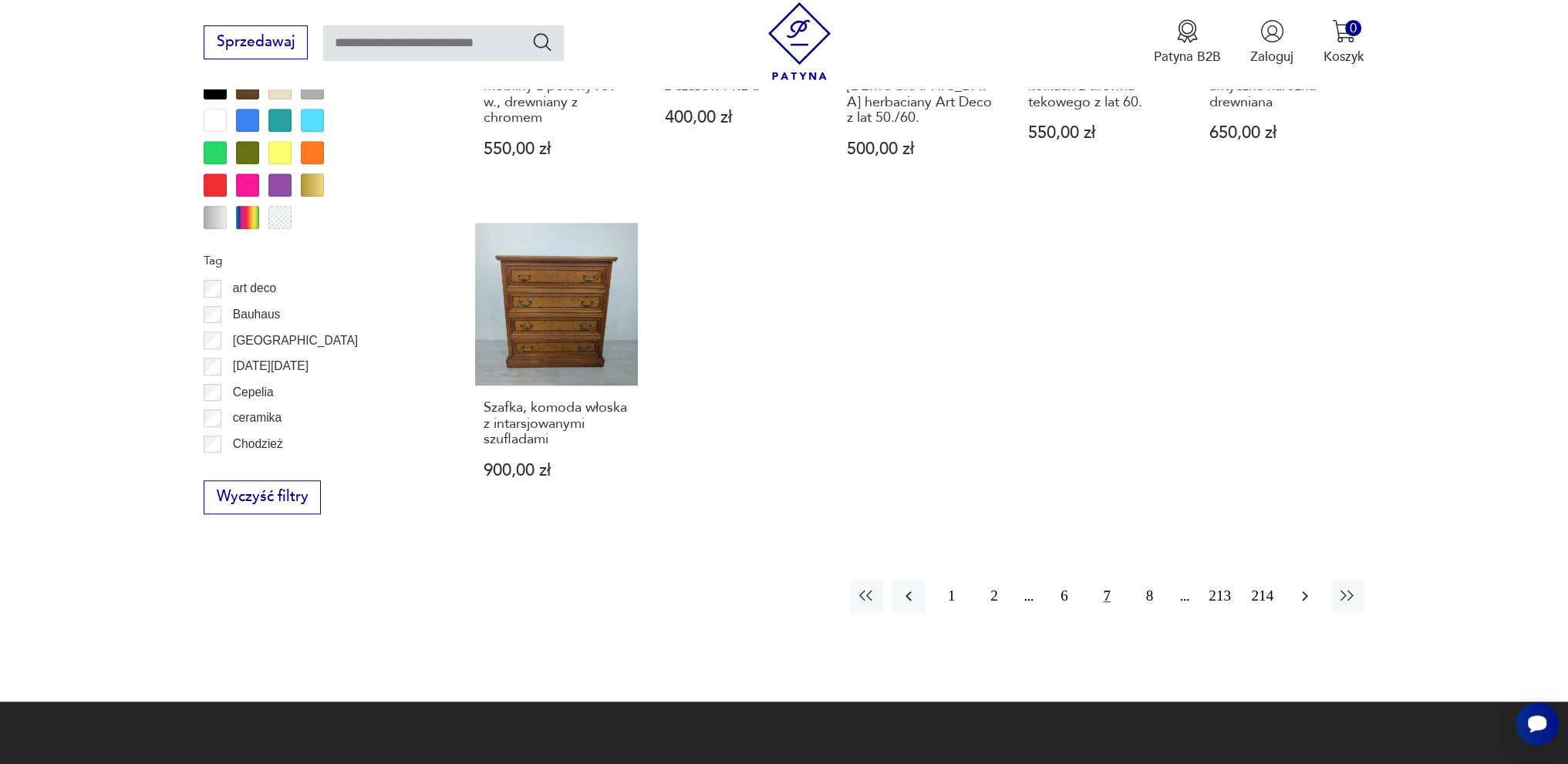
click at [1306, 600] on icon "button" at bounding box center [1304, 595] width 19 height 19
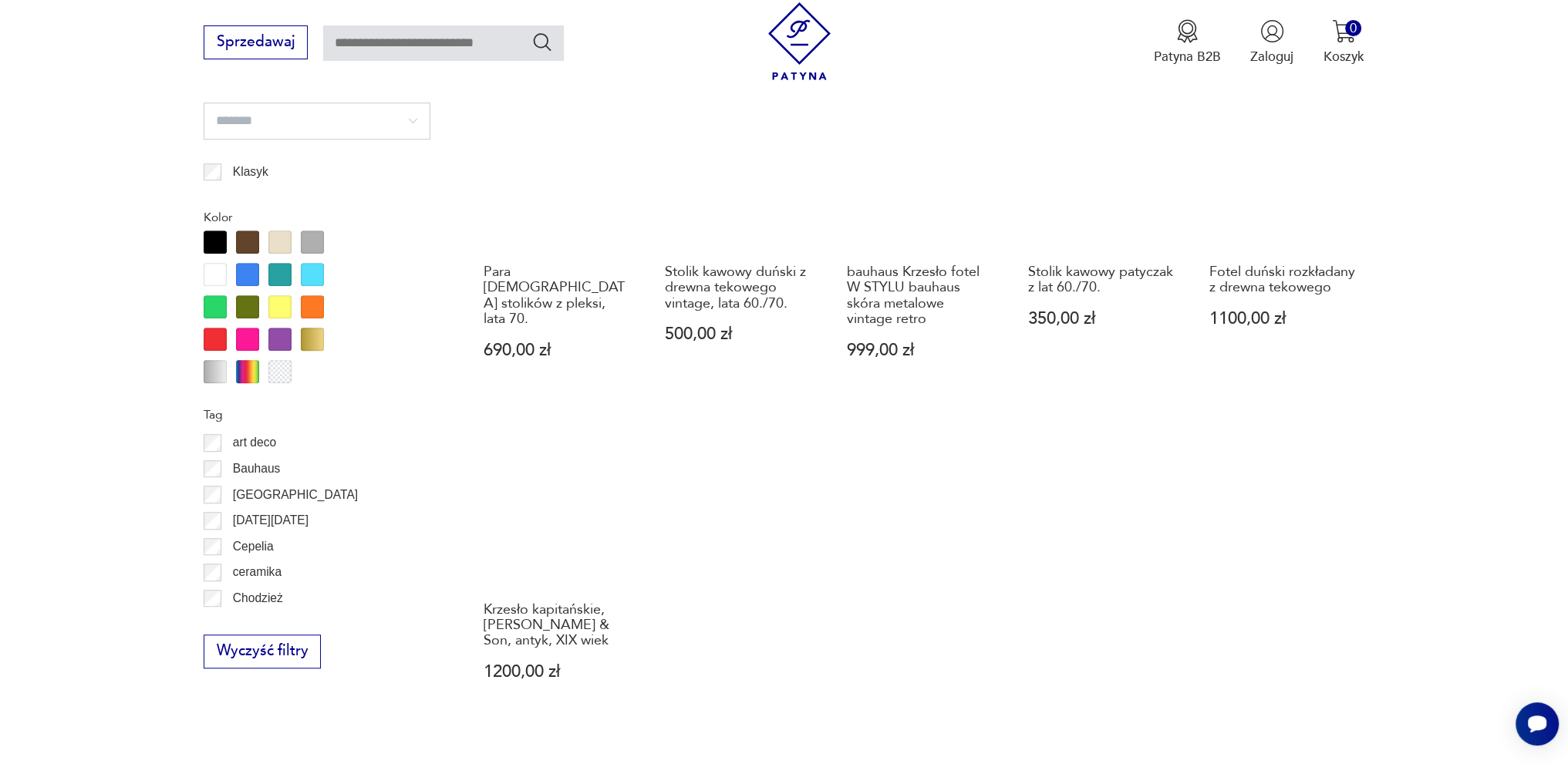
scroll to position [1669, 0]
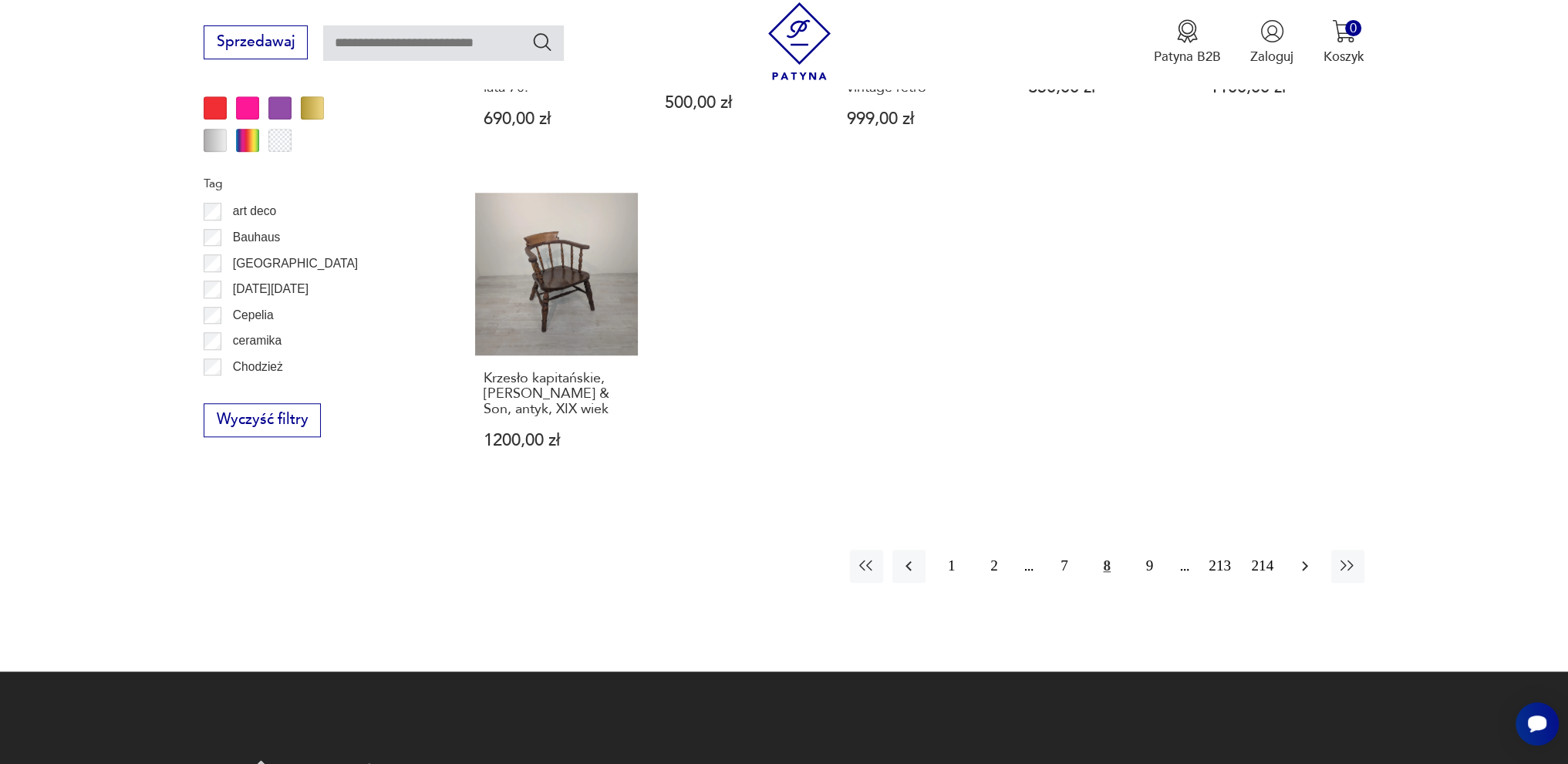
click at [1294, 550] on button "button" at bounding box center [1304, 566] width 33 height 33
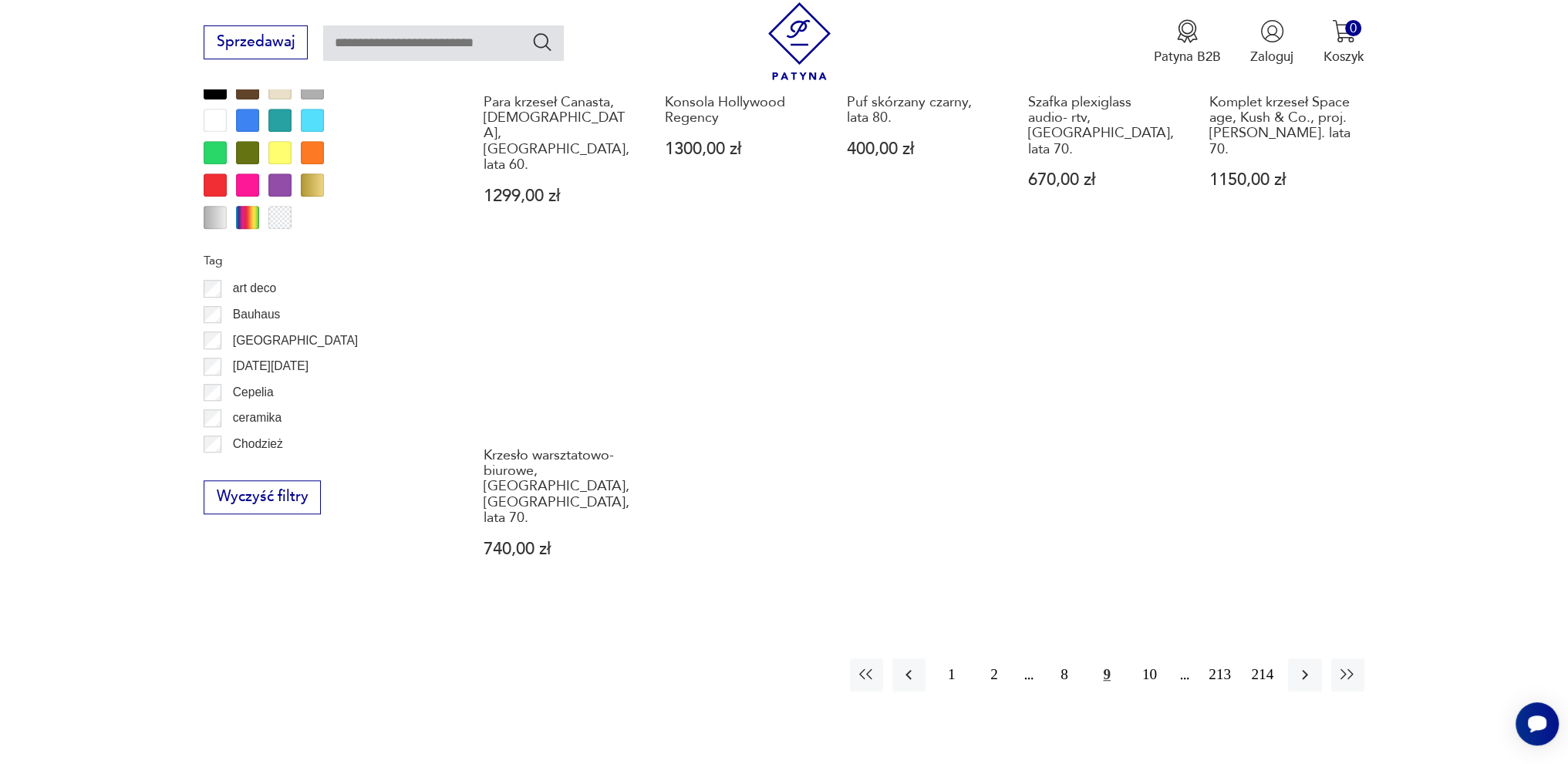
scroll to position [1592, 0]
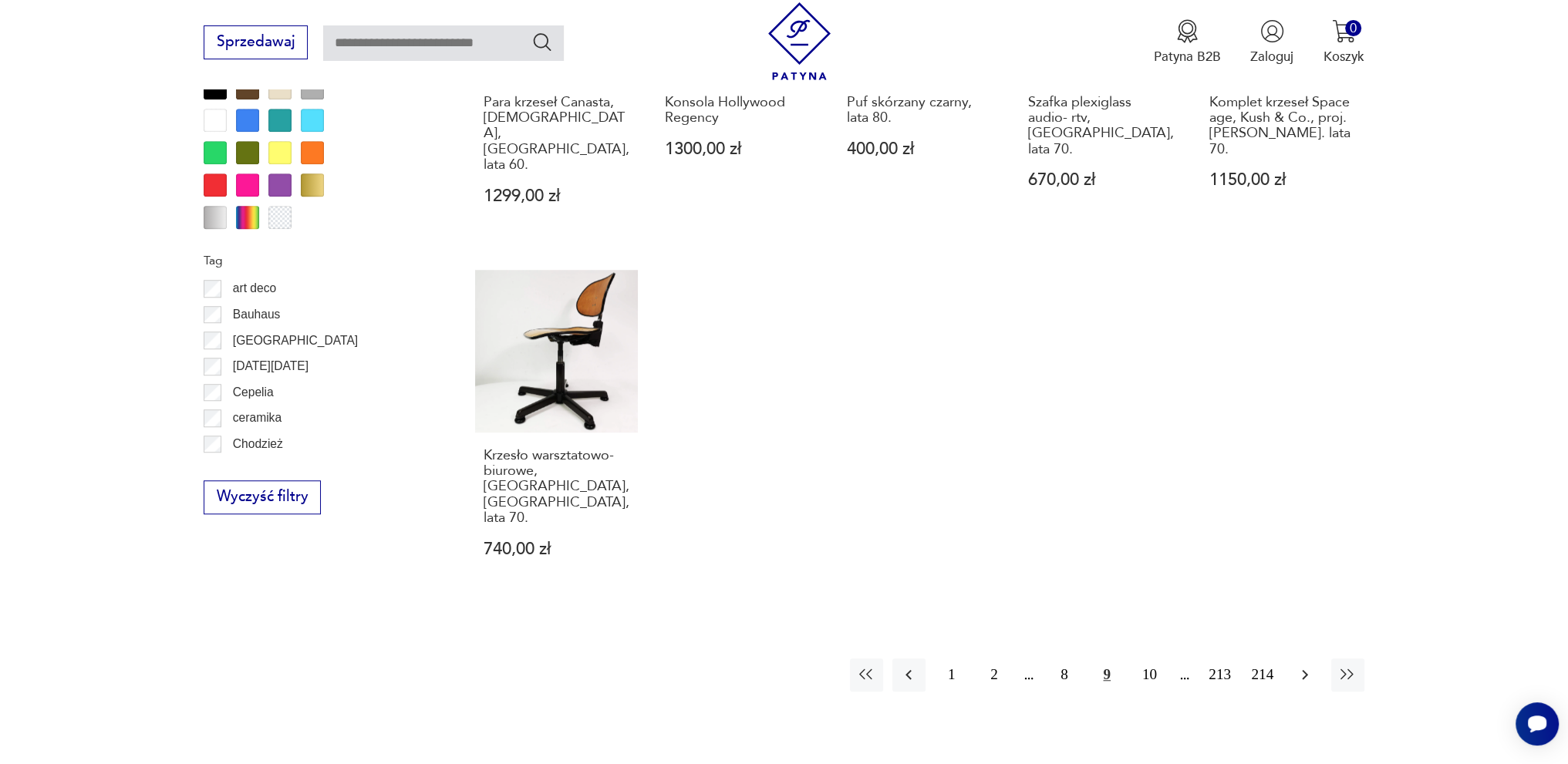
click at [1294, 659] on button "button" at bounding box center [1304, 675] width 33 height 33
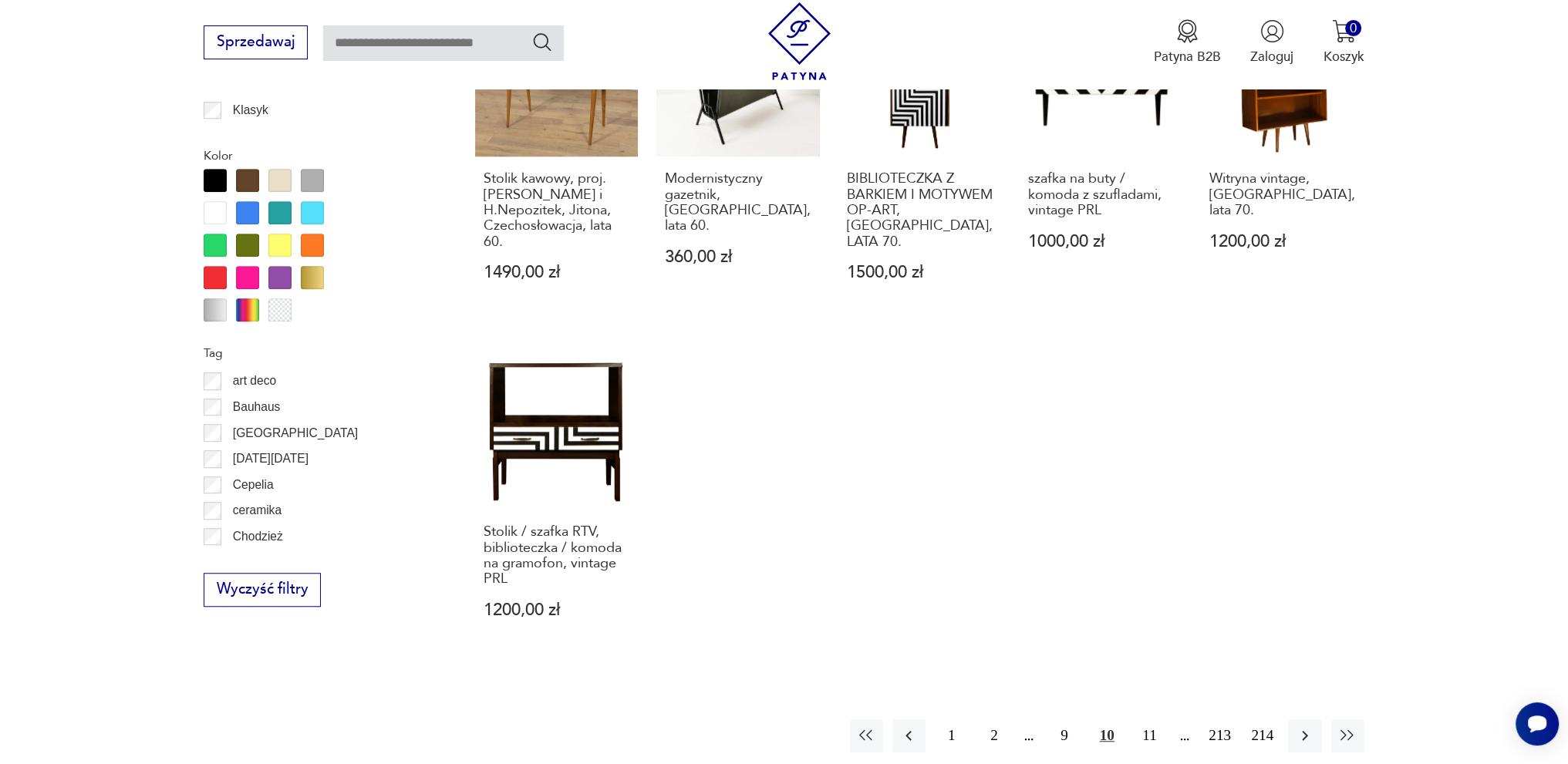
scroll to position [1592, 0]
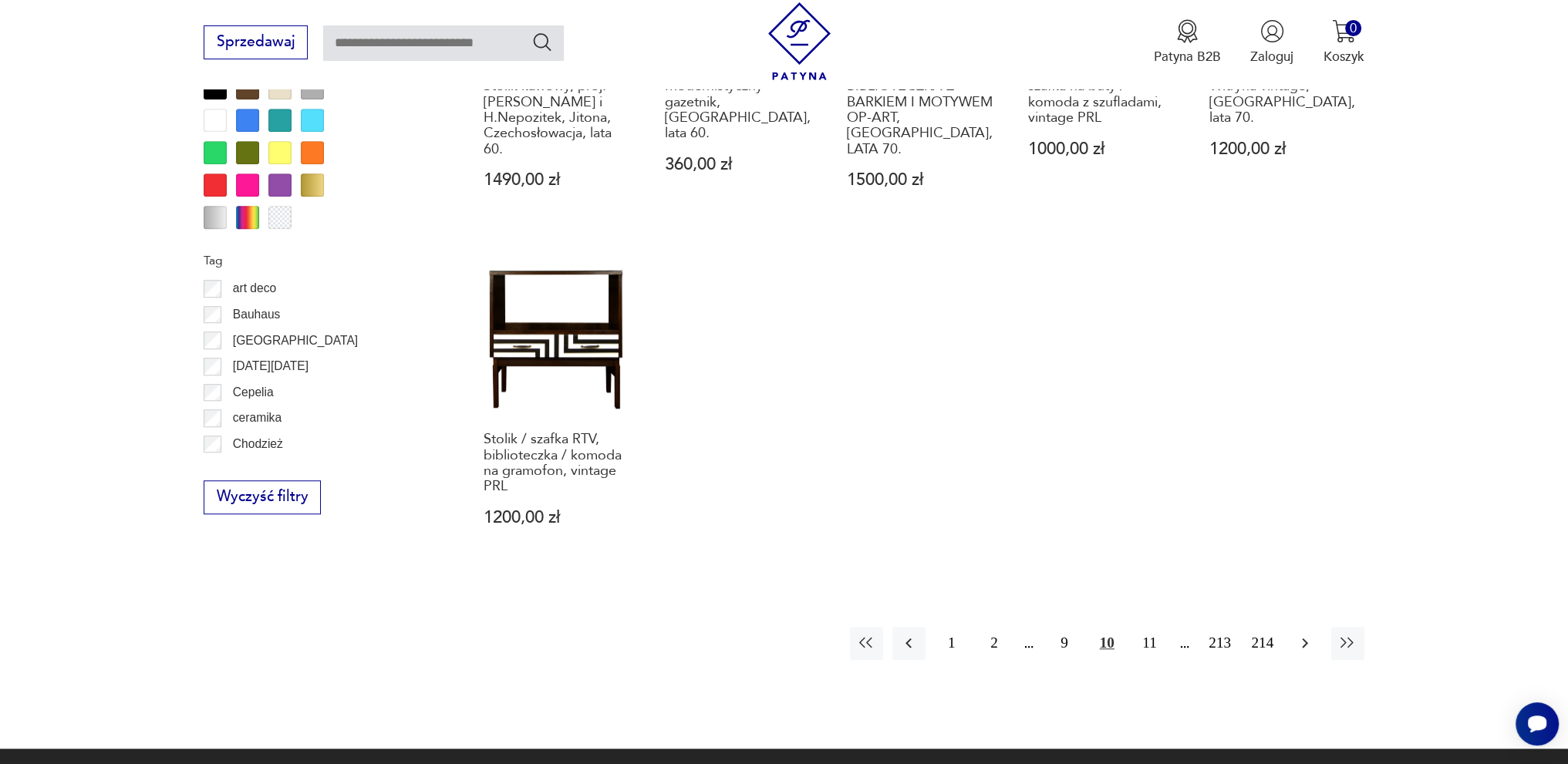
click at [1295, 634] on icon "button" at bounding box center [1304, 643] width 19 height 19
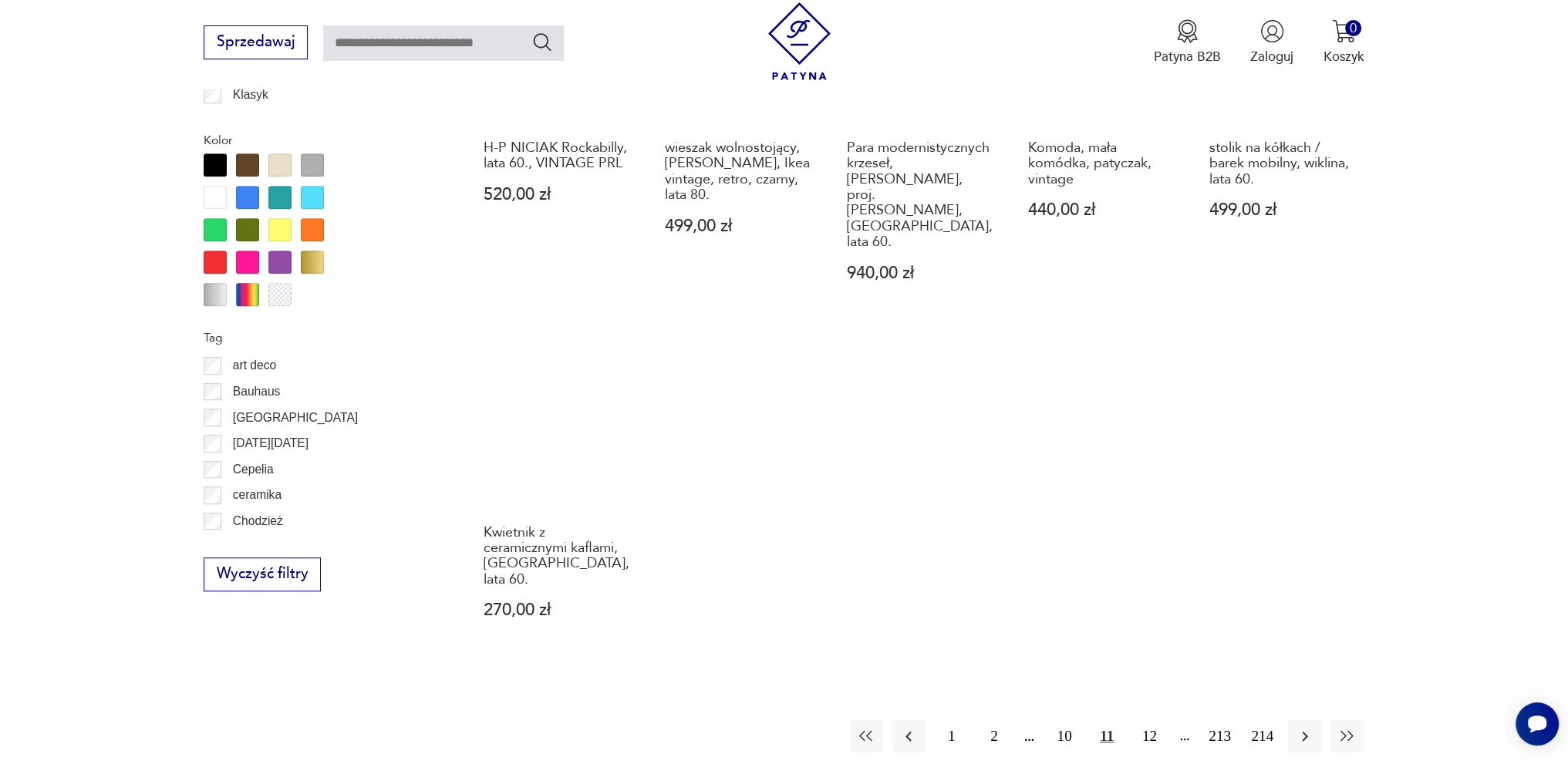
scroll to position [1745, 0]
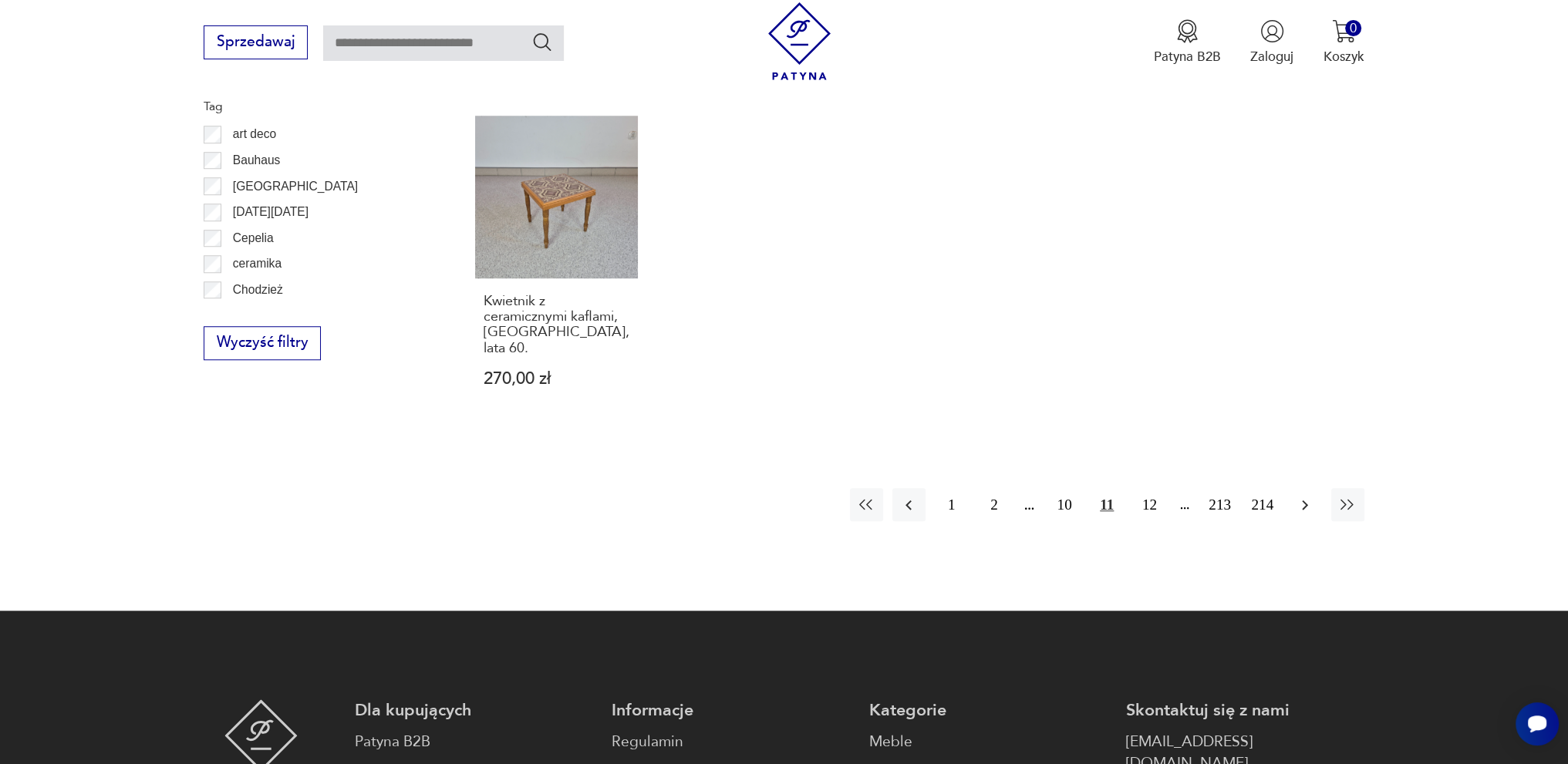
click at [1301, 496] on icon "button" at bounding box center [1304, 505] width 19 height 19
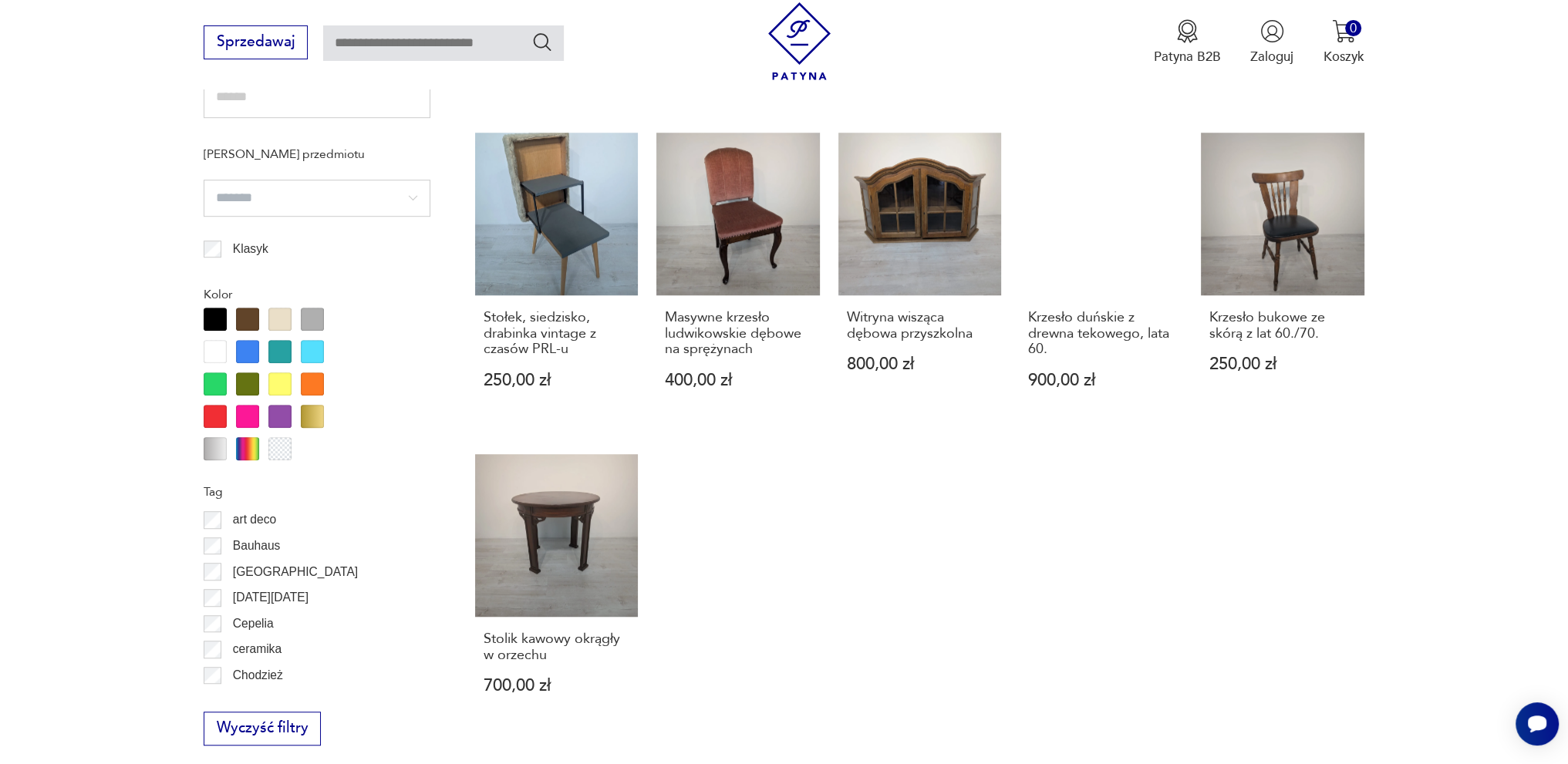
scroll to position [1437, 0]
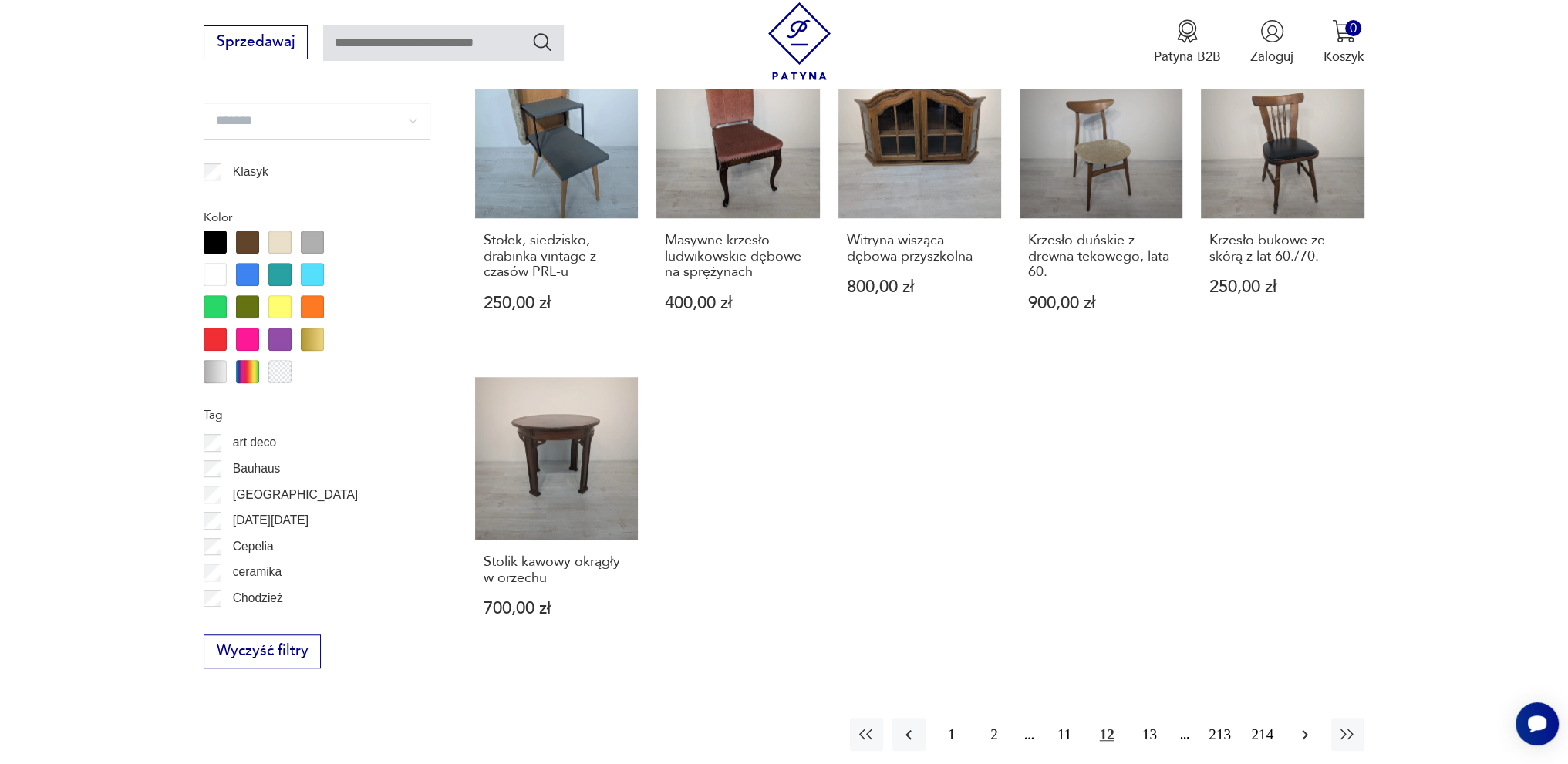
click at [1300, 725] on icon "button" at bounding box center [1304, 734] width 19 height 19
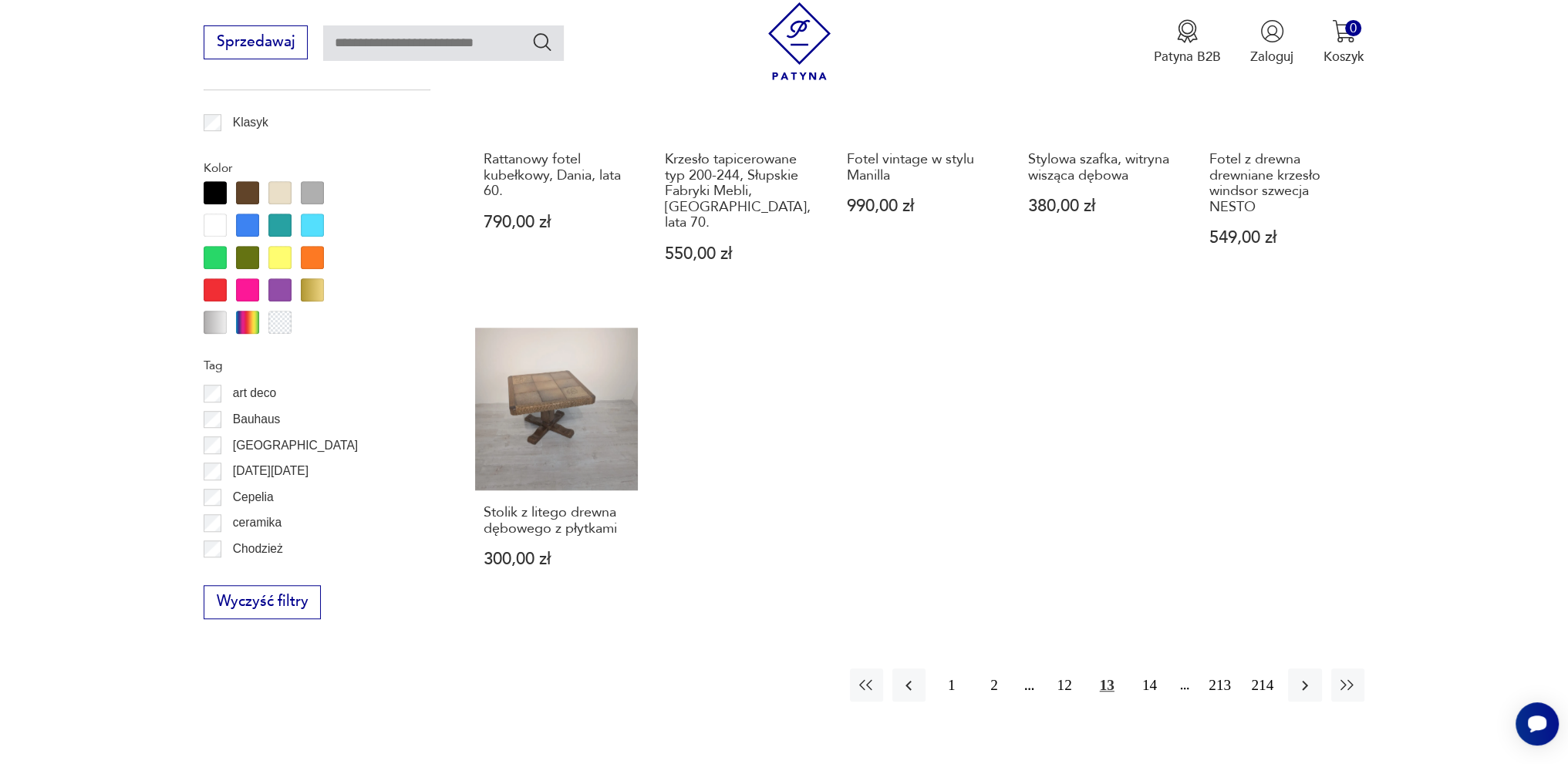
scroll to position [1669, 0]
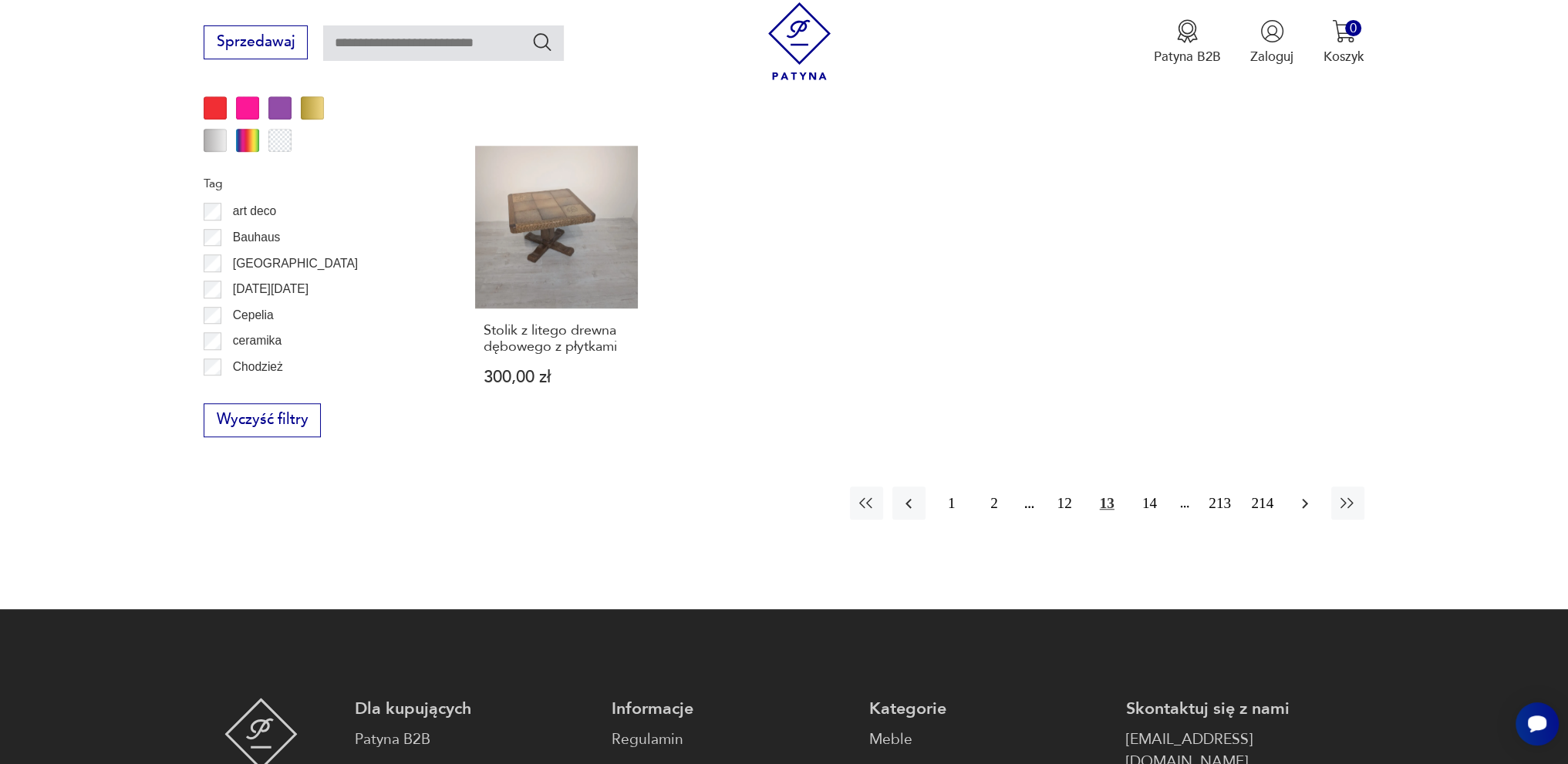
drag, startPoint x: 1306, startPoint y: 462, endPoint x: 1299, endPoint y: 474, distance: 13.9
click at [1305, 494] on icon "button" at bounding box center [1304, 503] width 19 height 19
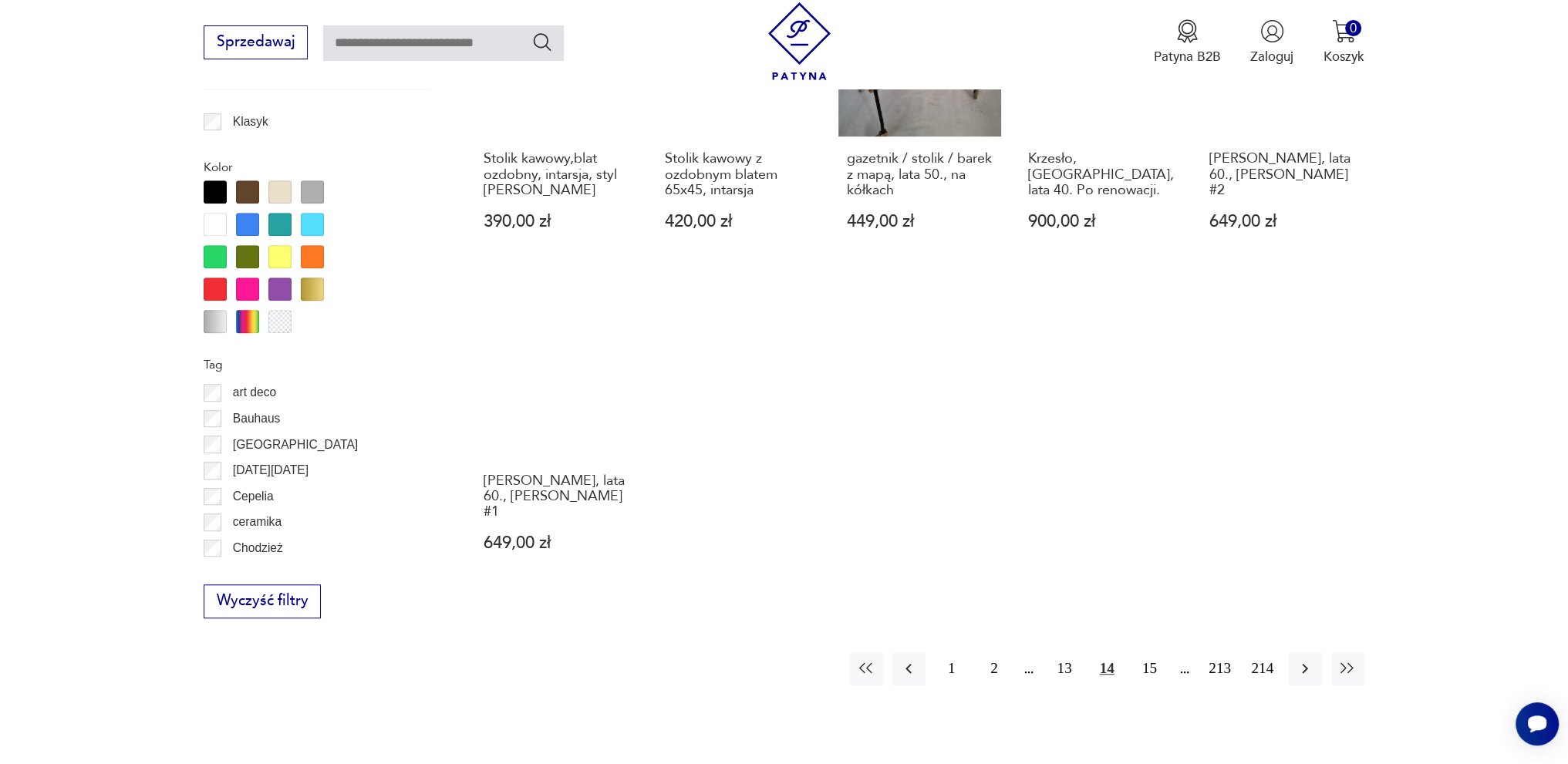
scroll to position [1514, 0]
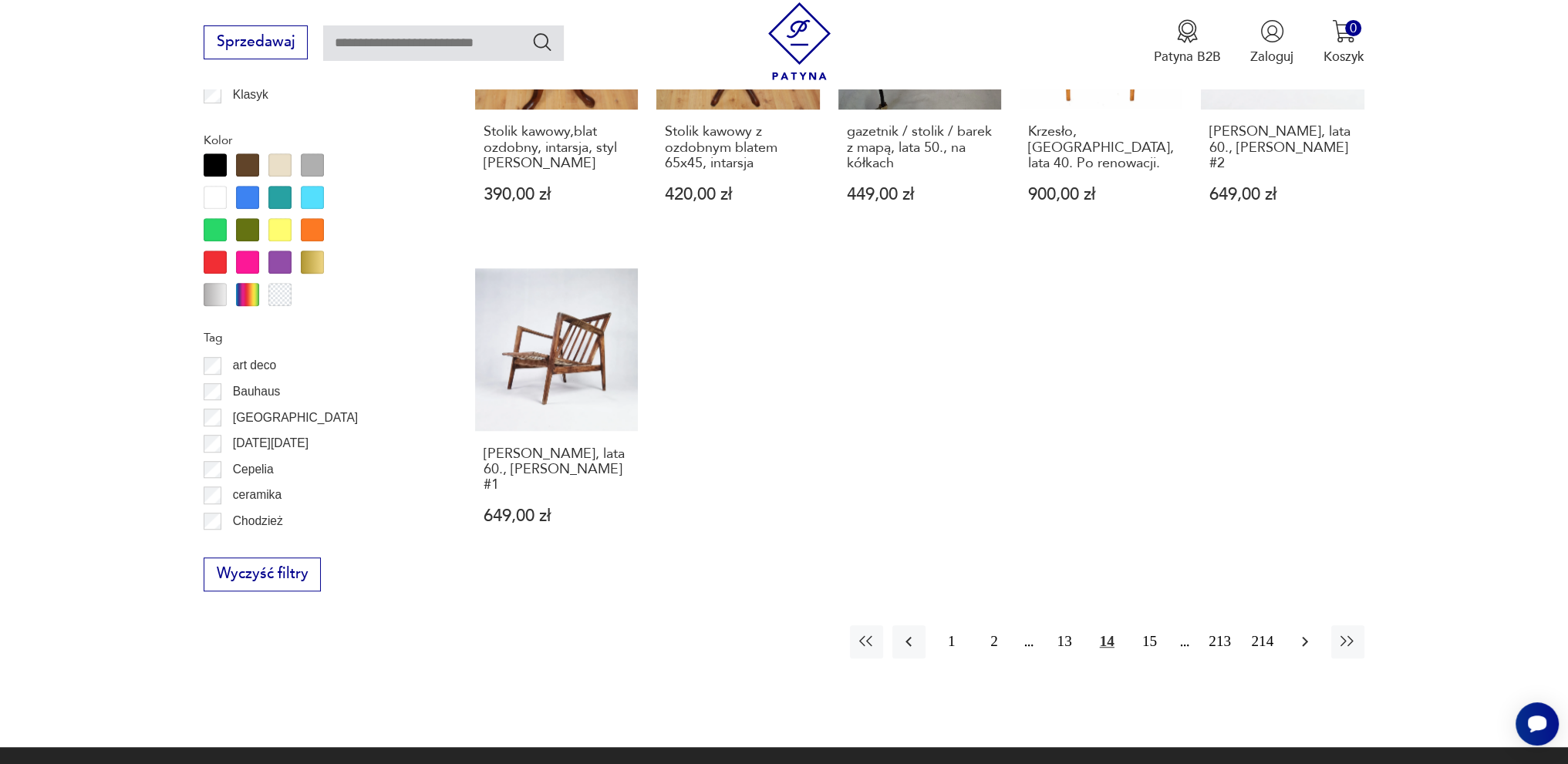
click at [1305, 641] on button "button" at bounding box center [1304, 641] width 33 height 33
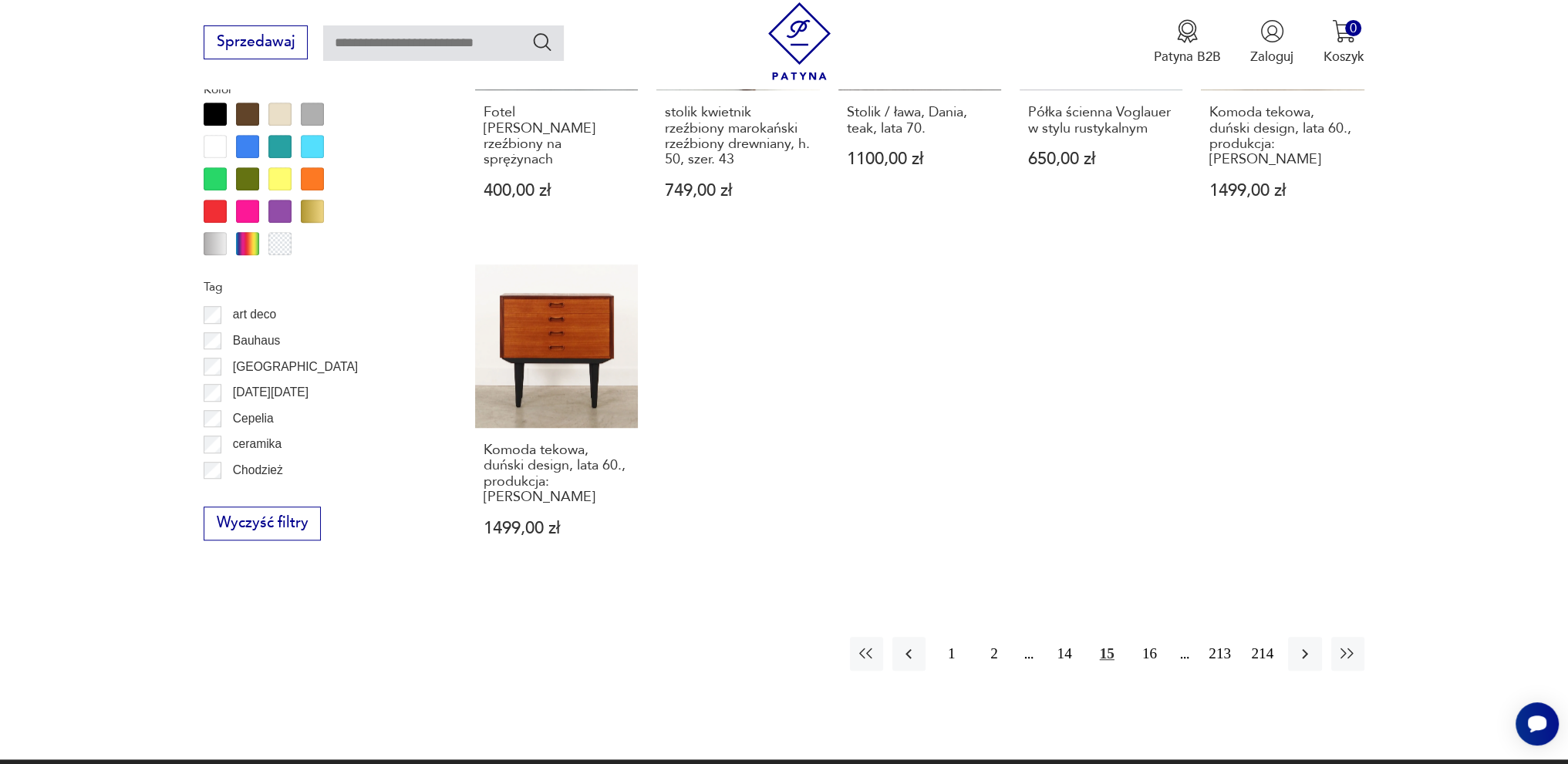
scroll to position [1592, 0]
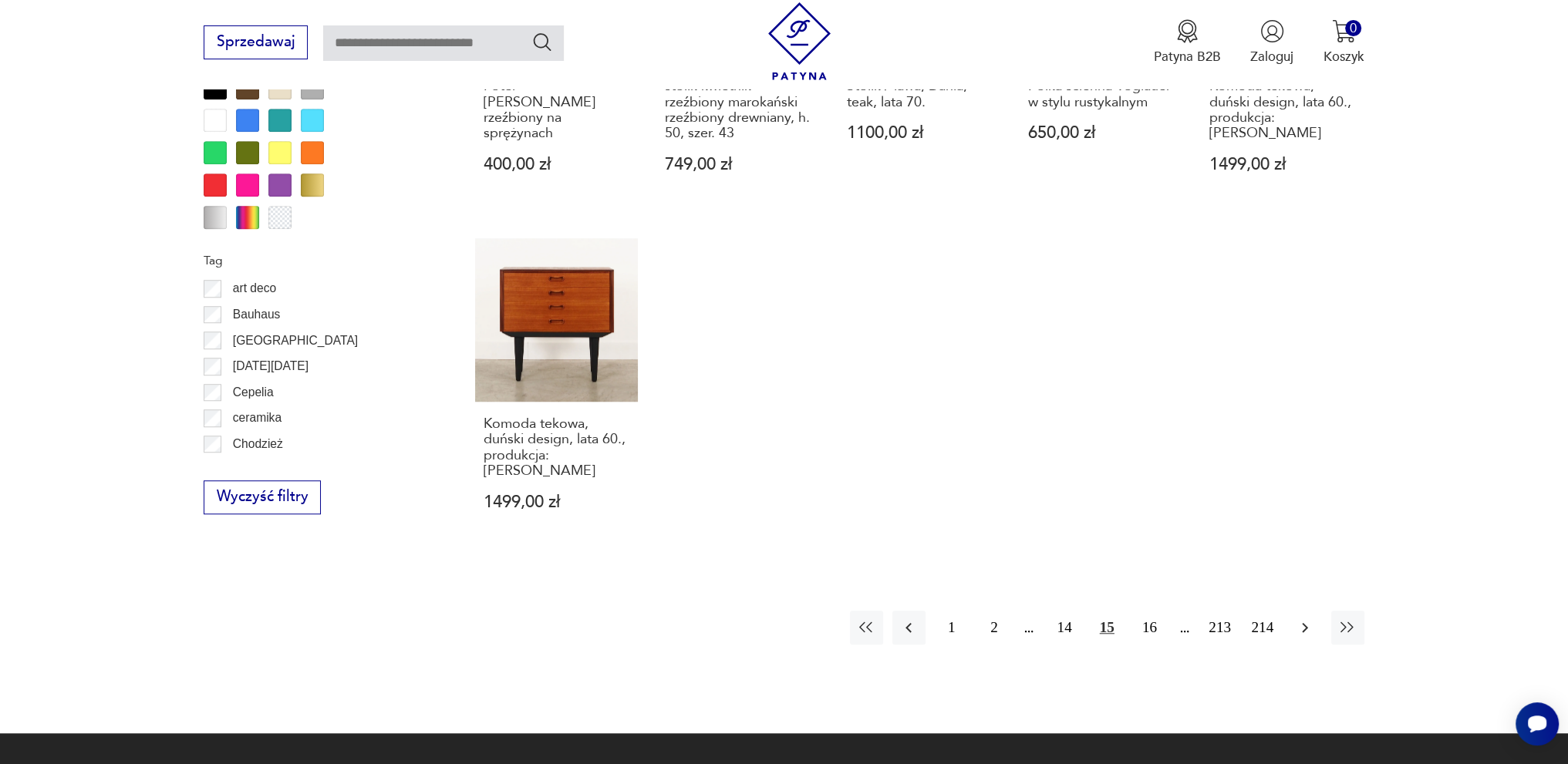
click at [1311, 618] on icon "button" at bounding box center [1304, 627] width 19 height 19
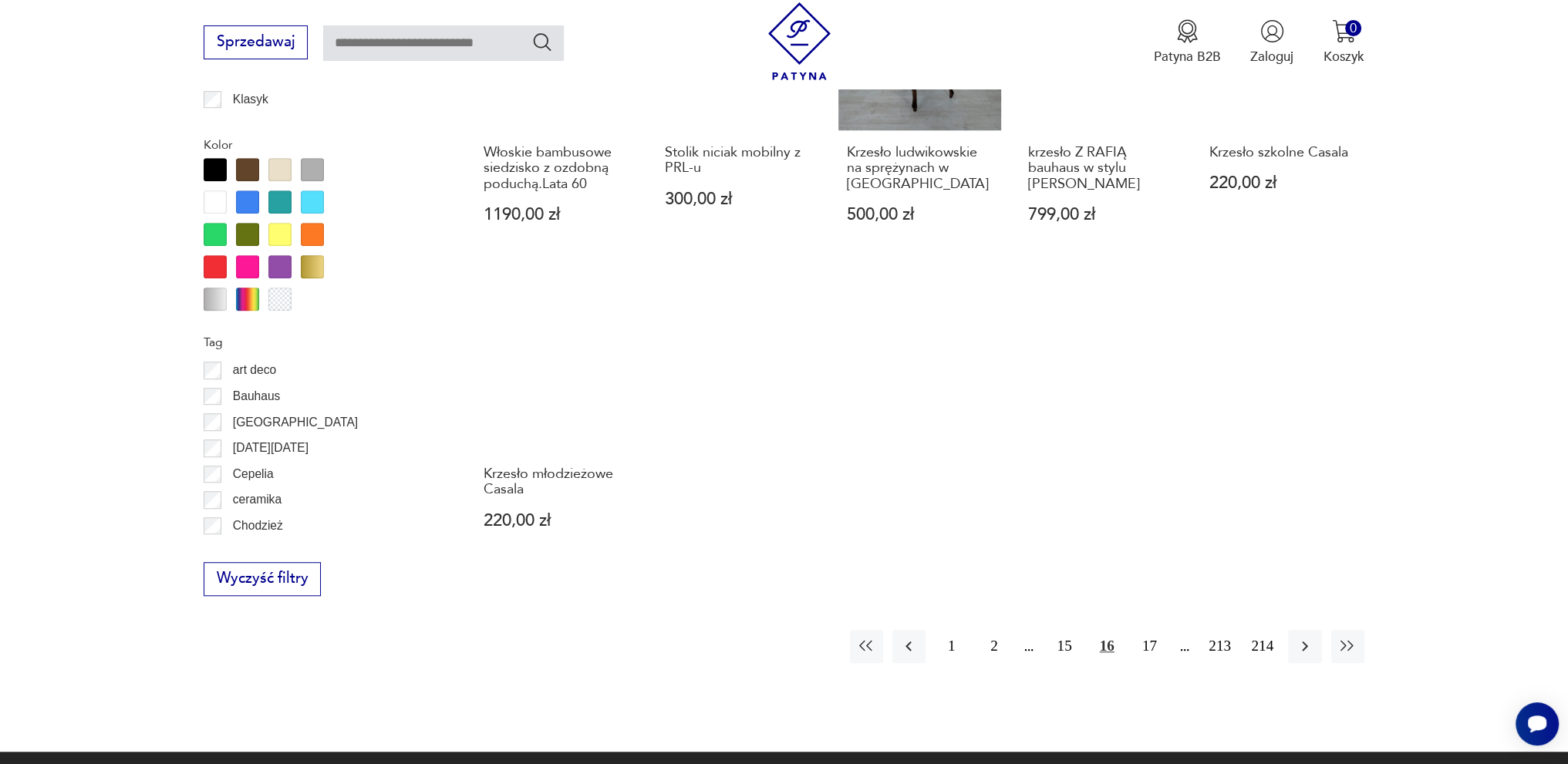
scroll to position [1514, 0]
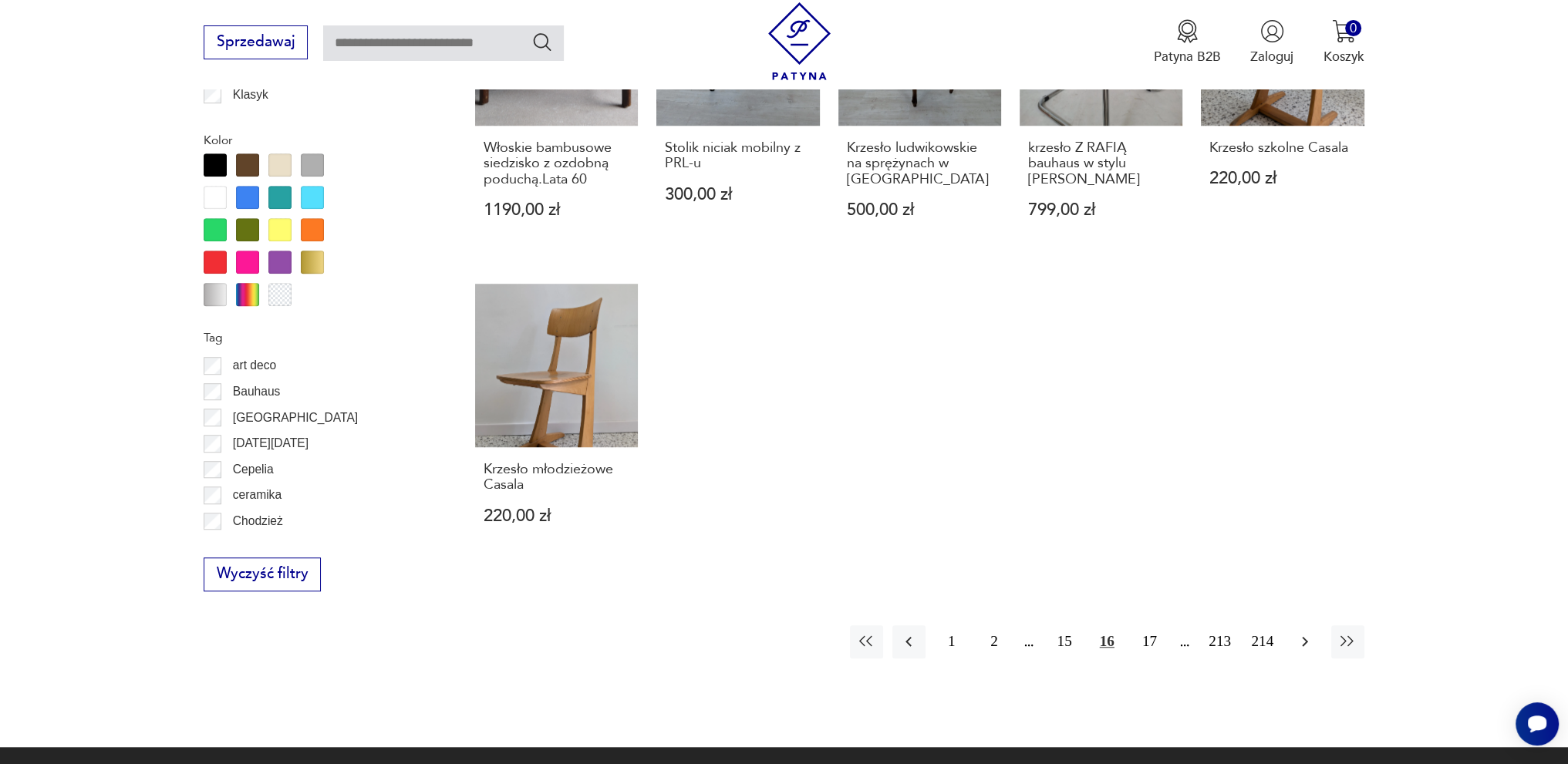
click at [1301, 641] on button "button" at bounding box center [1304, 641] width 33 height 33
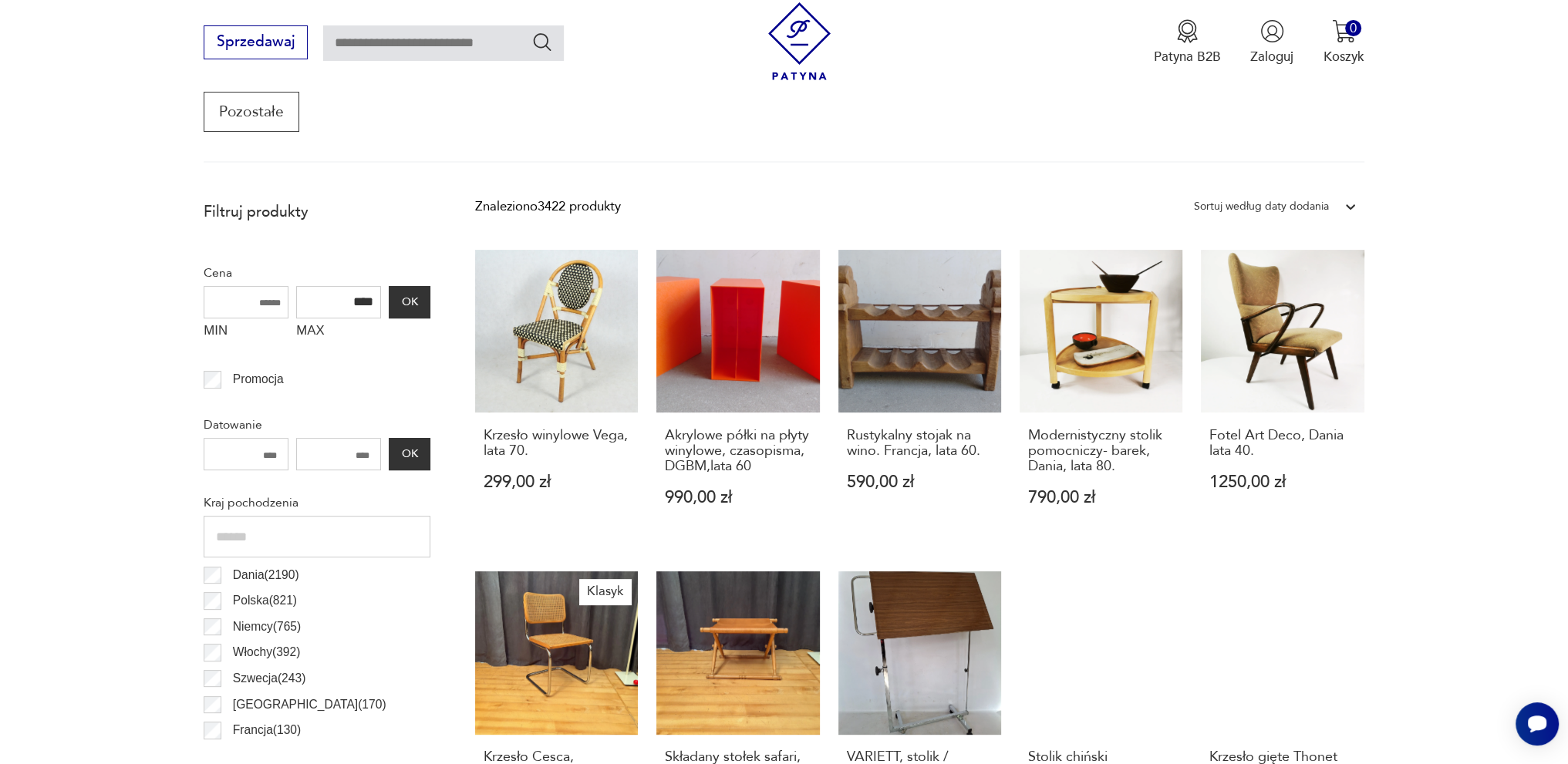
scroll to position [512, 0]
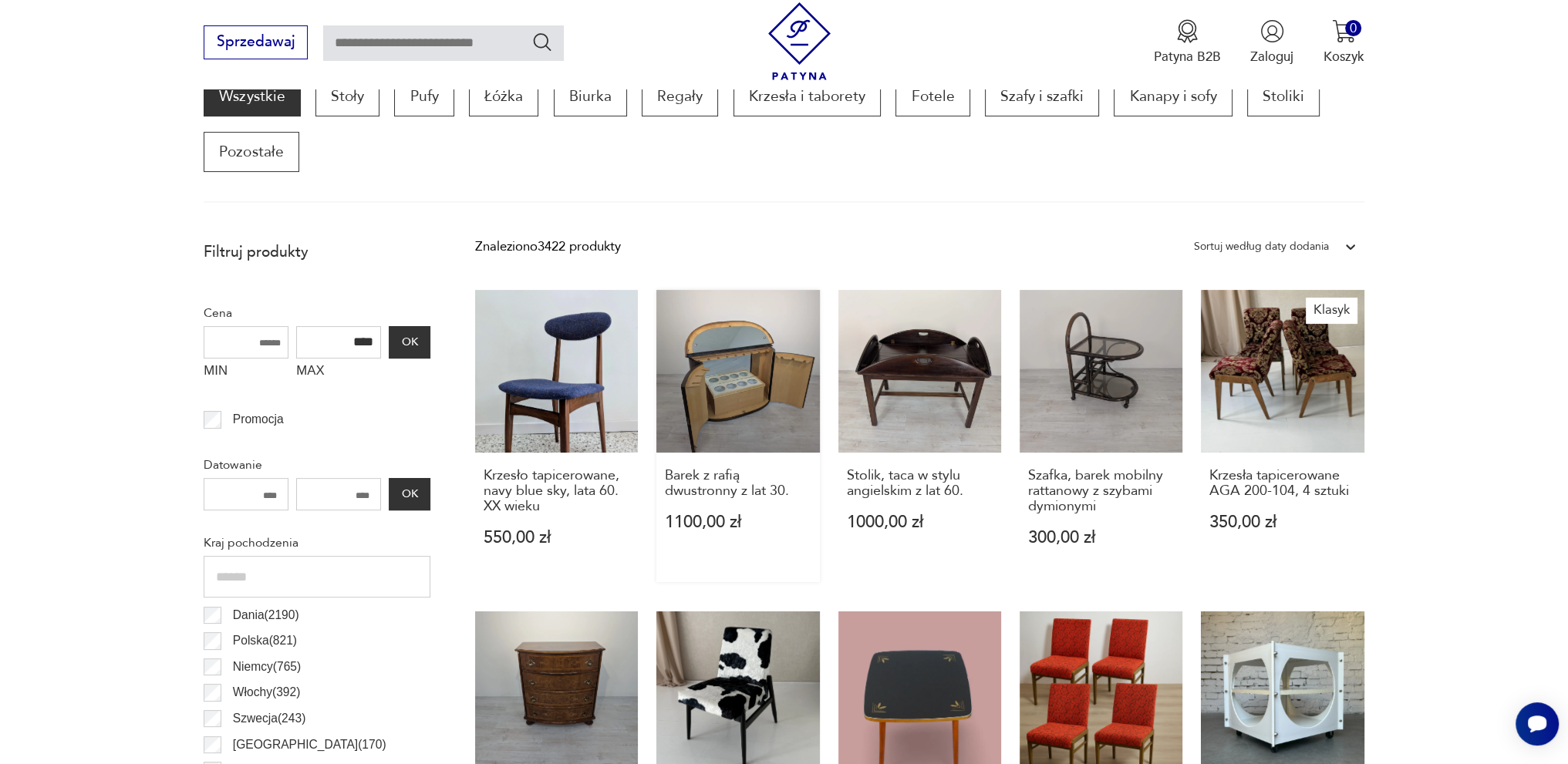
click at [734, 399] on link "Barek z rafią dwustronny z lat 30. 1100,00 zł" at bounding box center [737, 436] width 163 height 293
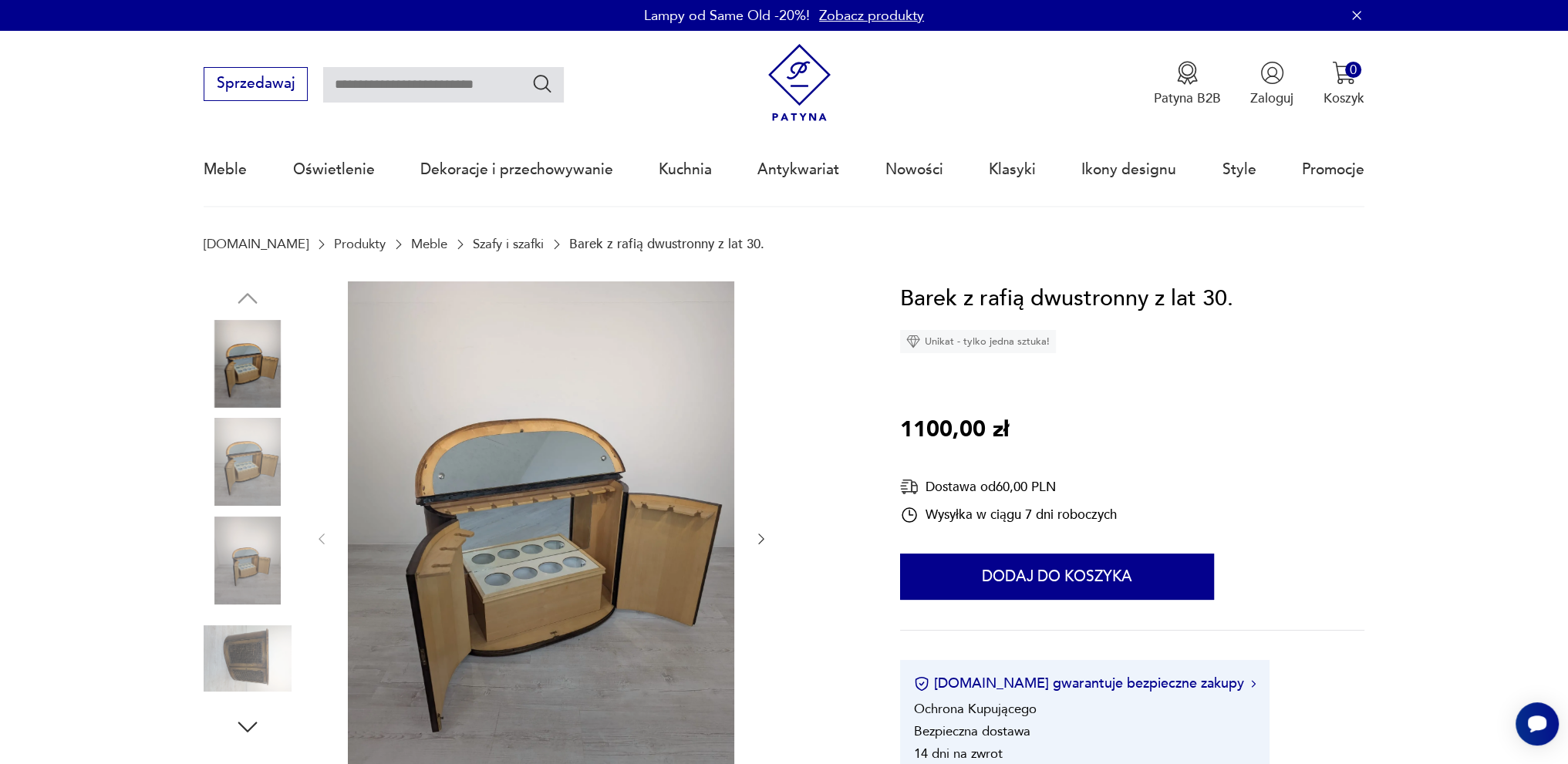
click at [678, 505] on img at bounding box center [540, 538] width 386 height 513
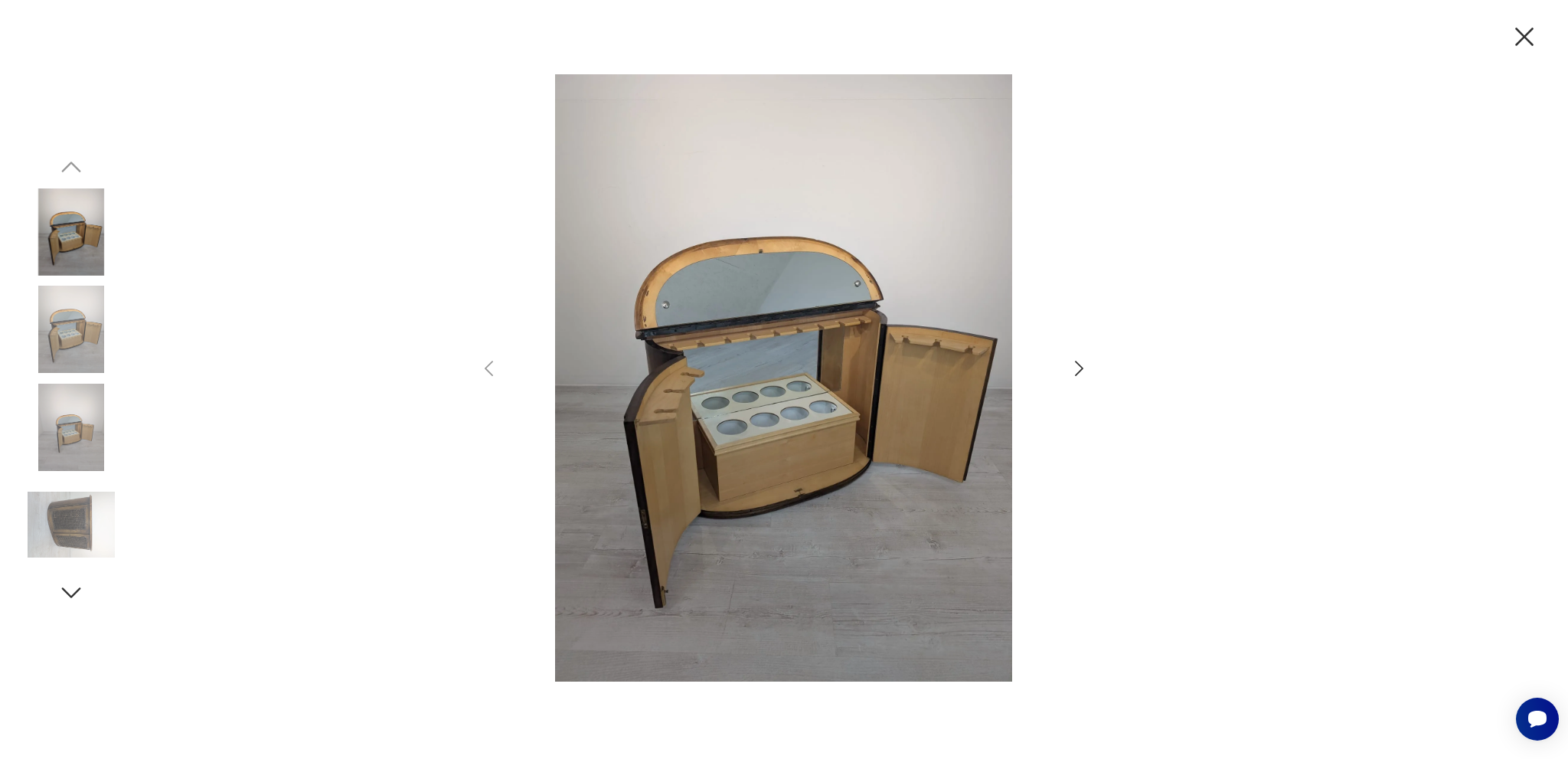
click at [1081, 370] on icon "button" at bounding box center [1079, 369] width 9 height 16
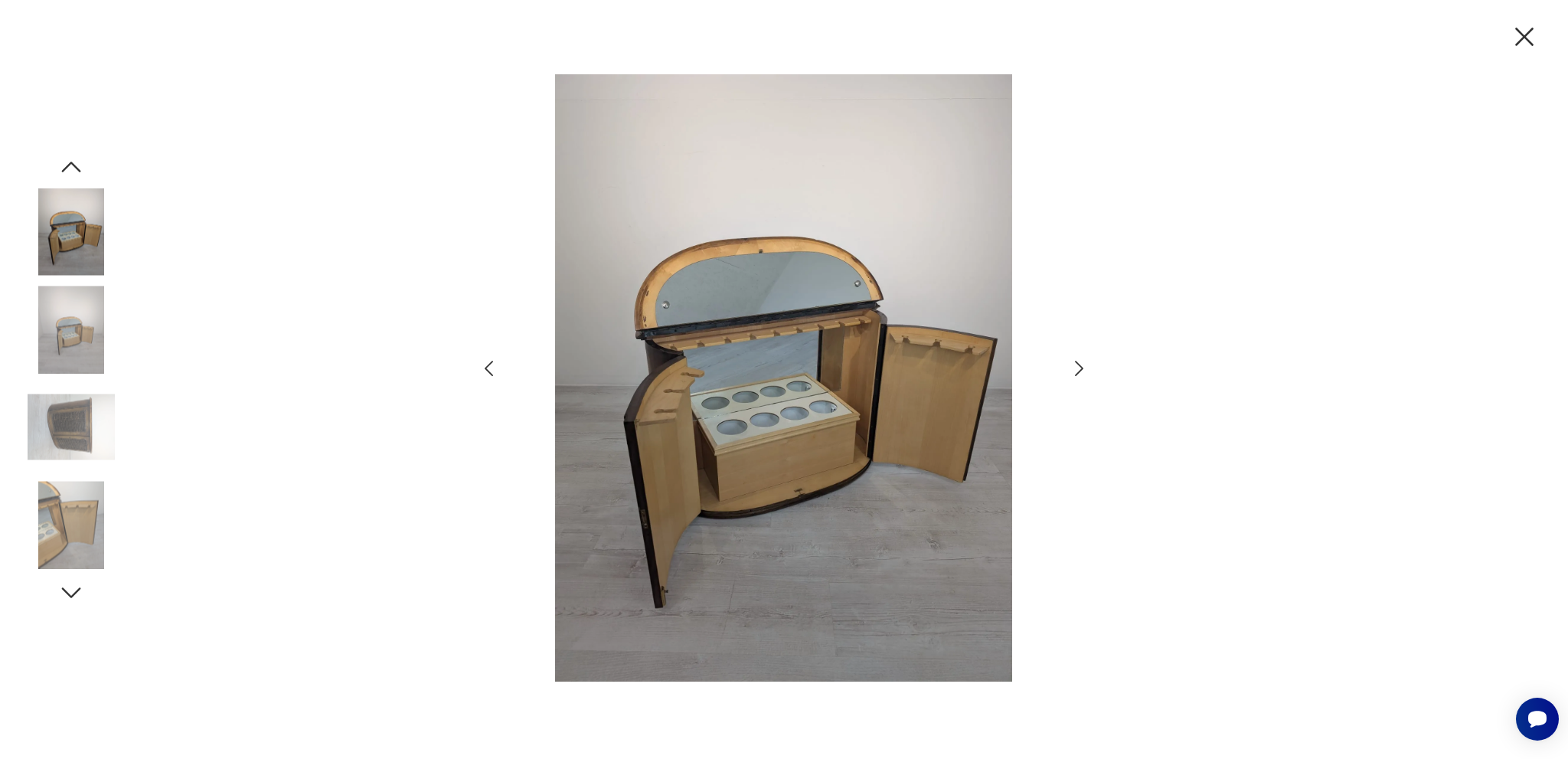
click at [1084, 367] on icon "button" at bounding box center [1079, 369] width 23 height 23
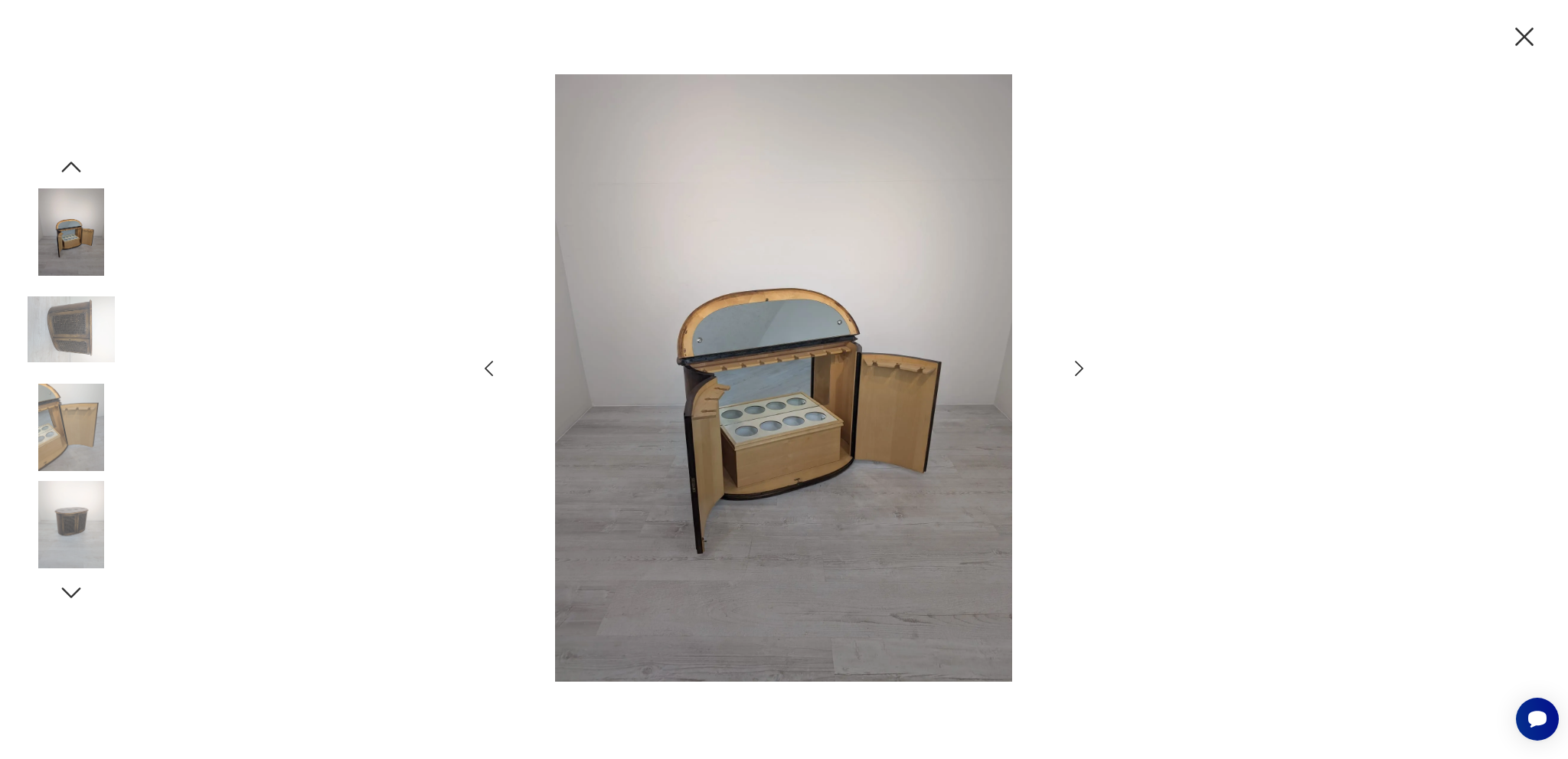
click at [1086, 366] on icon "button" at bounding box center [1079, 369] width 23 height 23
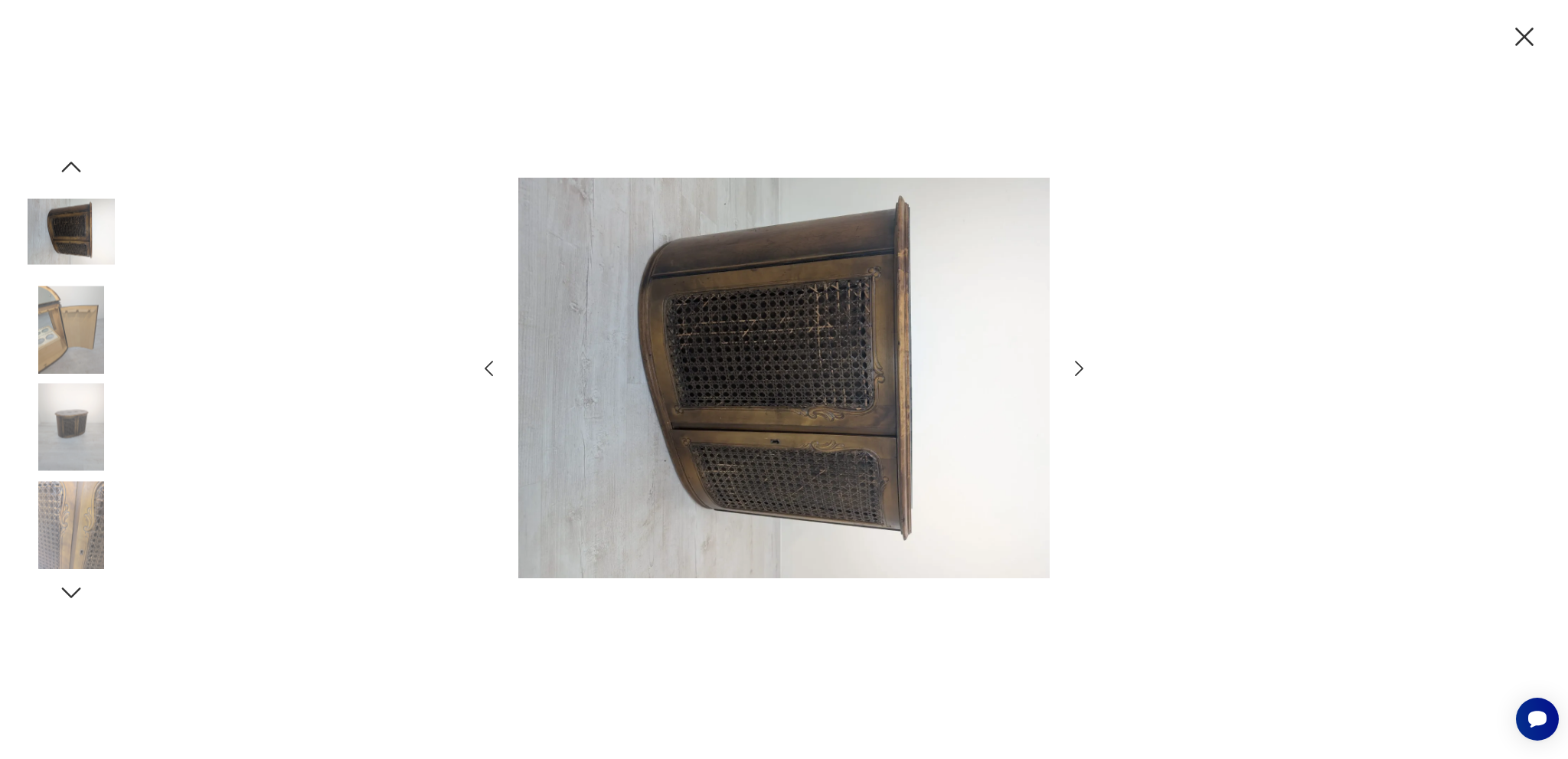
click at [1073, 368] on icon "button" at bounding box center [1079, 369] width 23 height 23
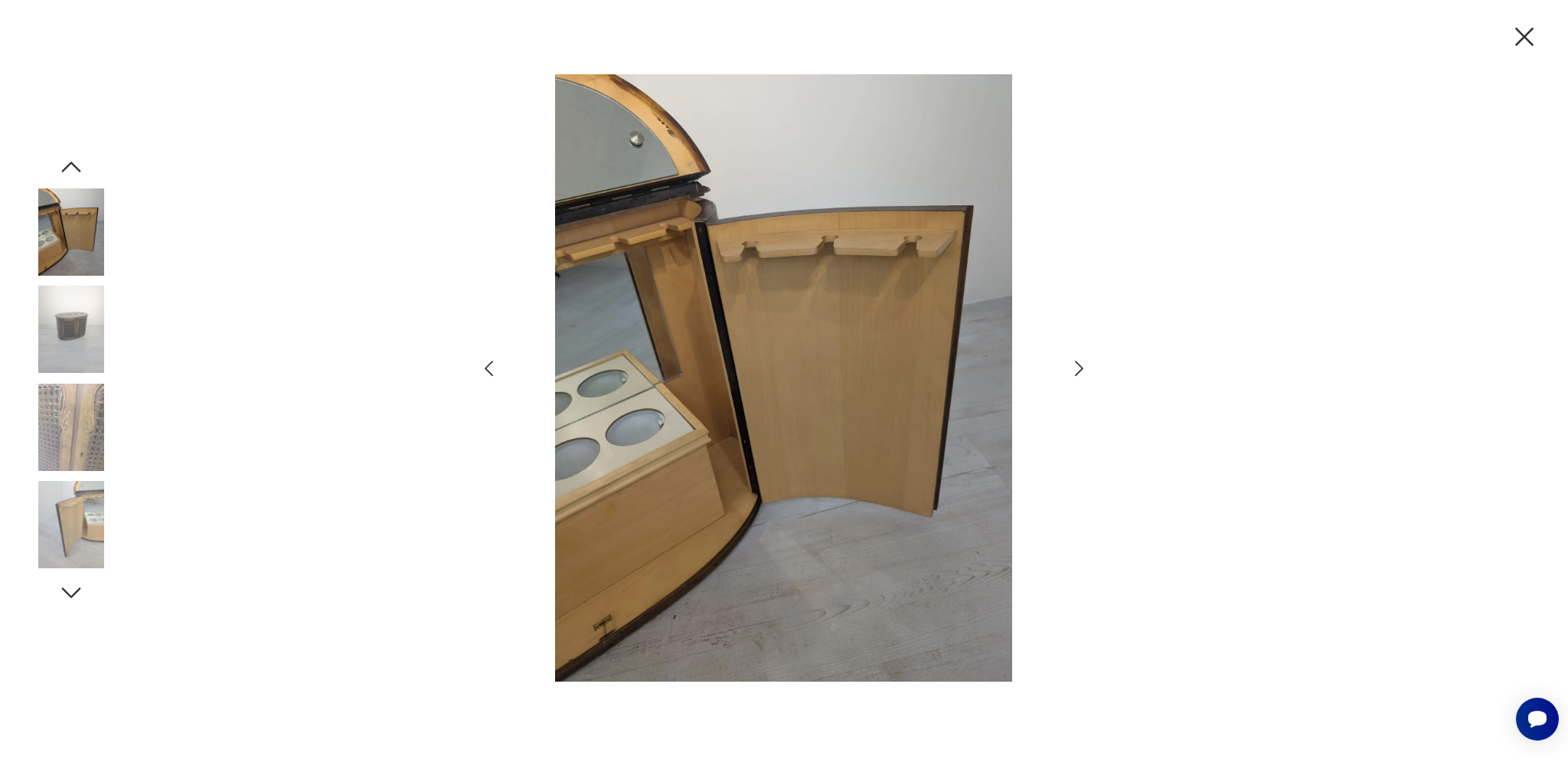
click at [1067, 369] on div at bounding box center [784, 379] width 613 height 610
click at [1084, 372] on icon "button" at bounding box center [1079, 369] width 23 height 23
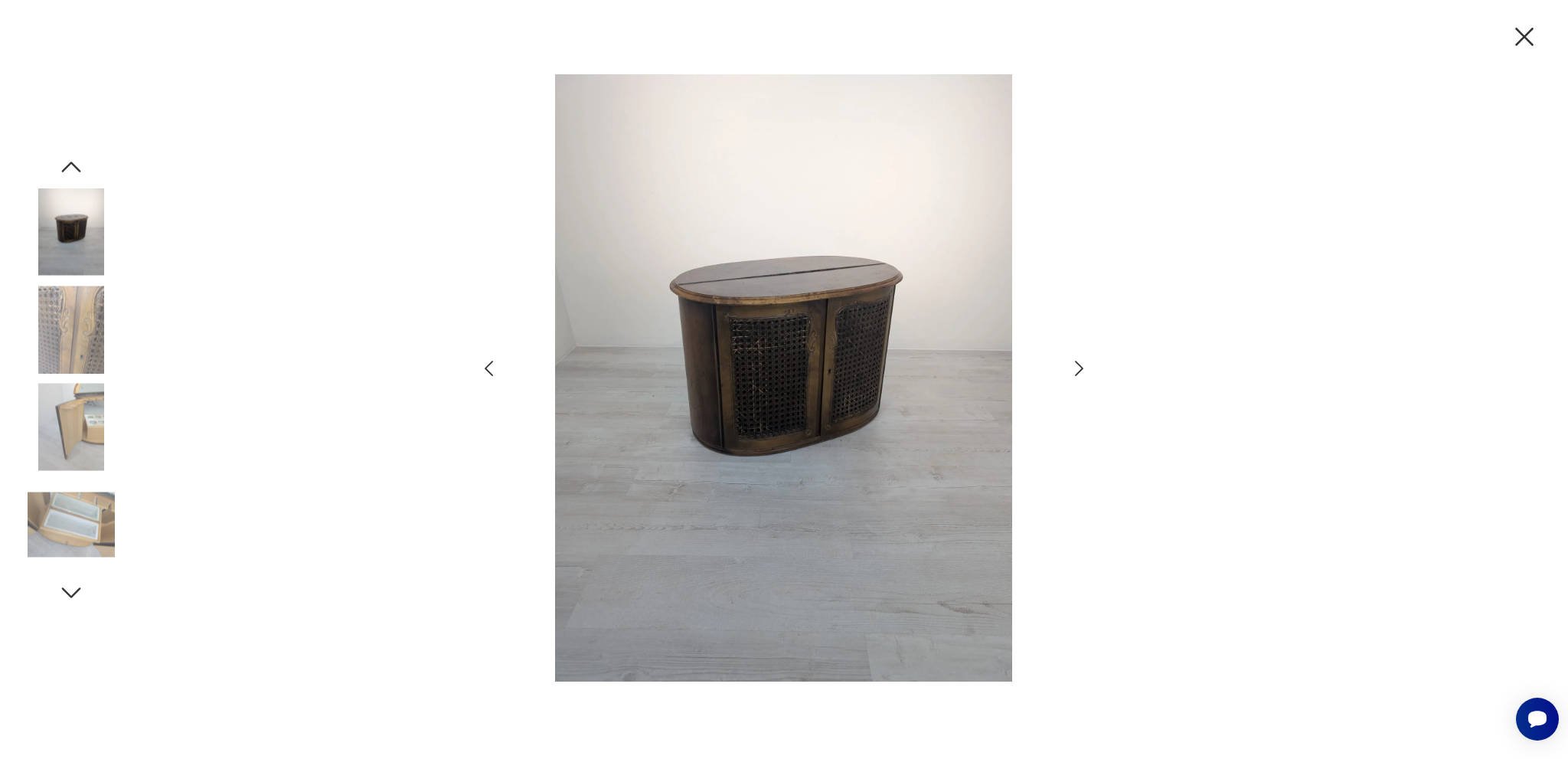
click at [1080, 373] on icon "button" at bounding box center [1079, 369] width 23 height 23
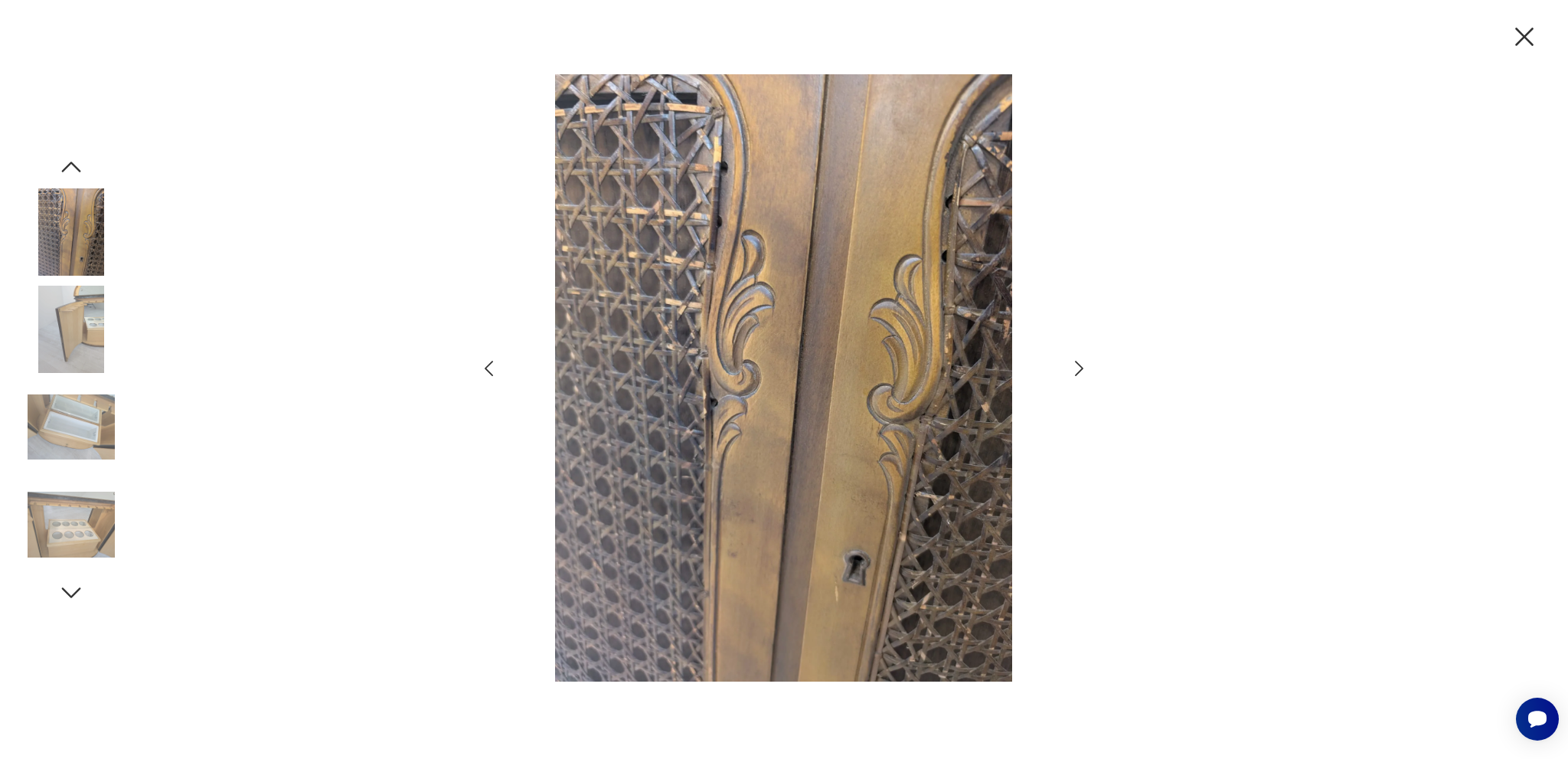
click at [1079, 373] on icon "button" at bounding box center [1079, 369] width 9 height 16
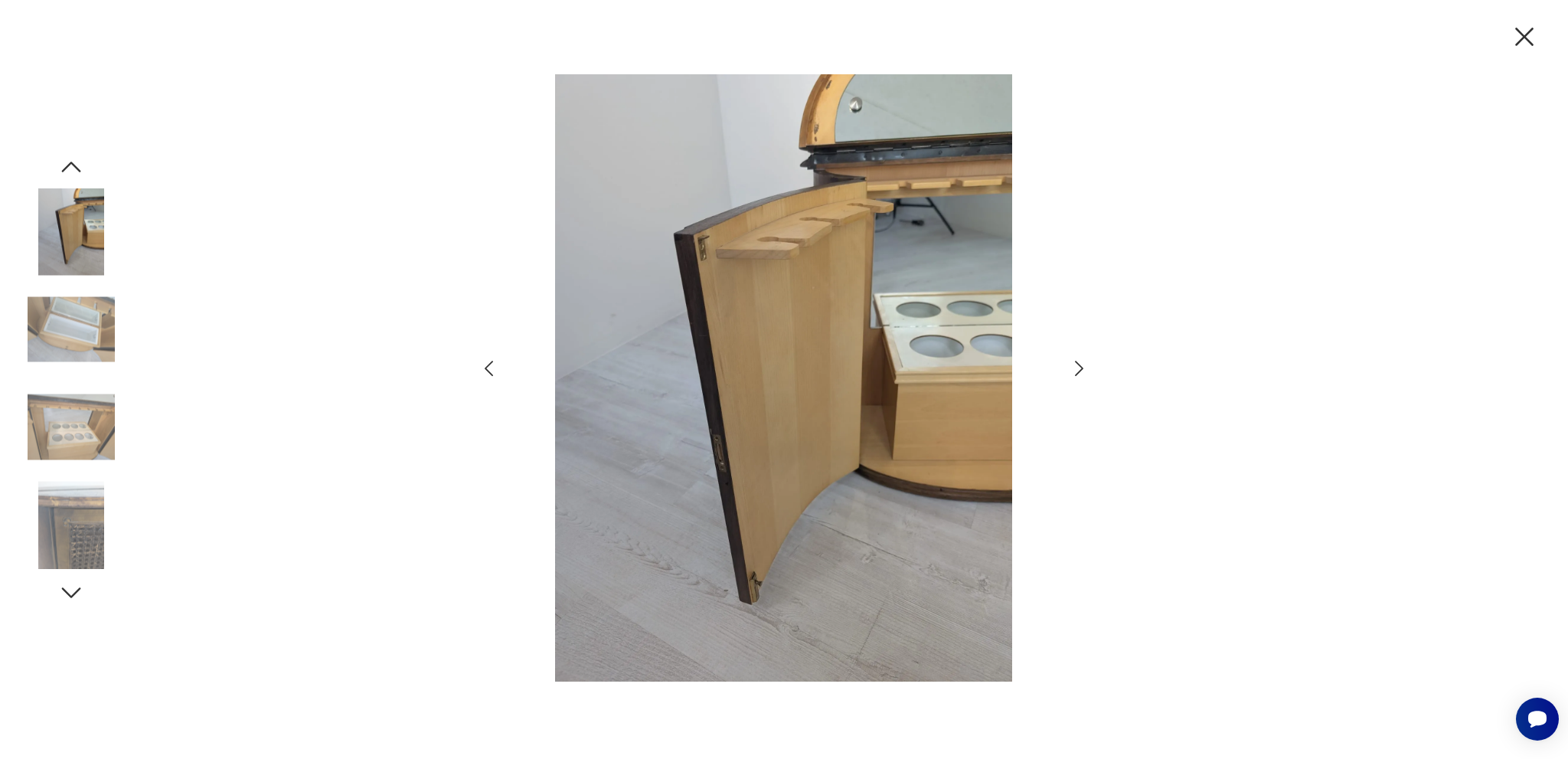
click at [1078, 373] on icon "button" at bounding box center [1079, 369] width 9 height 16
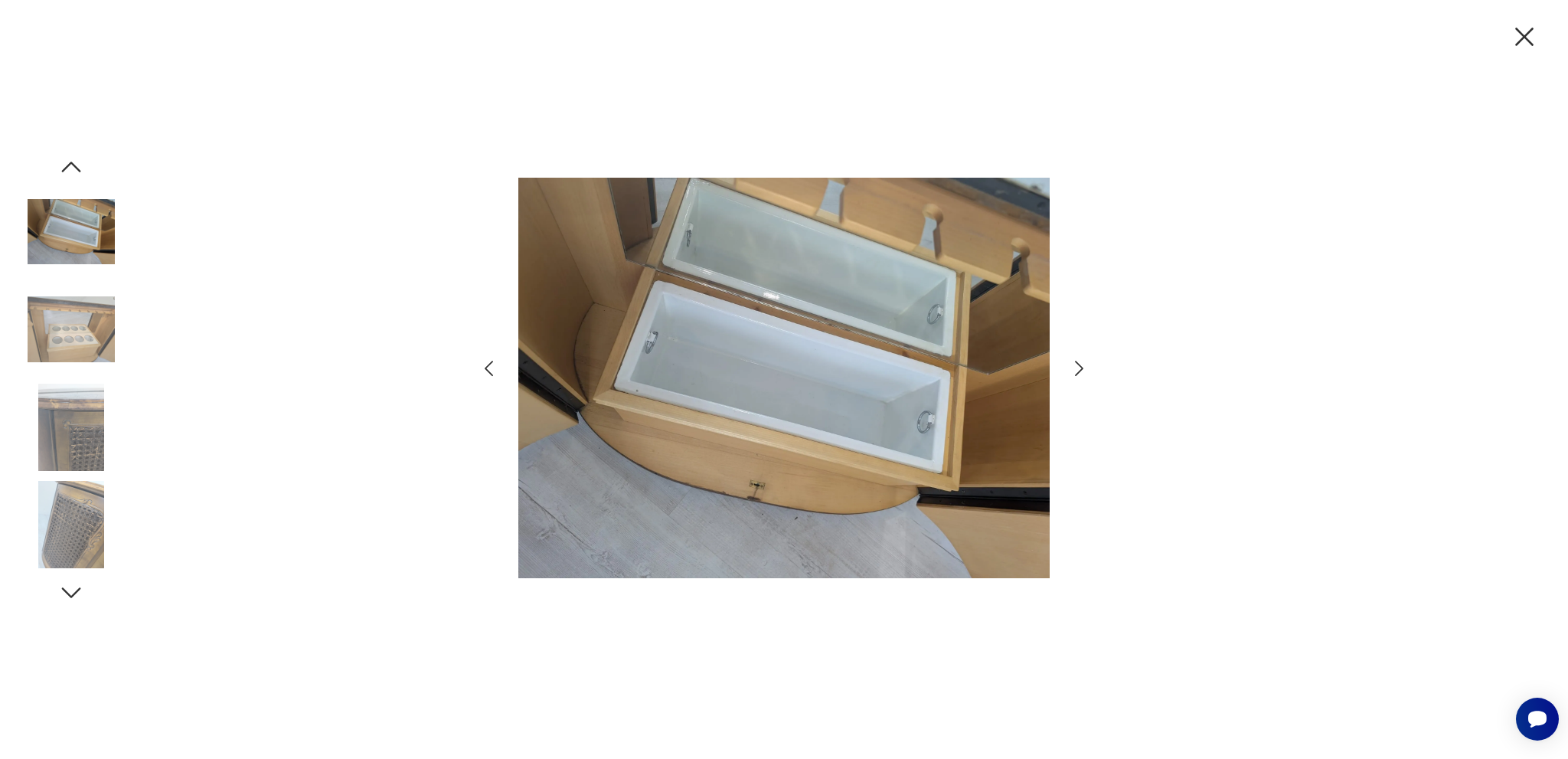
click at [1074, 373] on icon "button" at bounding box center [1079, 369] width 23 height 23
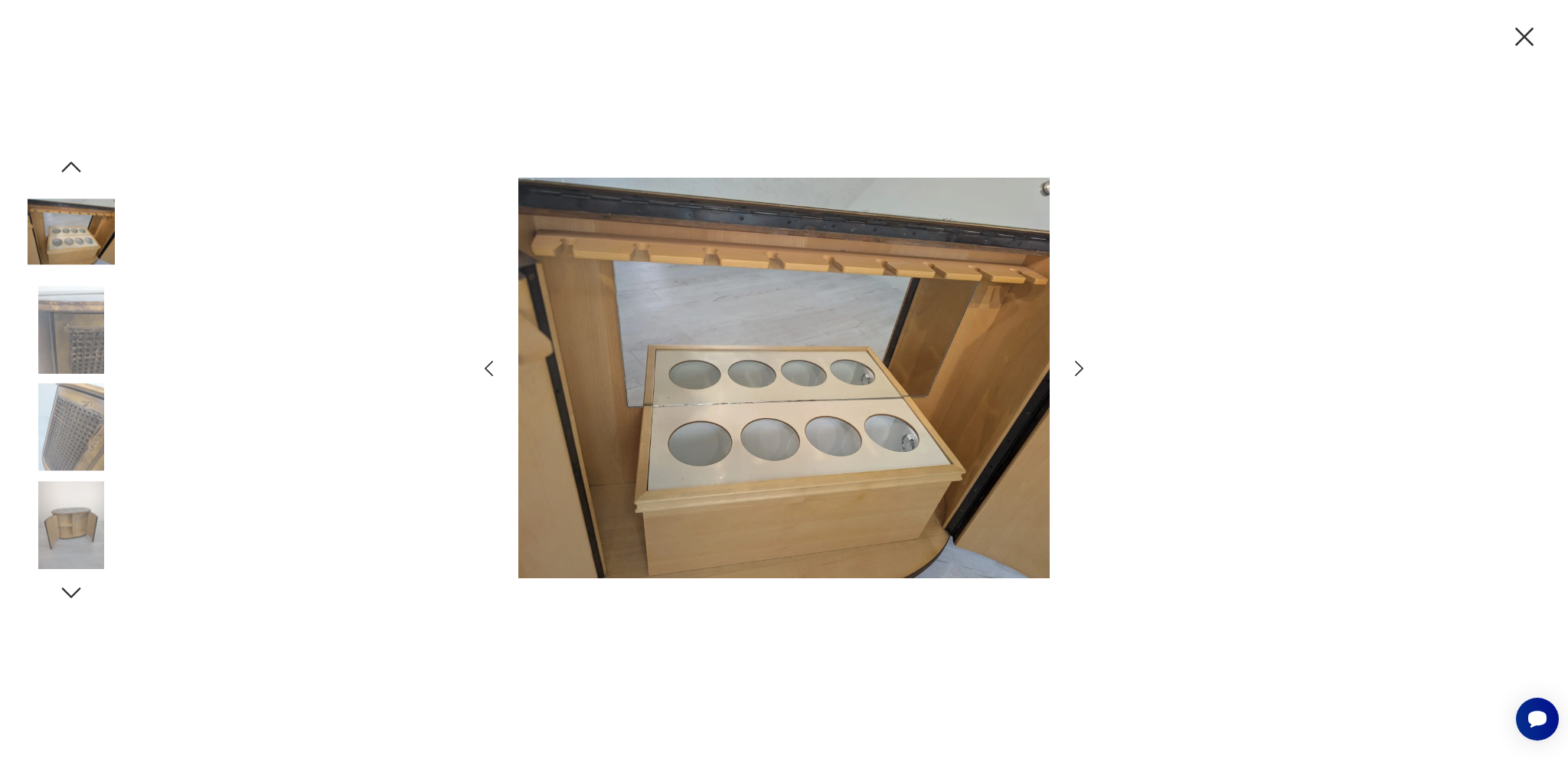
click at [1074, 373] on icon "button" at bounding box center [1079, 369] width 23 height 23
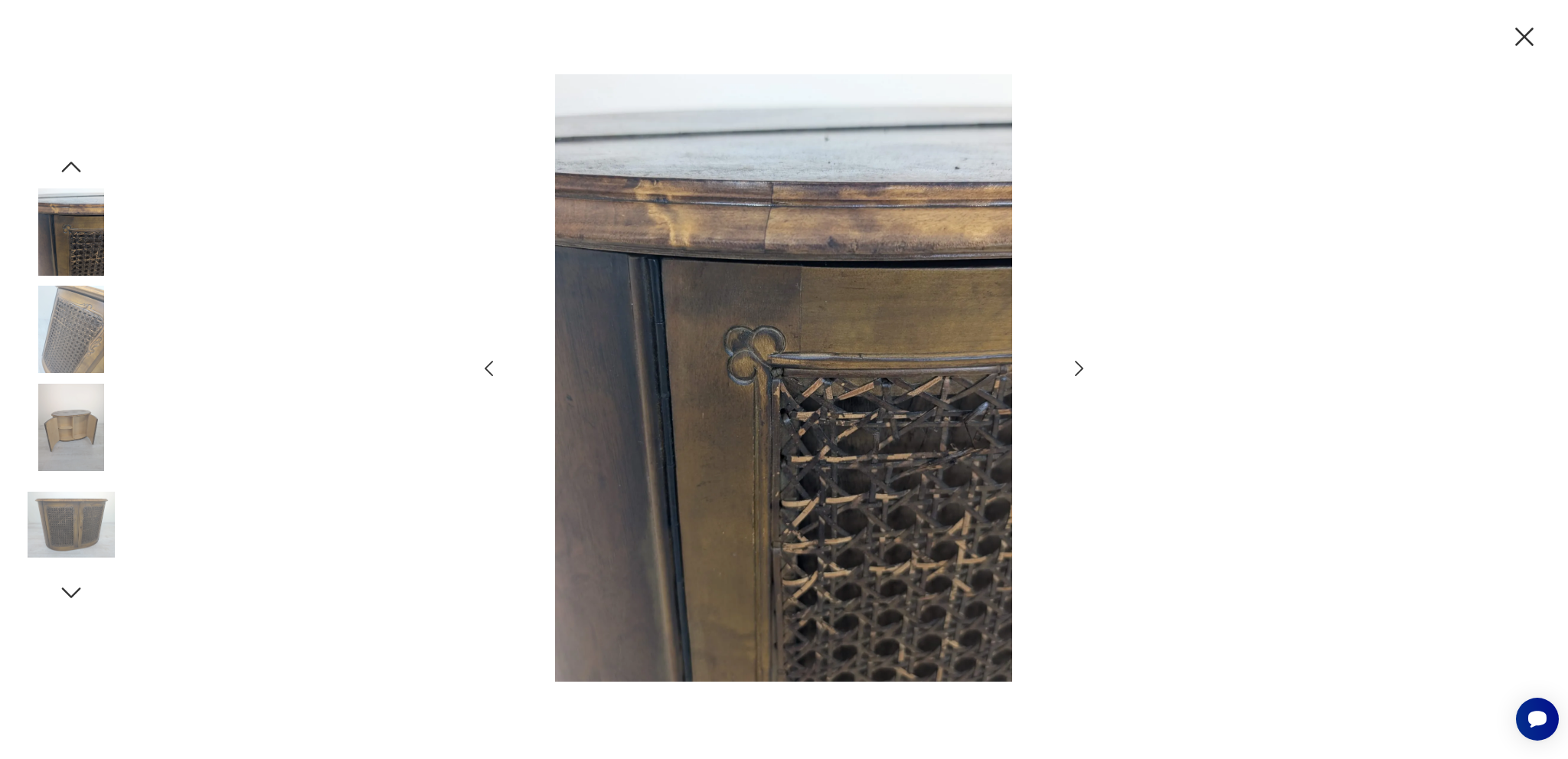
click at [1074, 373] on icon "button" at bounding box center [1079, 369] width 23 height 23
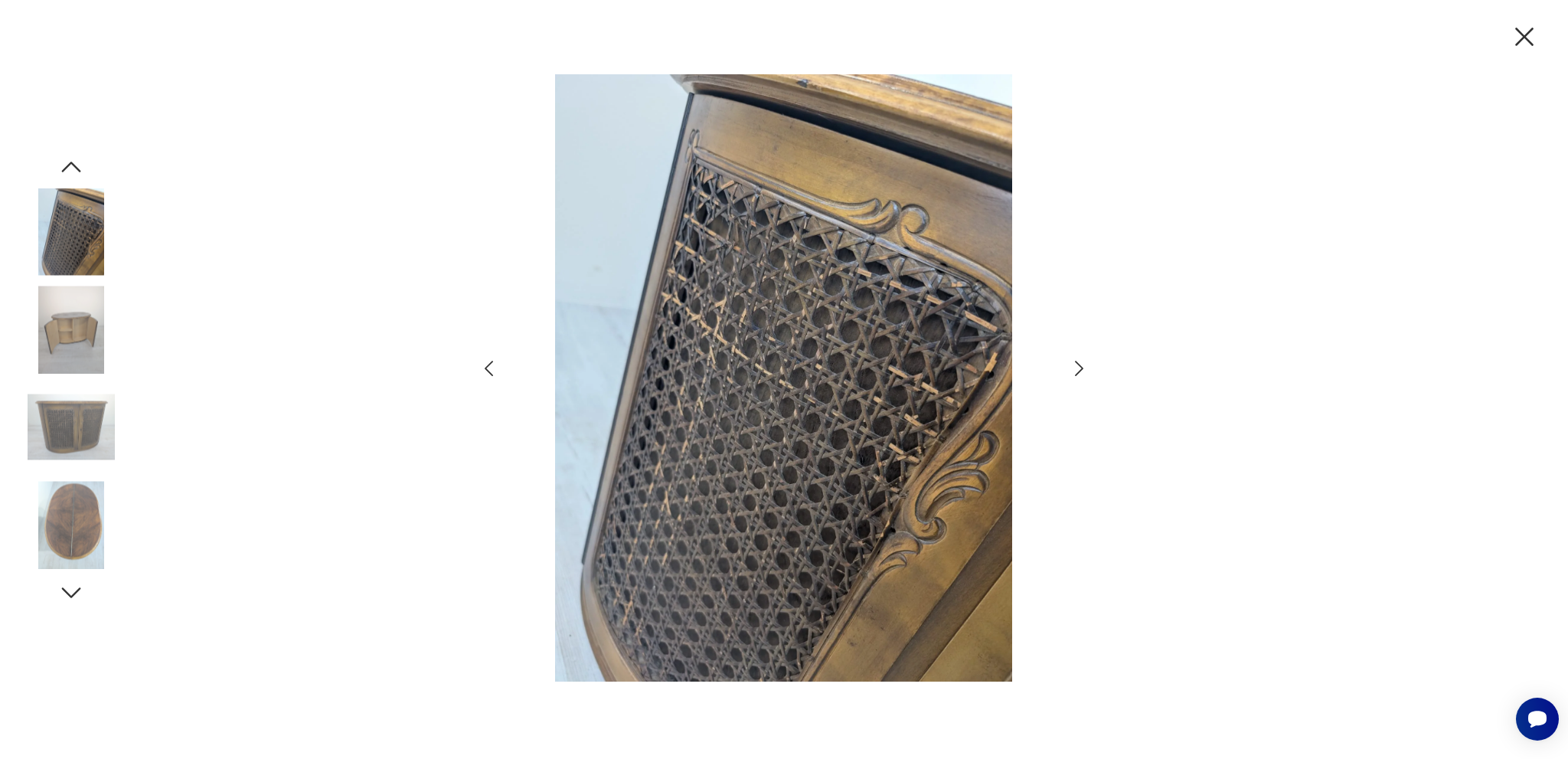
click at [1074, 373] on icon "button" at bounding box center [1079, 369] width 23 height 23
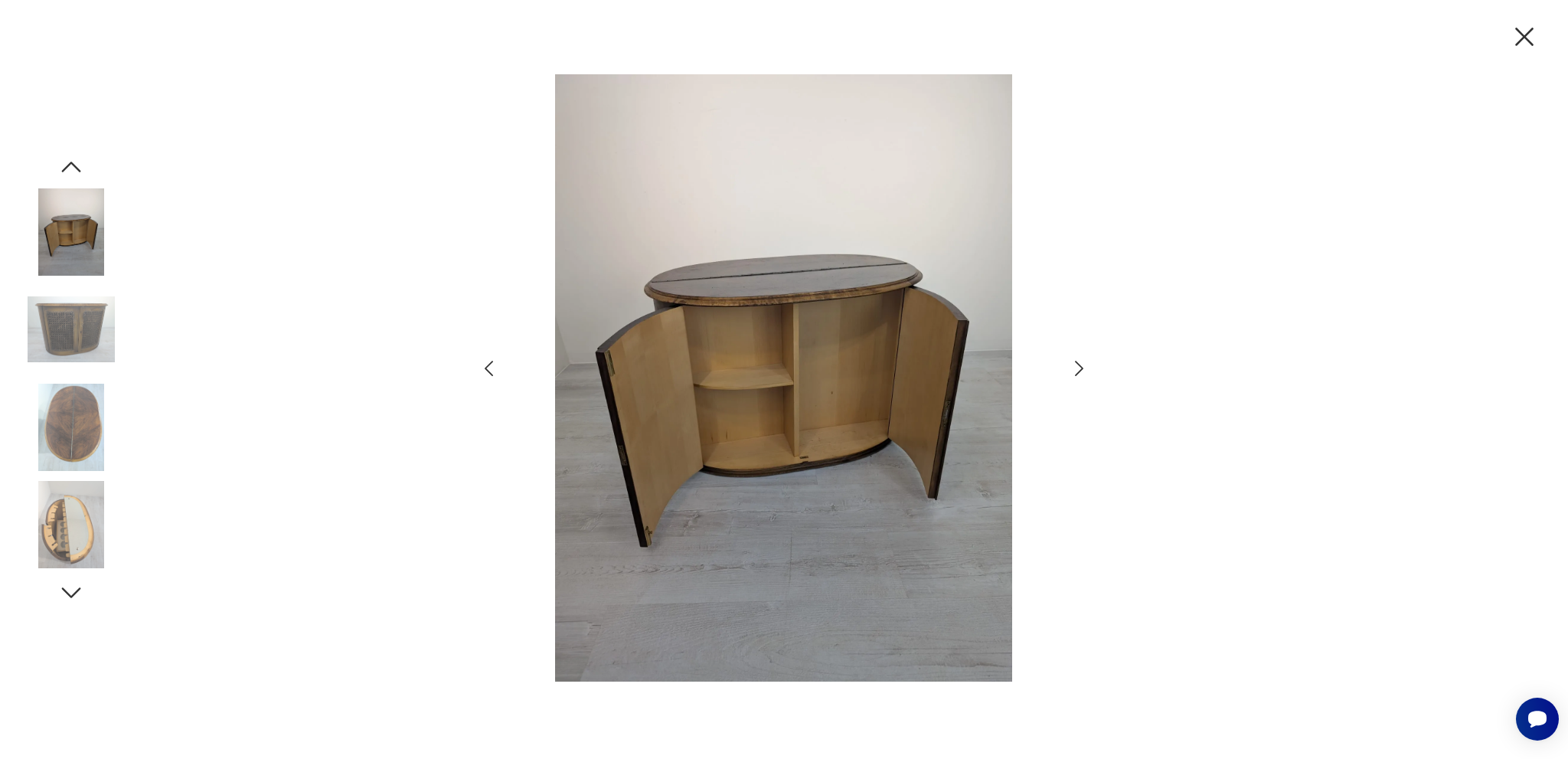
click at [1074, 373] on icon "button" at bounding box center [1079, 369] width 23 height 23
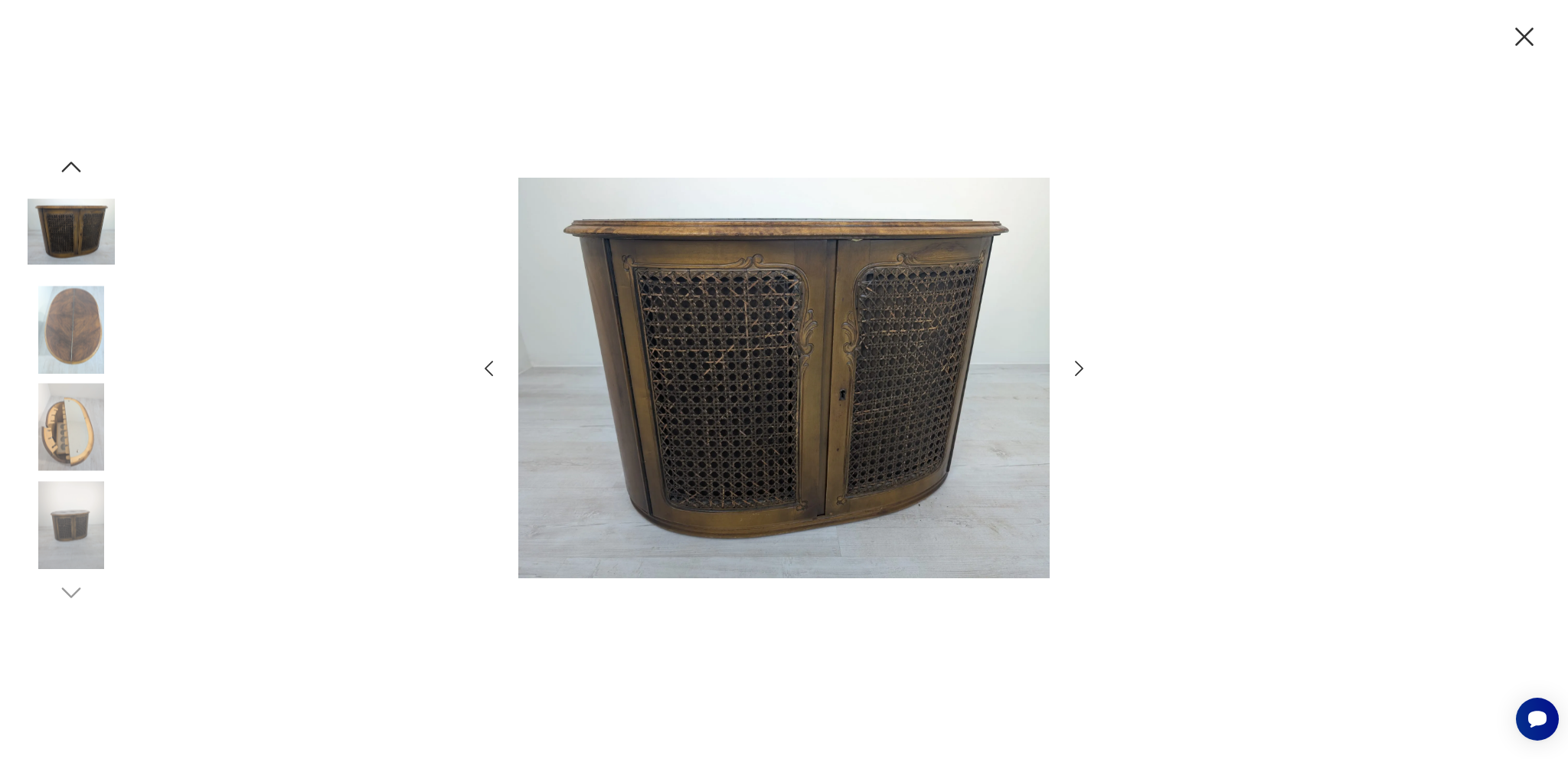
click at [487, 374] on icon "button" at bounding box center [489, 369] width 23 height 23
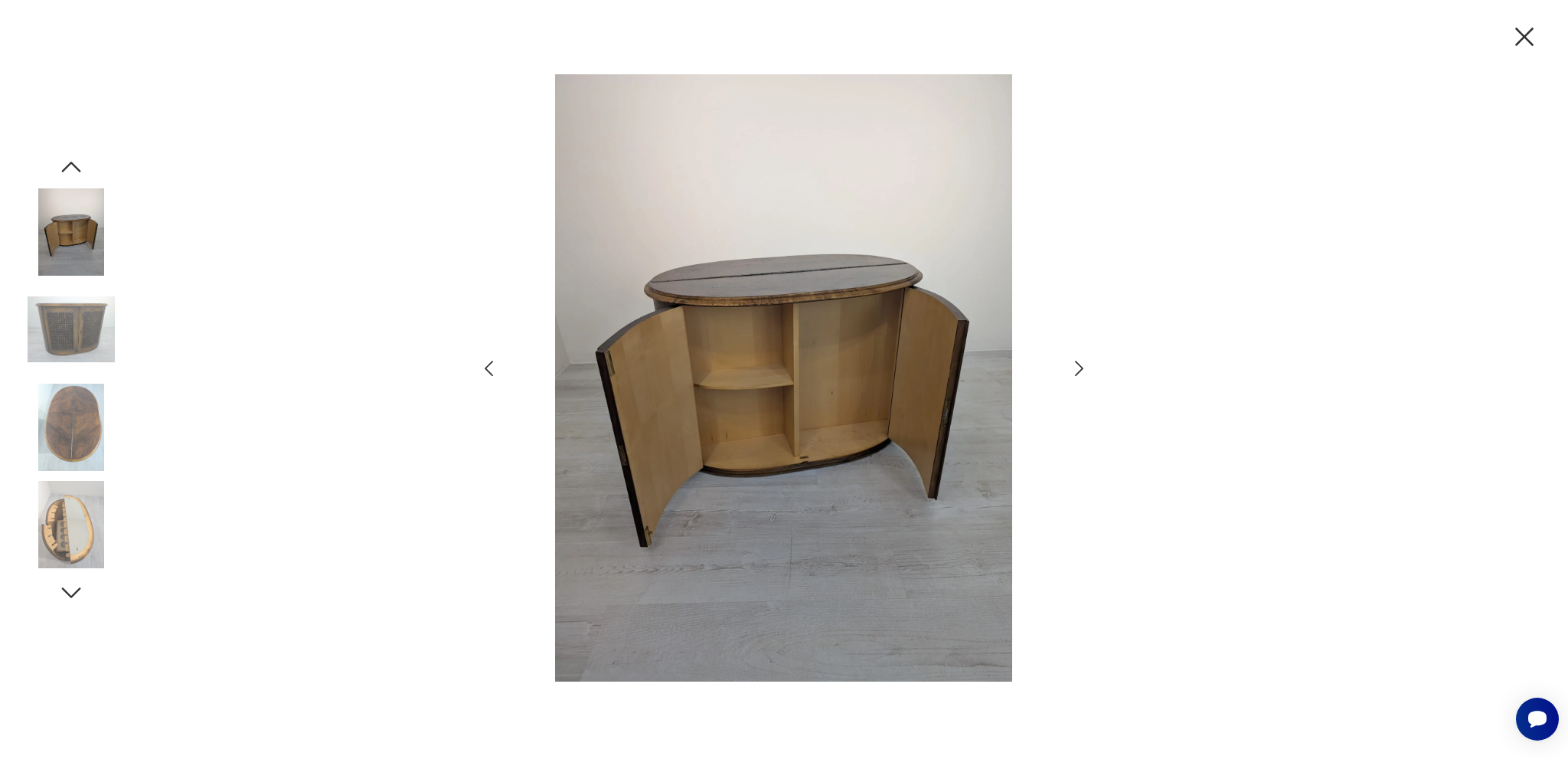
click at [1078, 370] on icon "button" at bounding box center [1079, 369] width 23 height 23
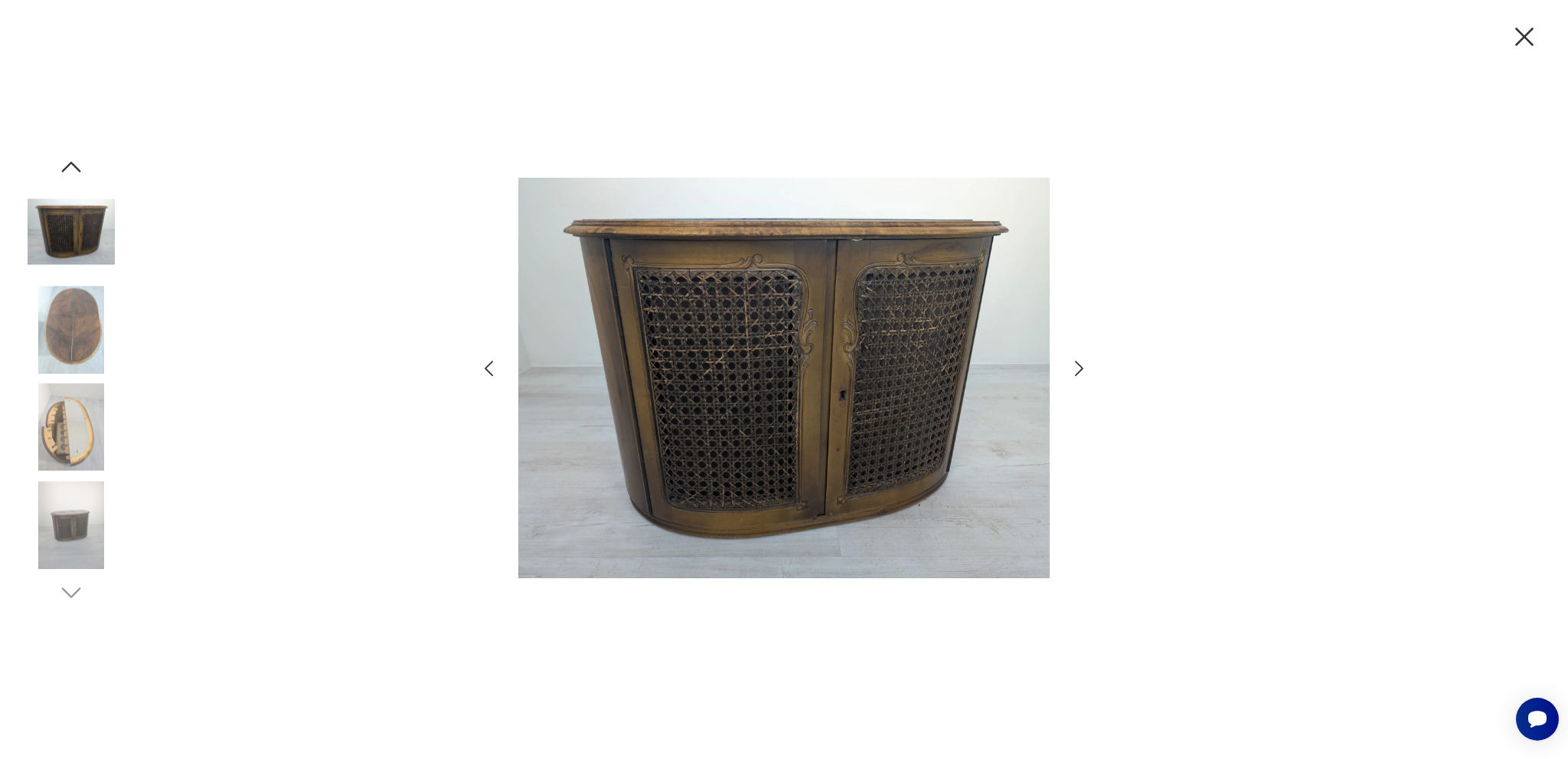
click at [1077, 372] on icon "button" at bounding box center [1079, 369] width 23 height 23
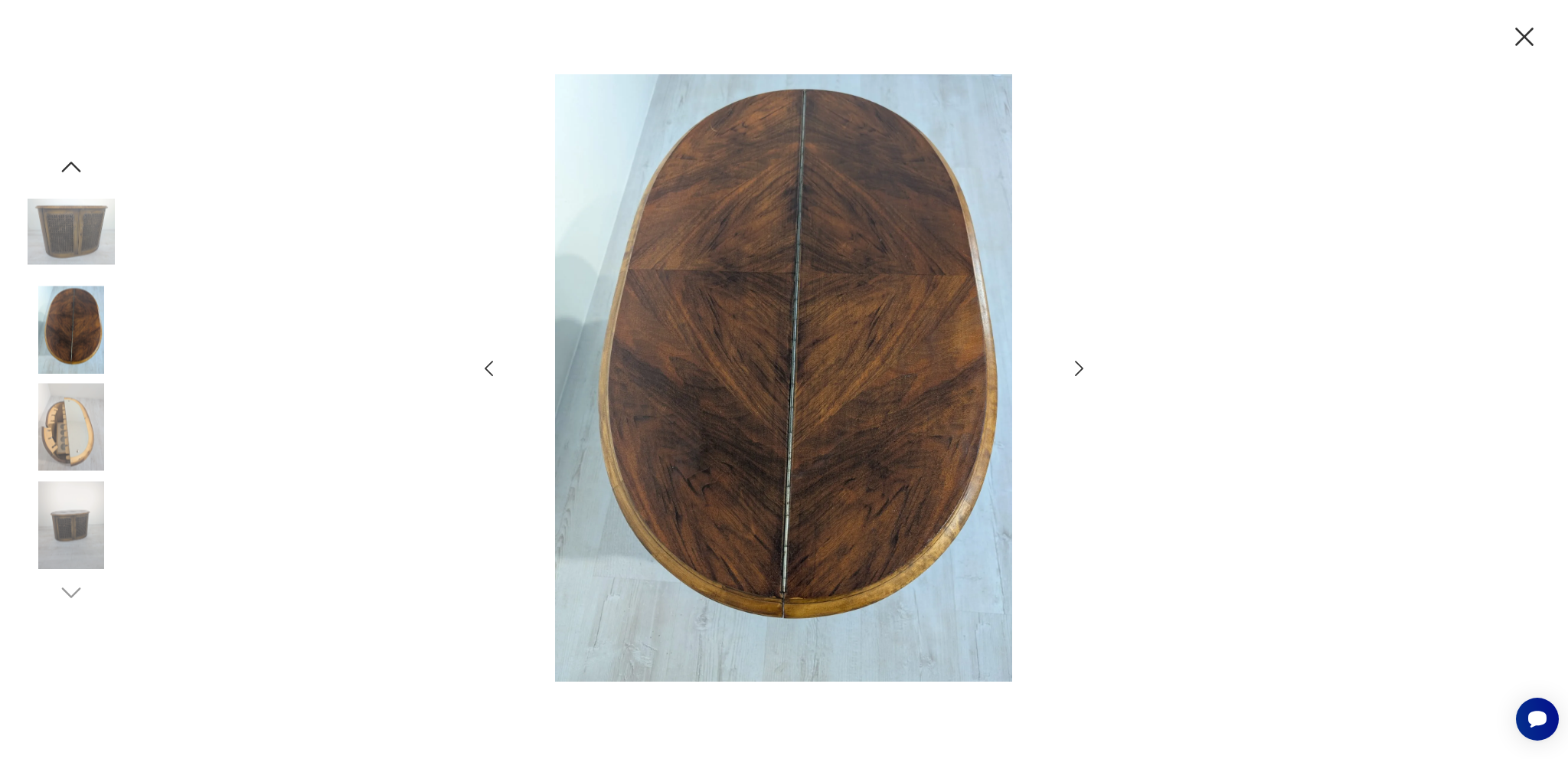
click at [1074, 370] on icon "button" at bounding box center [1079, 369] width 23 height 23
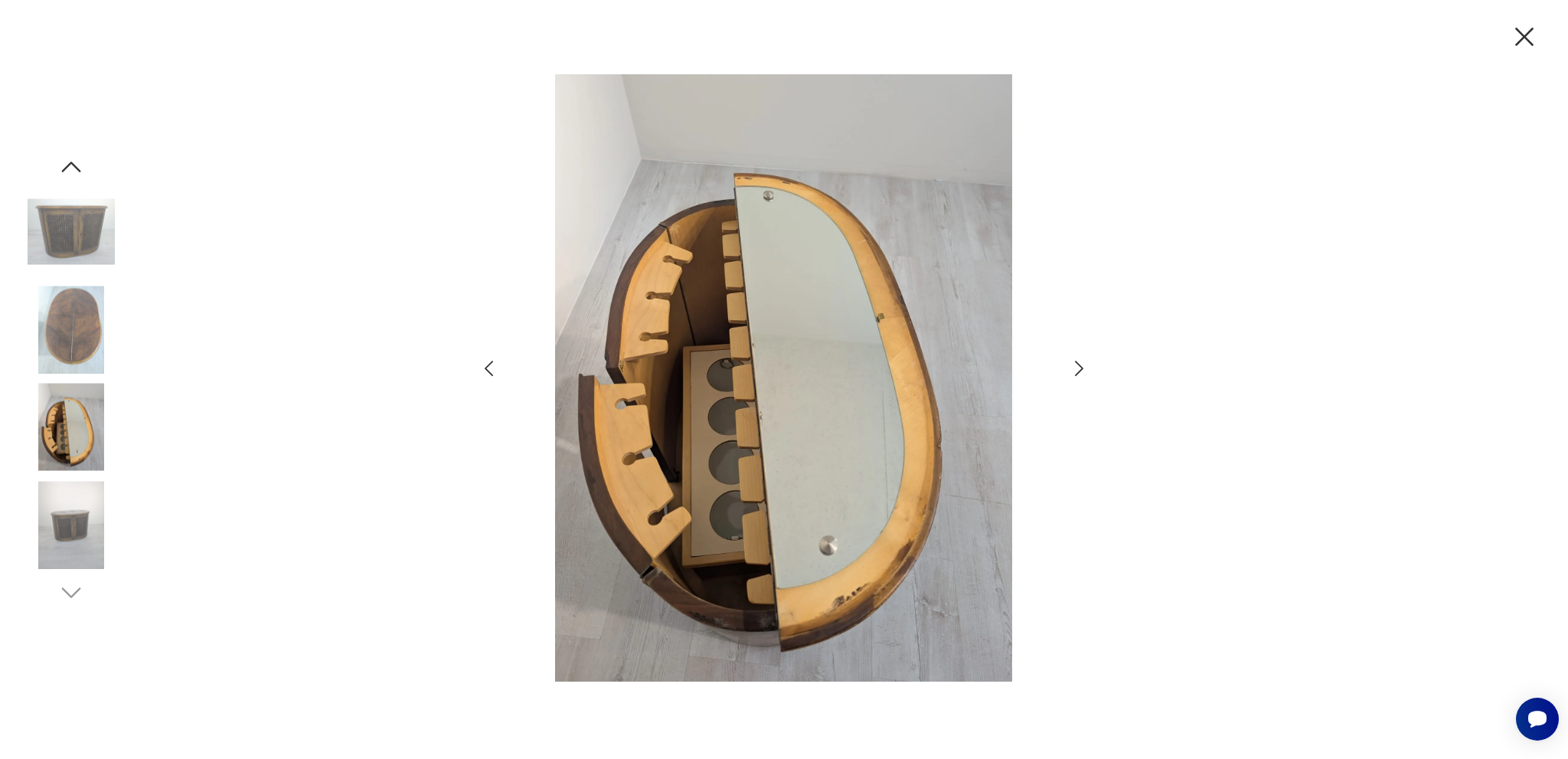
click at [1073, 370] on icon "button" at bounding box center [1079, 369] width 23 height 23
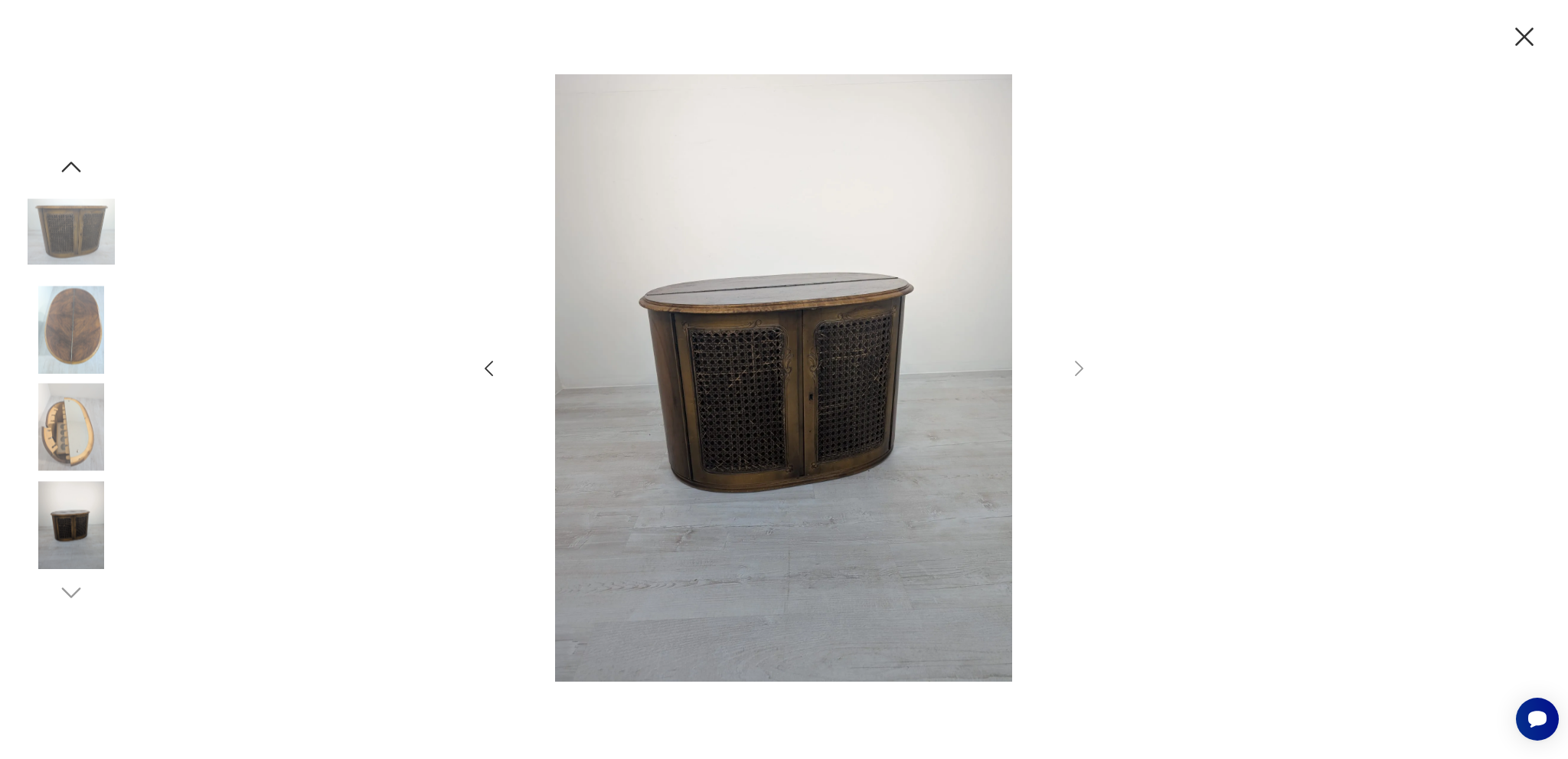
click at [1520, 34] on icon "button" at bounding box center [1525, 36] width 33 height 33
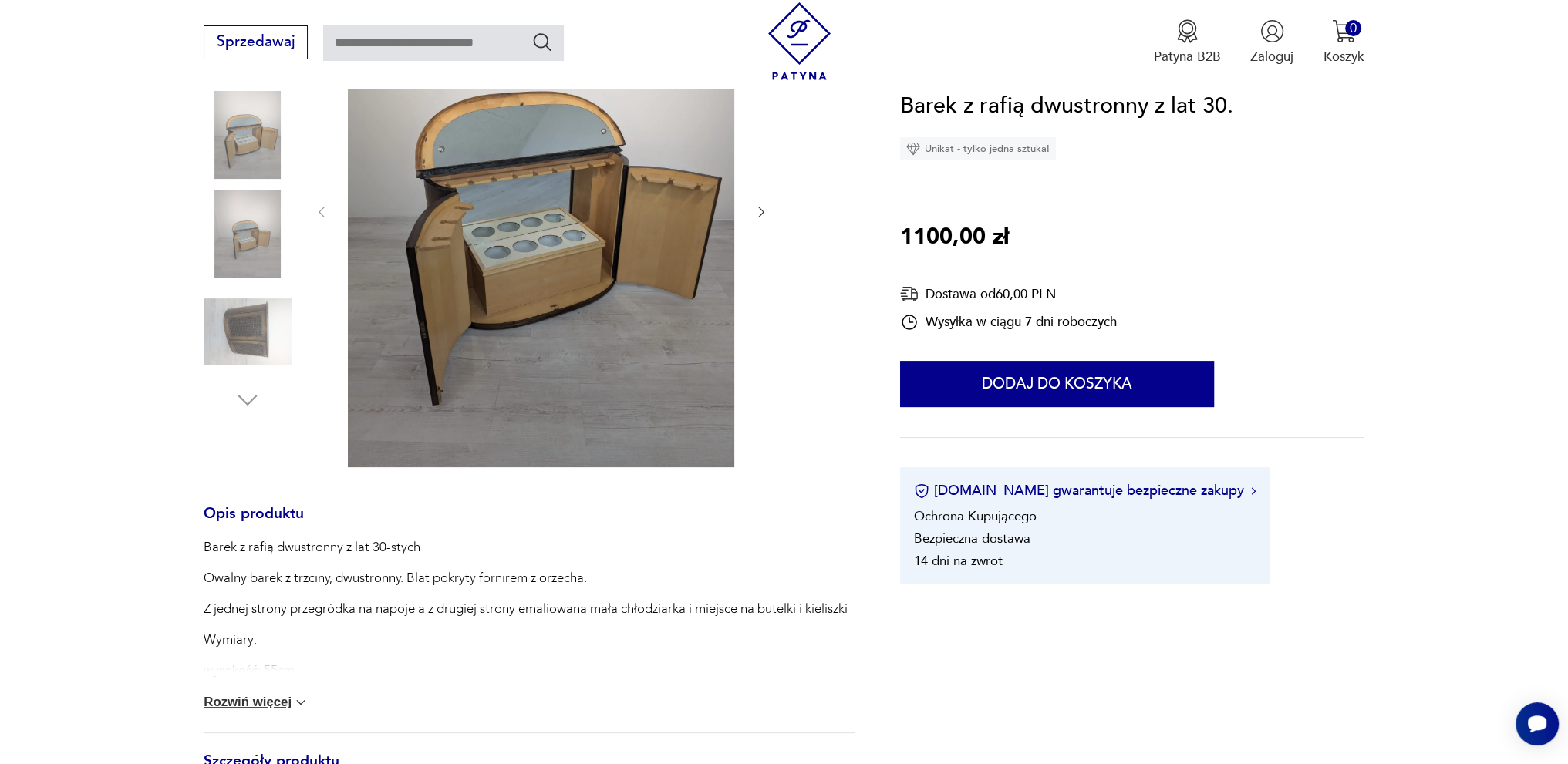
scroll to position [617, 0]
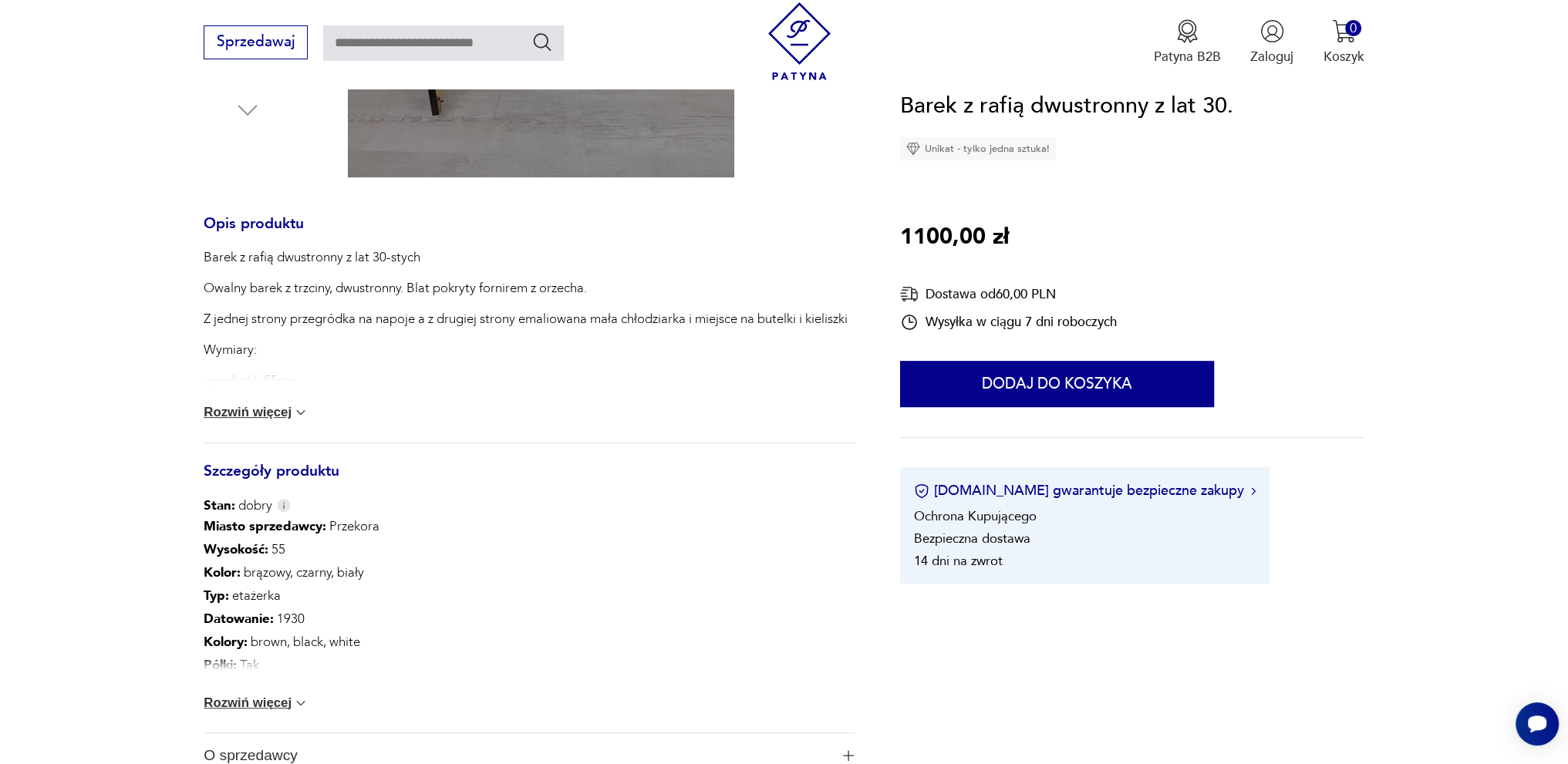
drag, startPoint x: 348, startPoint y: 271, endPoint x: 351, endPoint y: 261, distance: 10.4
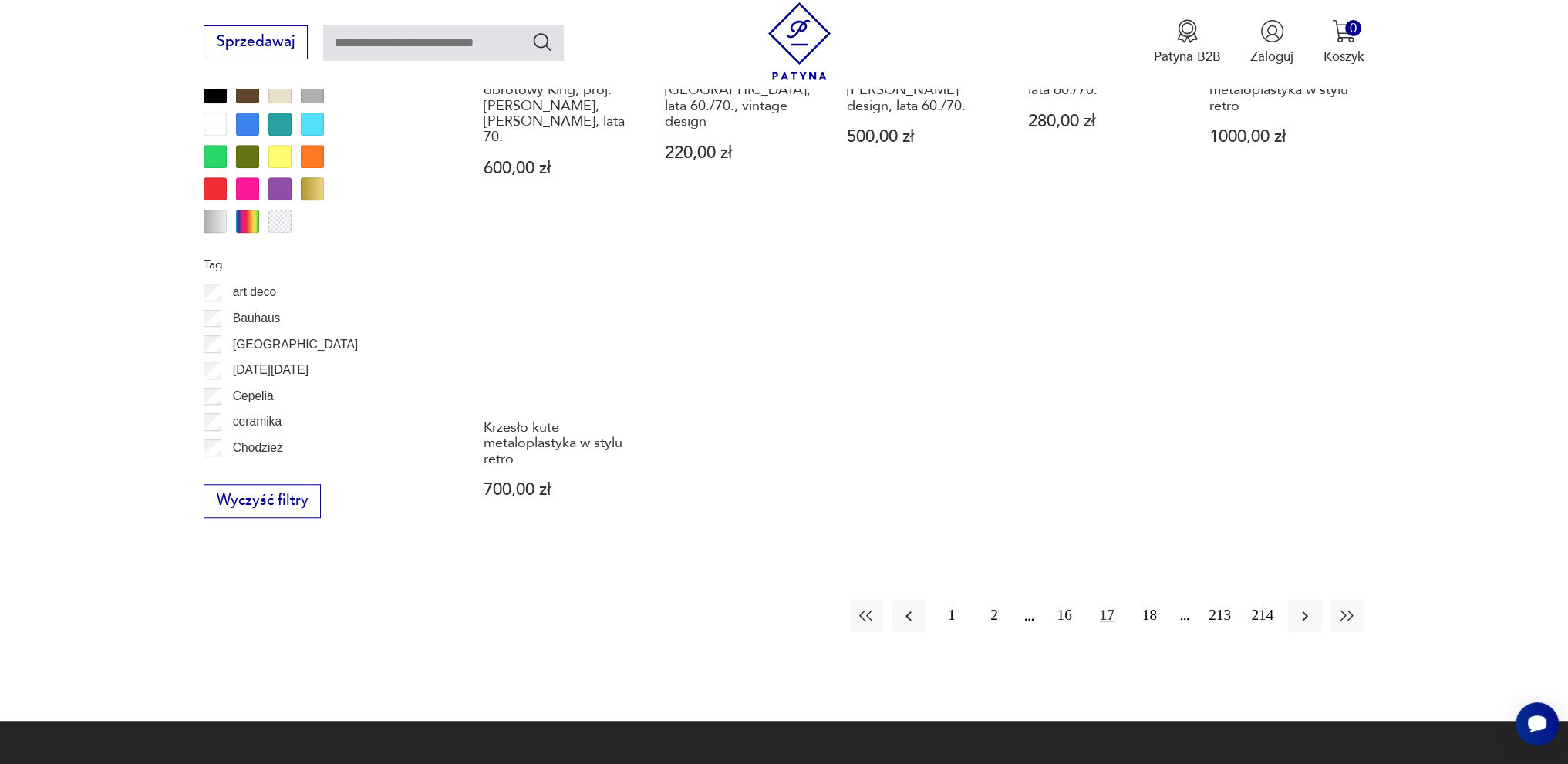
scroll to position [1592, 0]
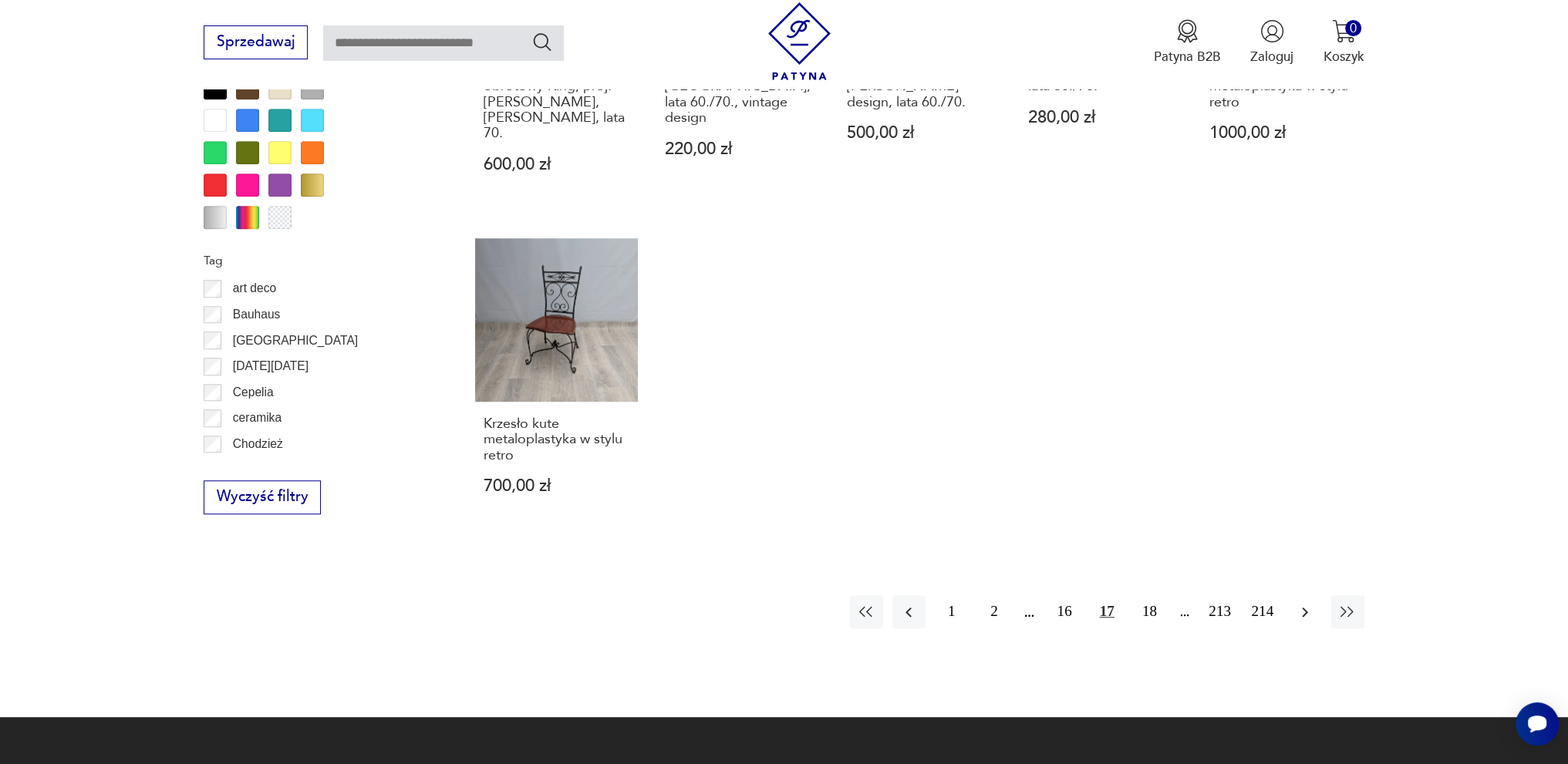
click at [1304, 603] on icon "button" at bounding box center [1304, 612] width 19 height 19
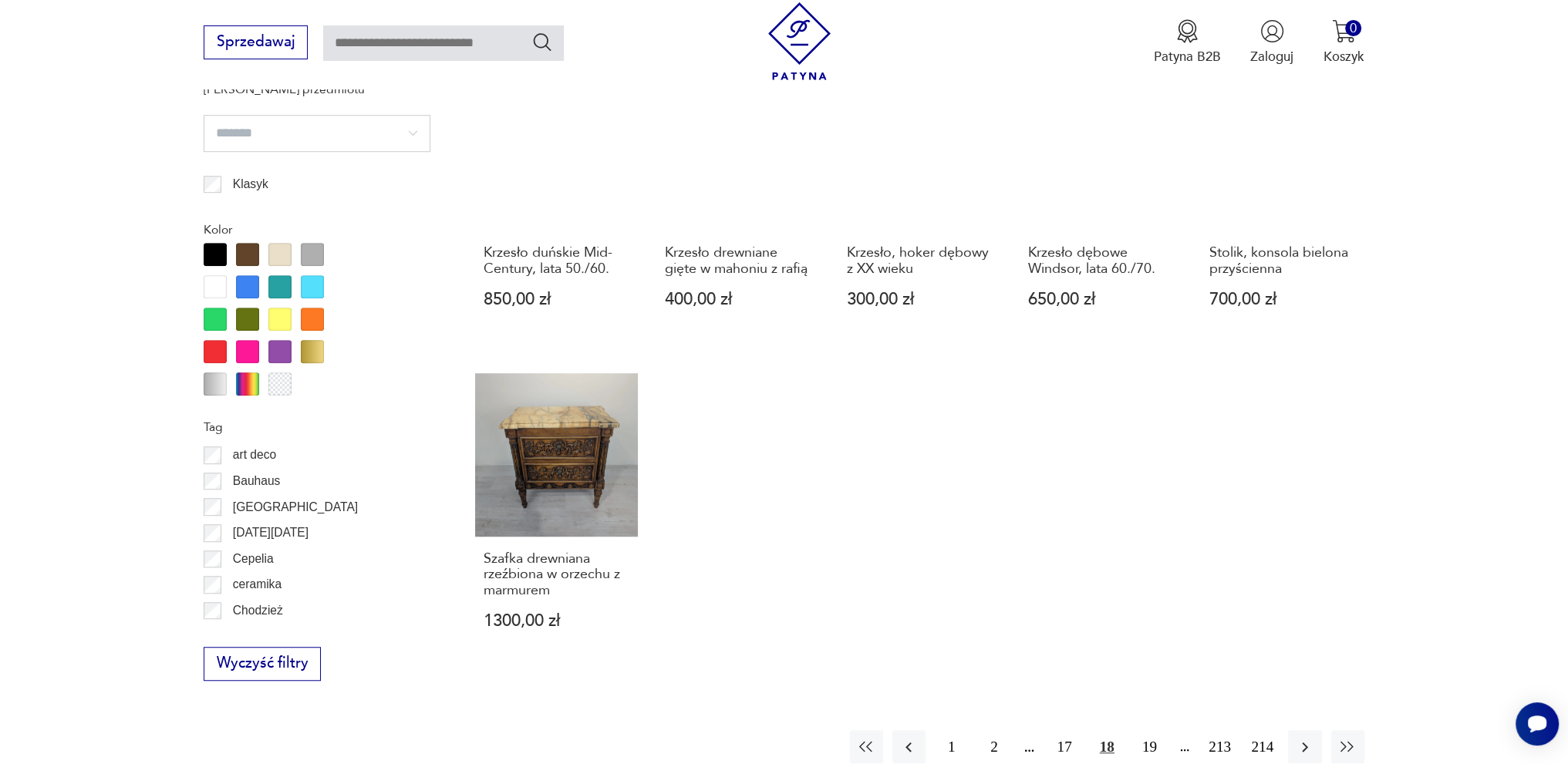
scroll to position [1514, 0]
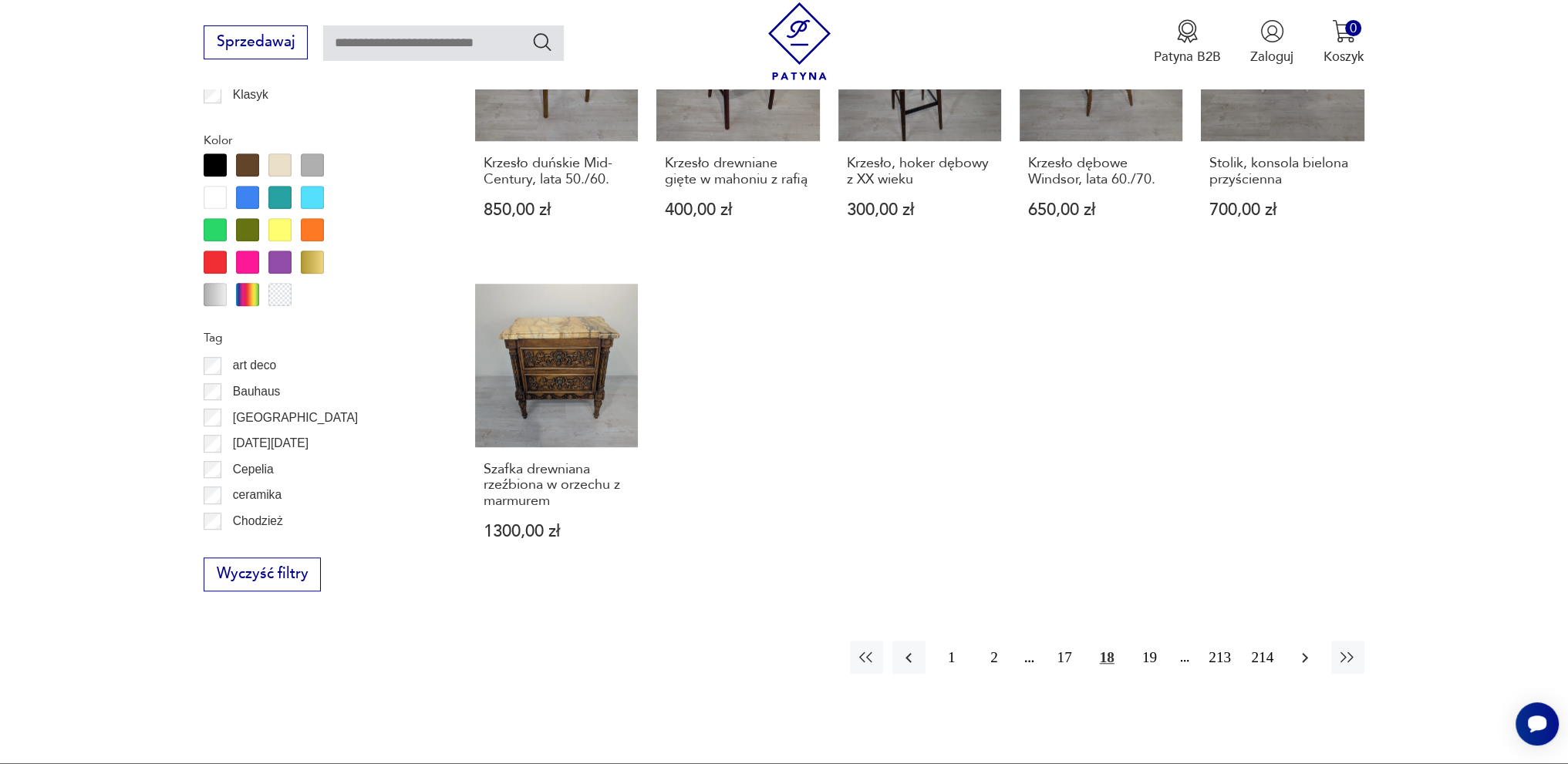
click at [1311, 649] on icon "button" at bounding box center [1304, 658] width 19 height 19
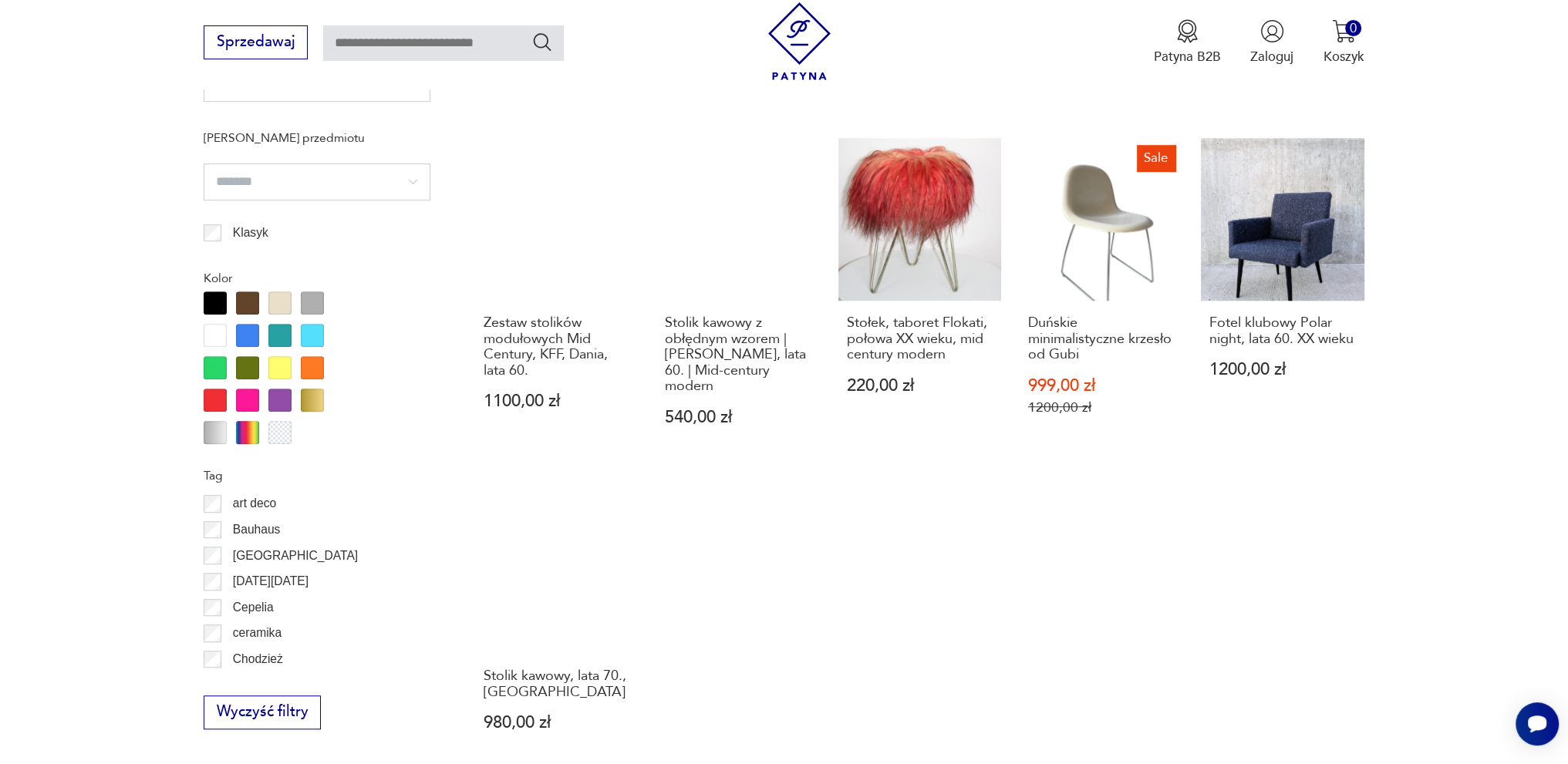
scroll to position [1514, 0]
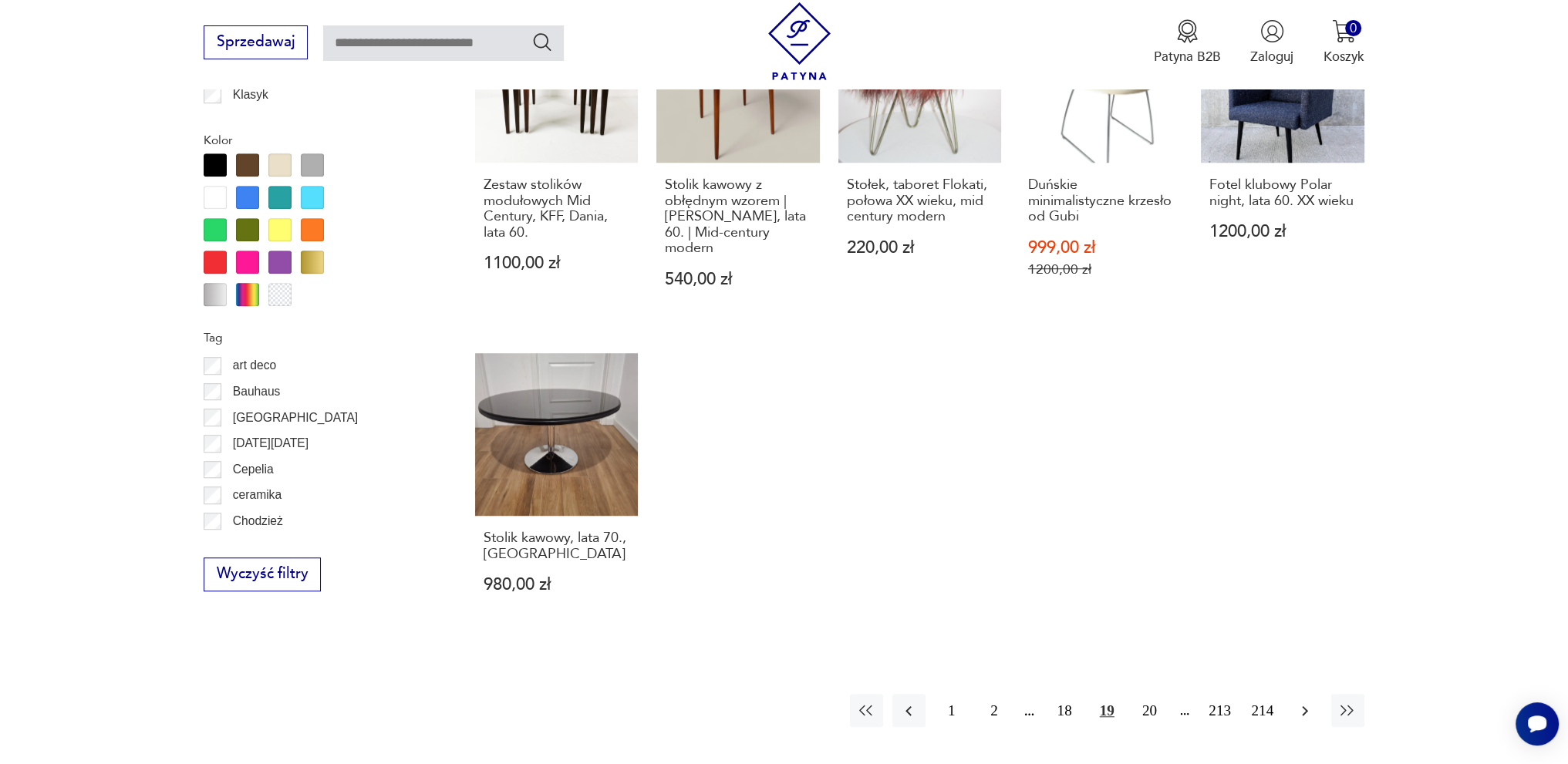
click at [1300, 701] on icon "button" at bounding box center [1304, 710] width 19 height 19
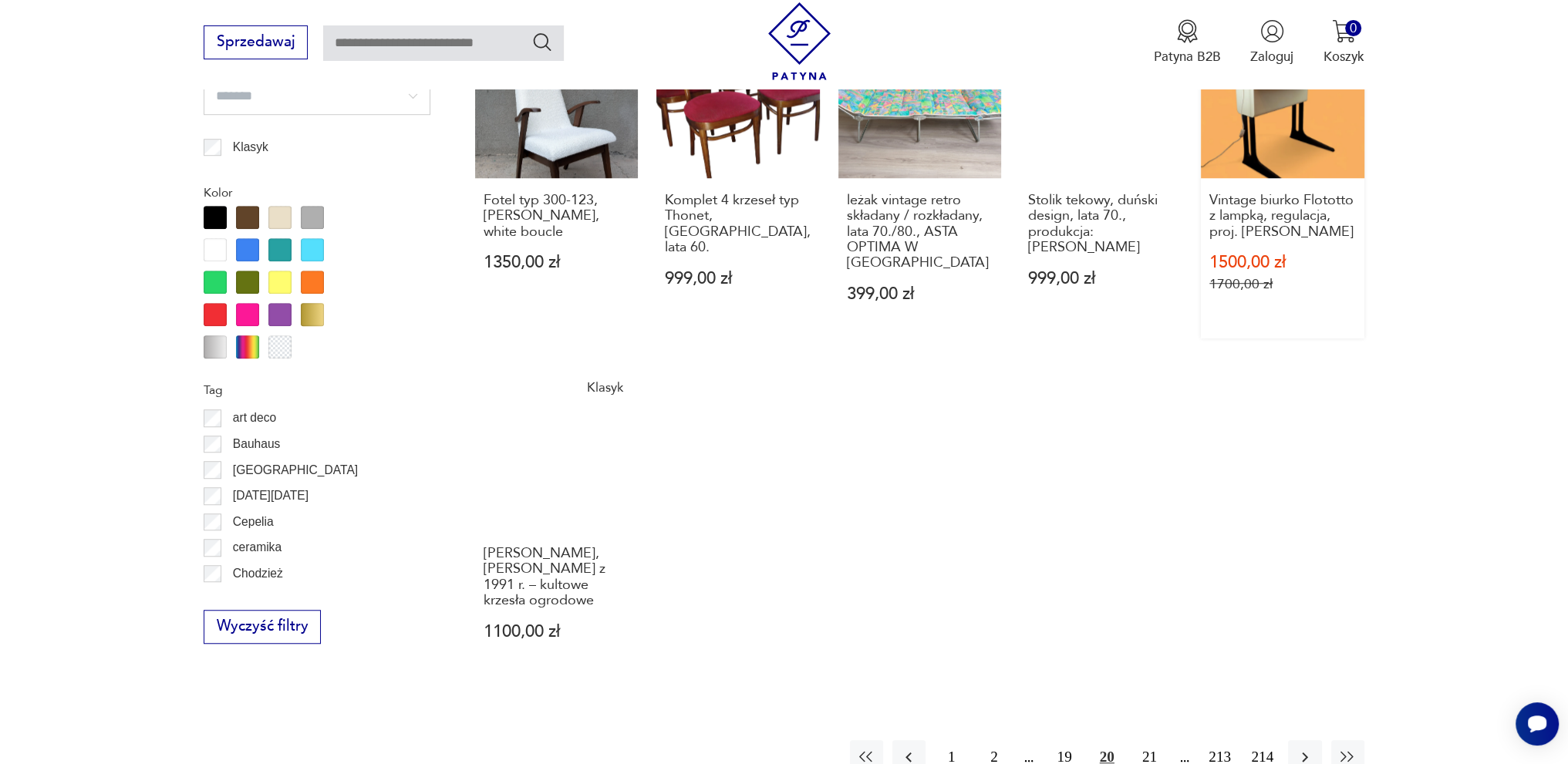
scroll to position [1514, 0]
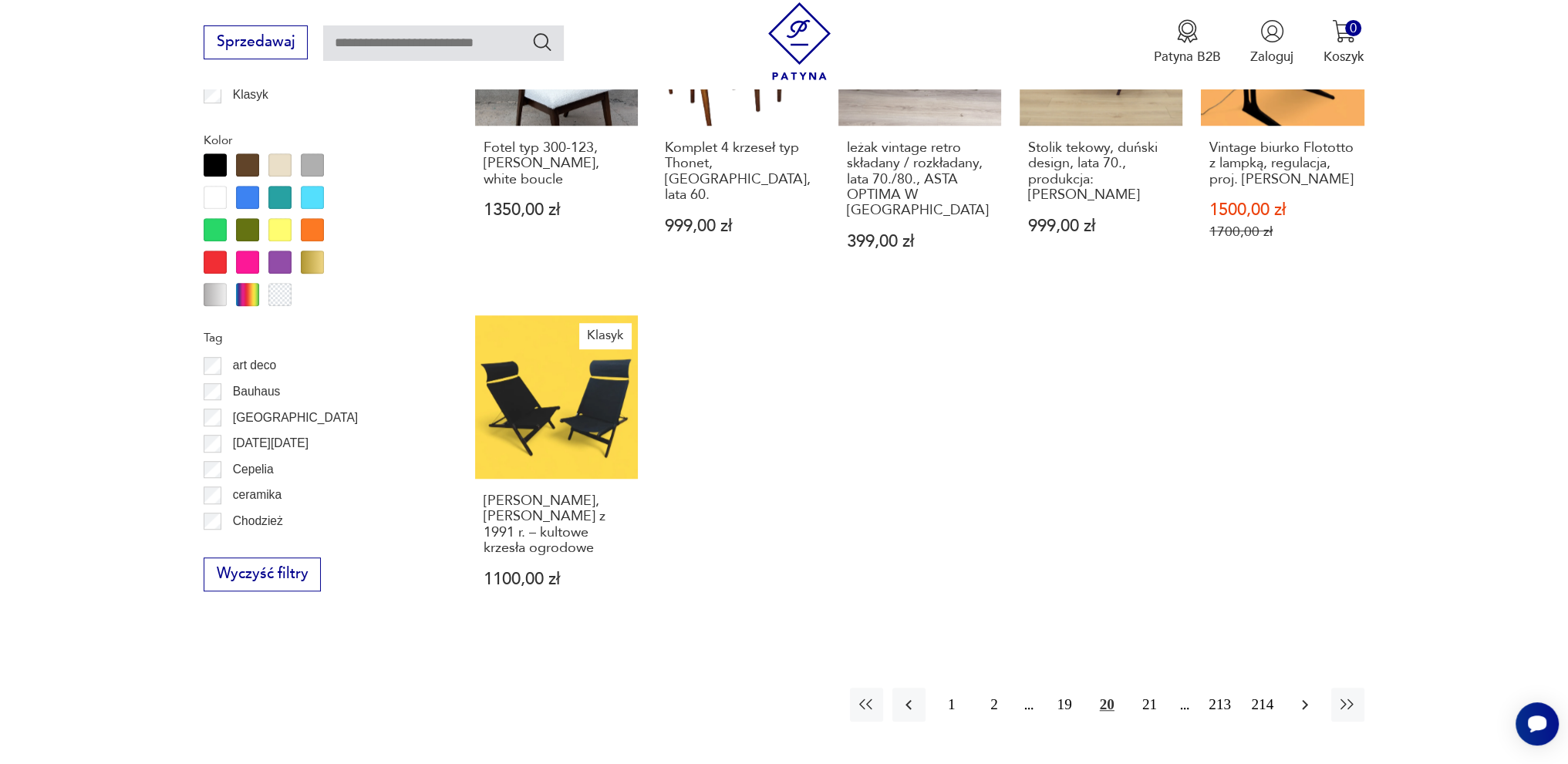
click at [1311, 696] on icon "button" at bounding box center [1304, 704] width 19 height 19
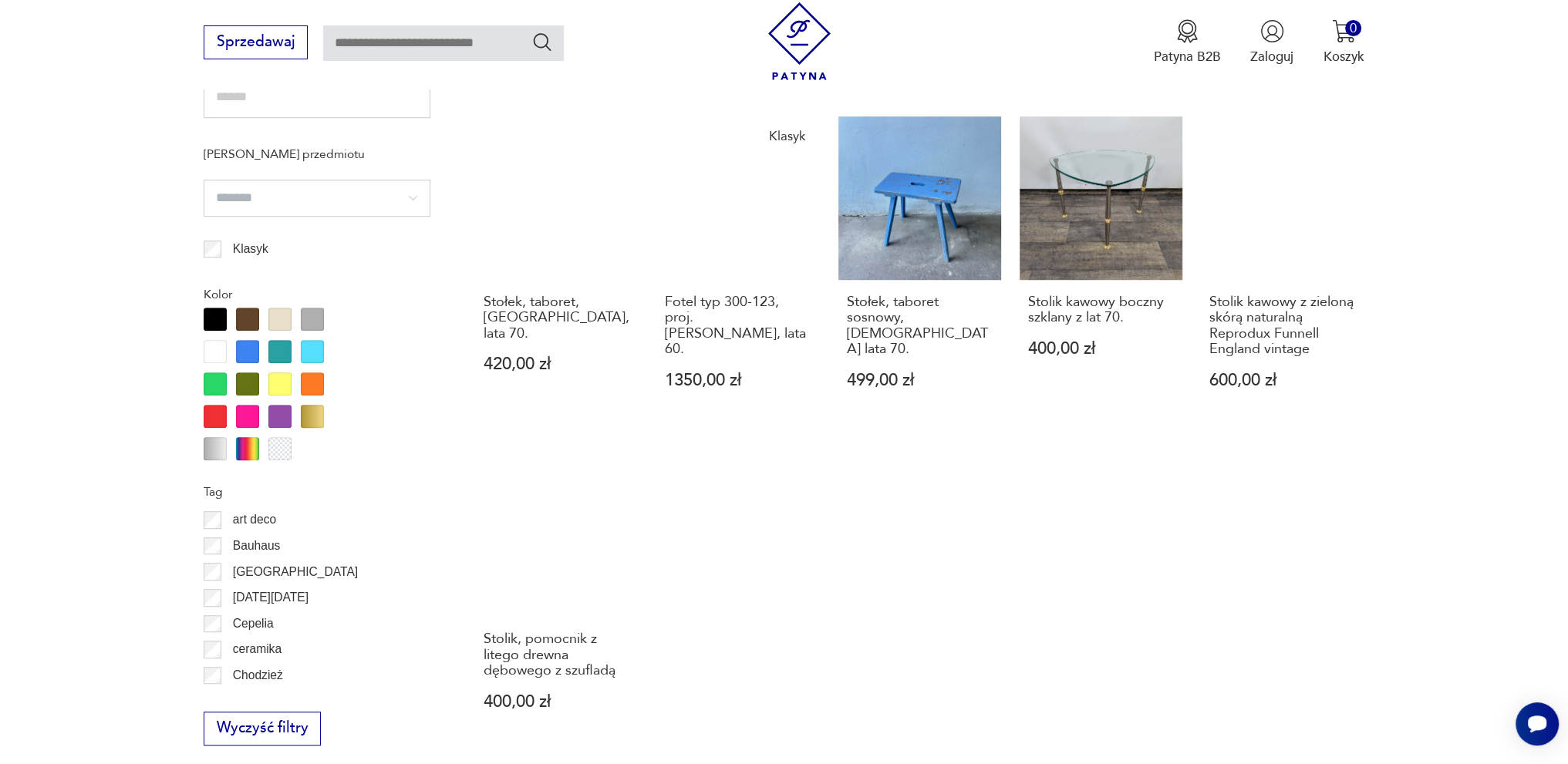
scroll to position [1437, 0]
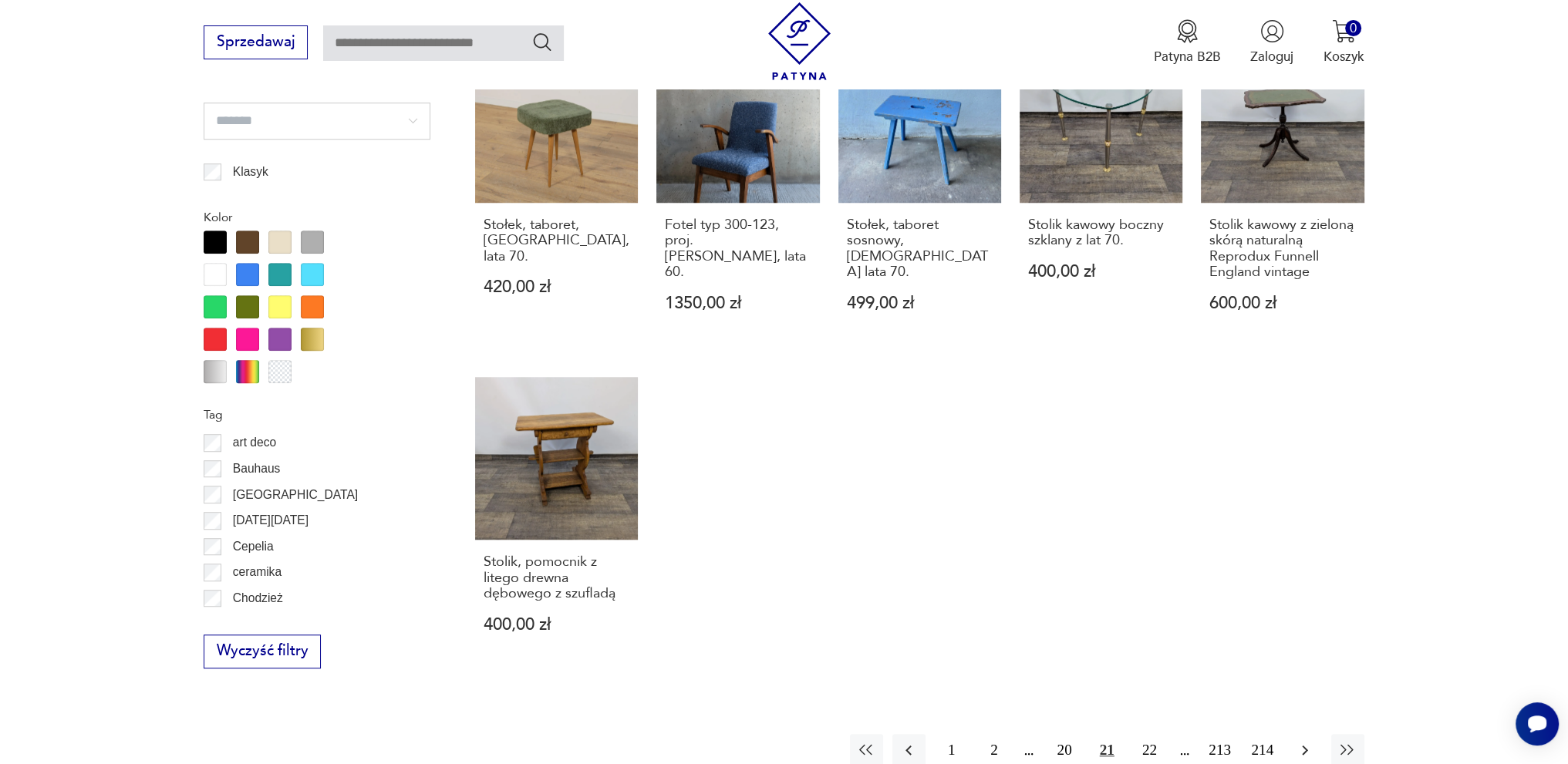
click at [1305, 741] on icon "button" at bounding box center [1304, 750] width 19 height 19
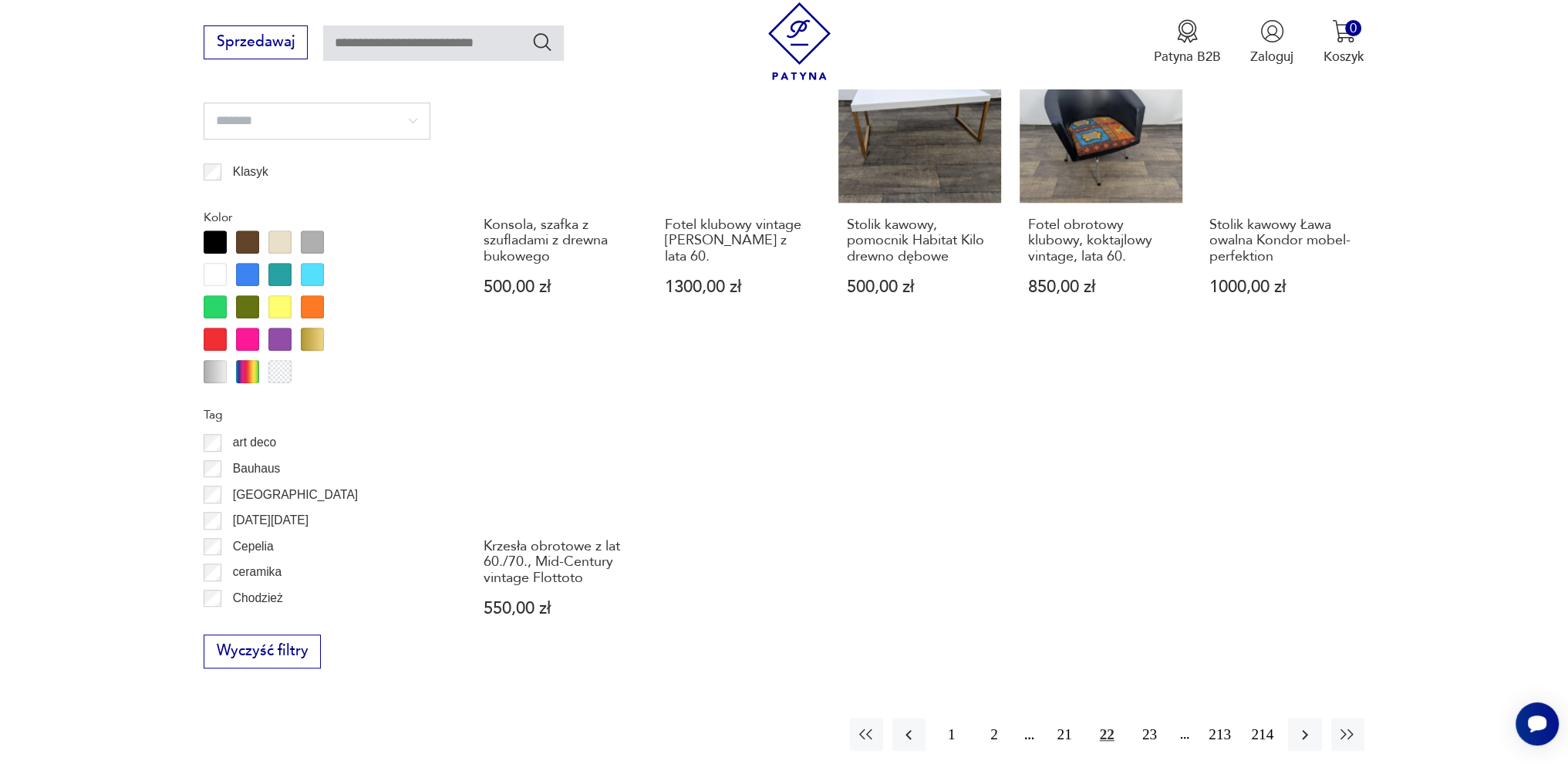
scroll to position [1669, 0]
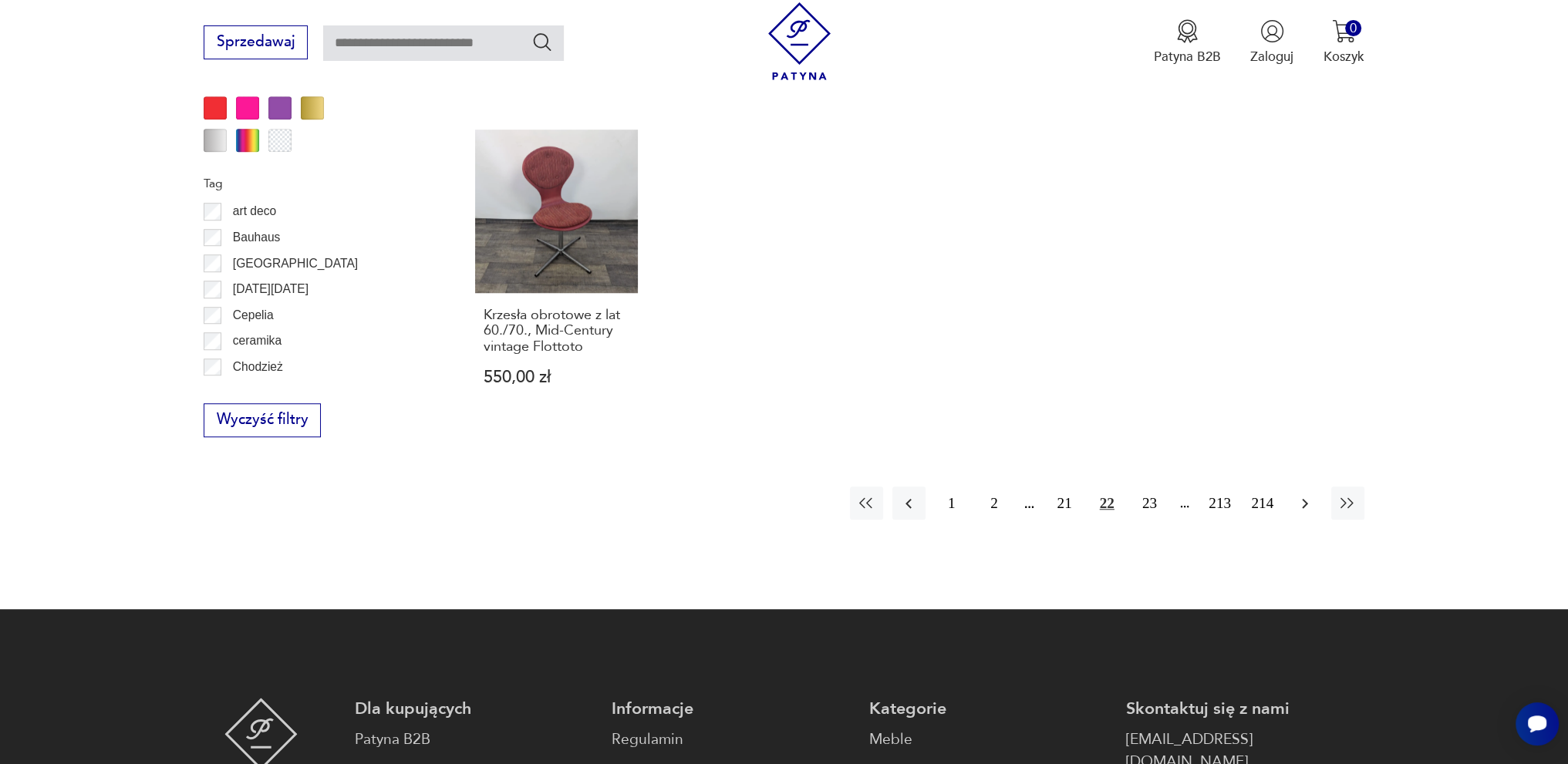
click at [1305, 496] on icon "button" at bounding box center [1304, 503] width 19 height 19
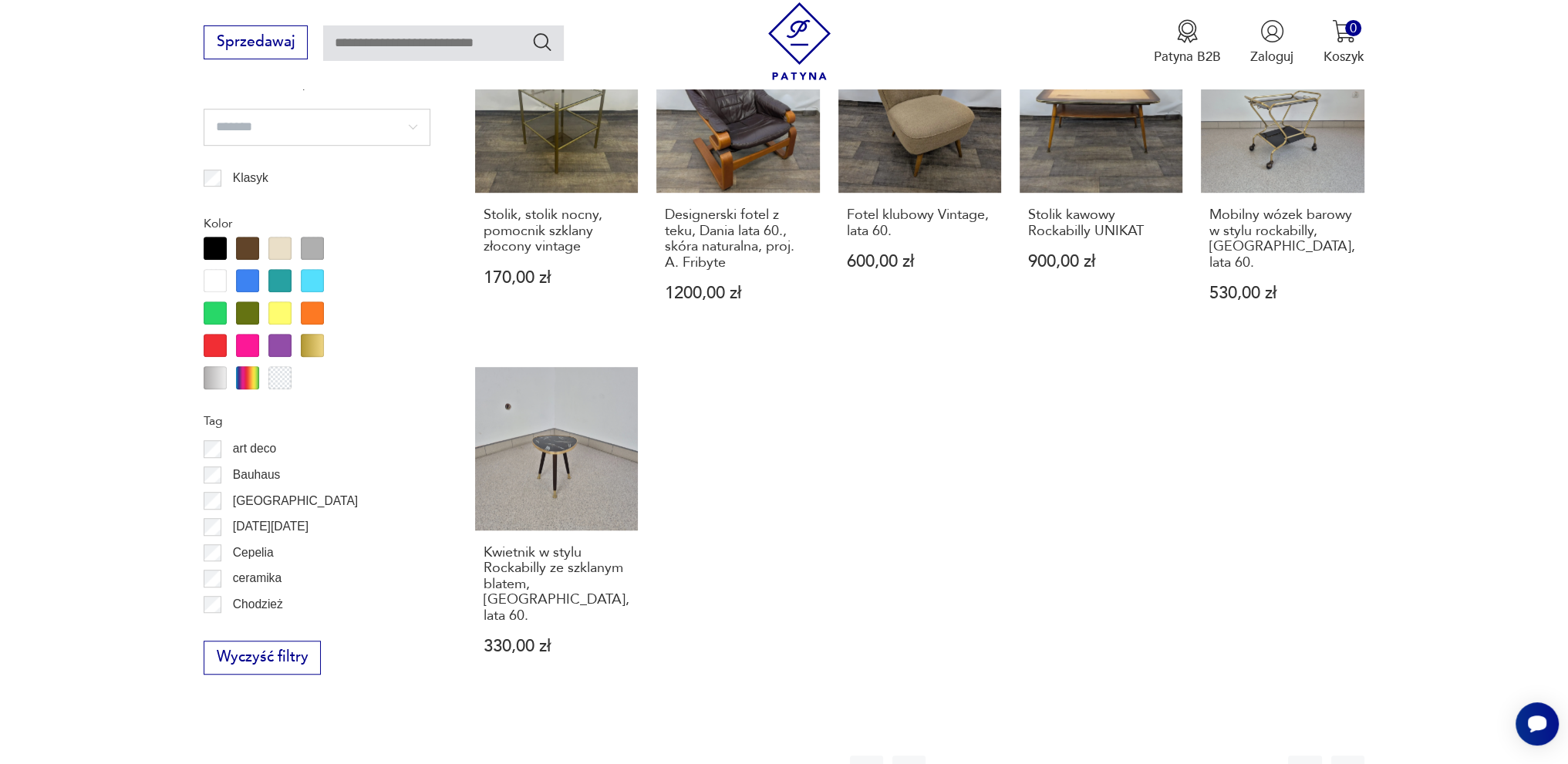
scroll to position [1514, 0]
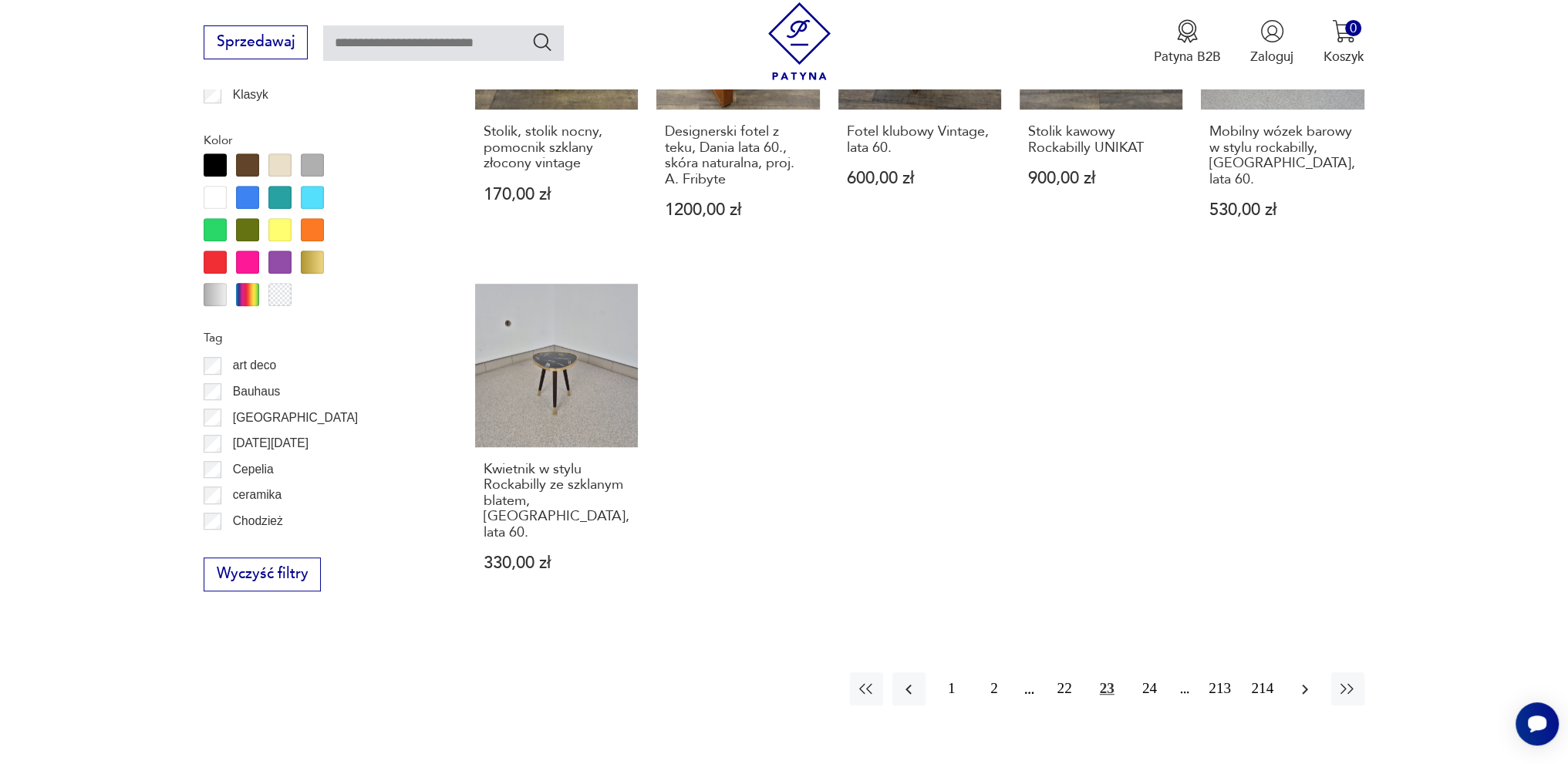
click at [1302, 680] on icon "button" at bounding box center [1304, 689] width 19 height 19
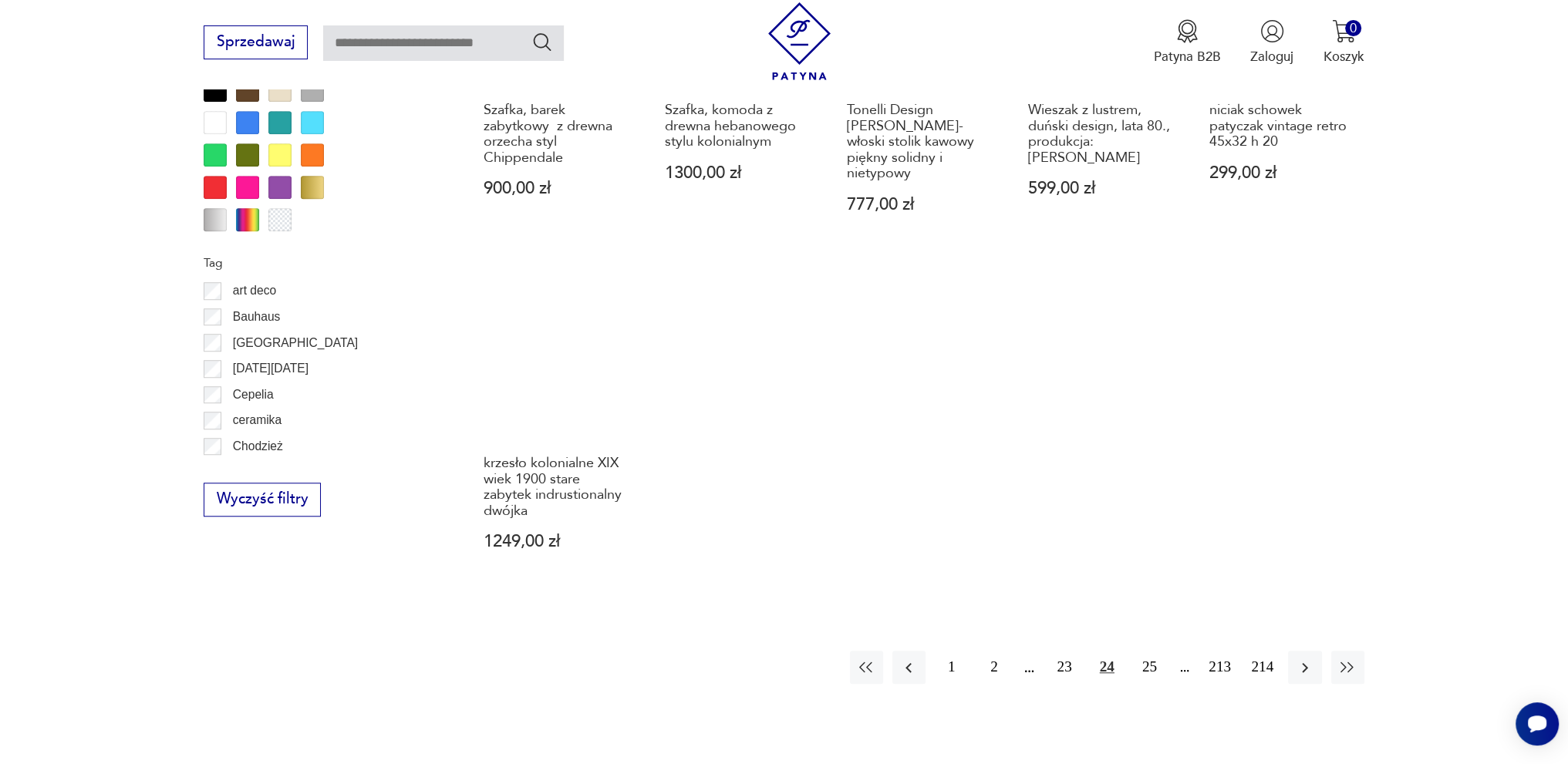
scroll to position [1592, 0]
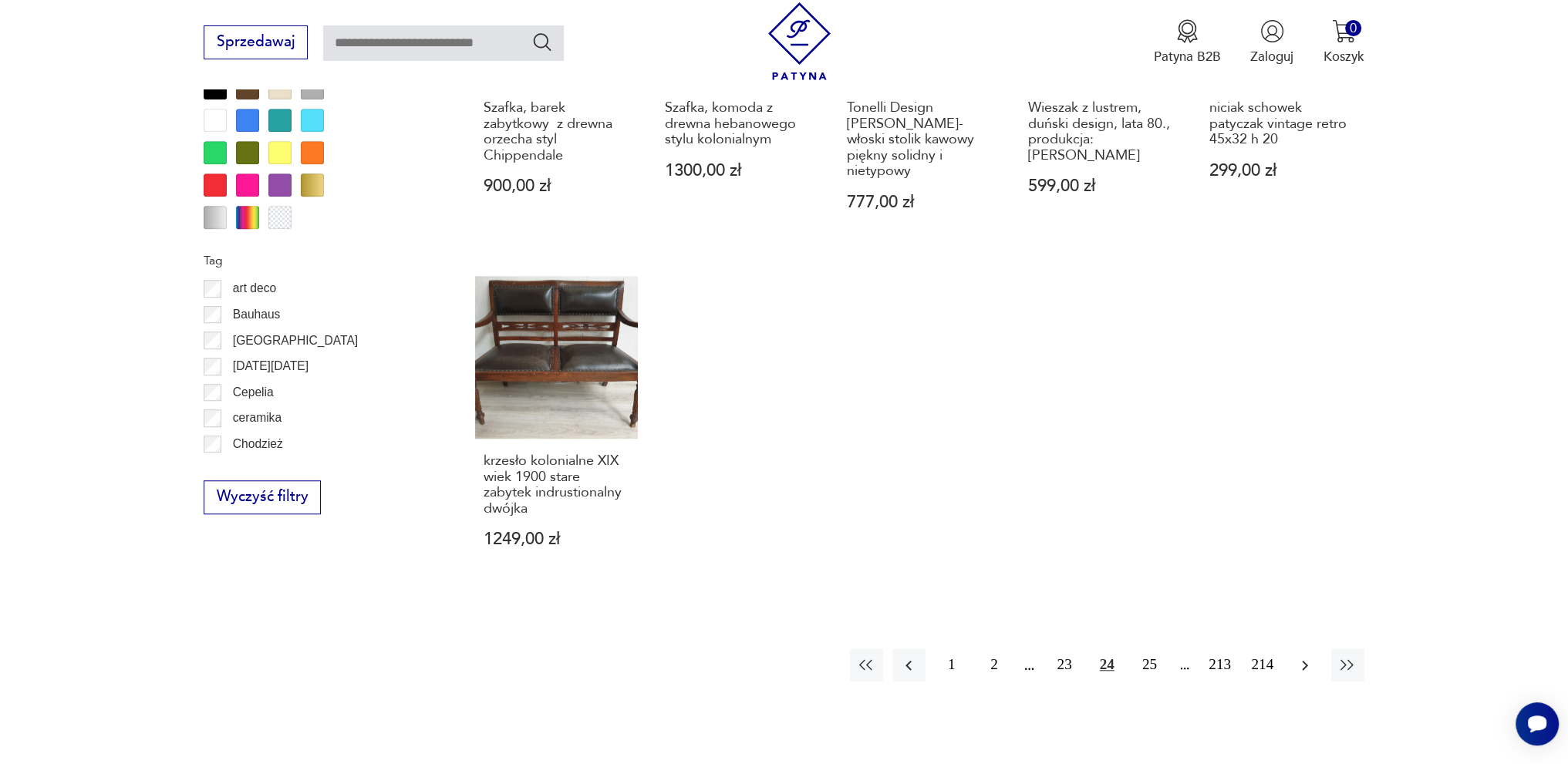
click at [1300, 652] on button "button" at bounding box center [1304, 665] width 33 height 33
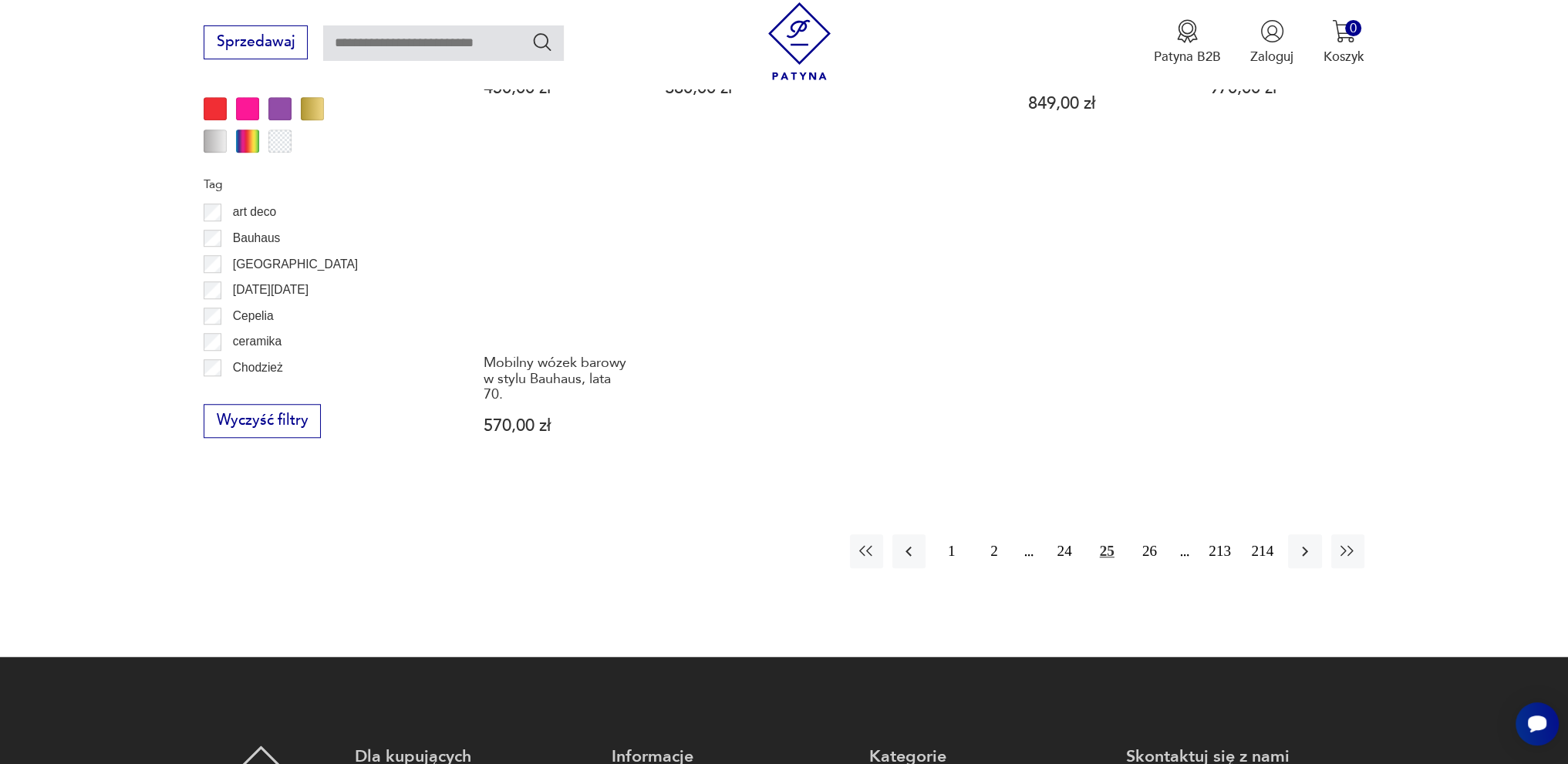
scroll to position [1669, 0]
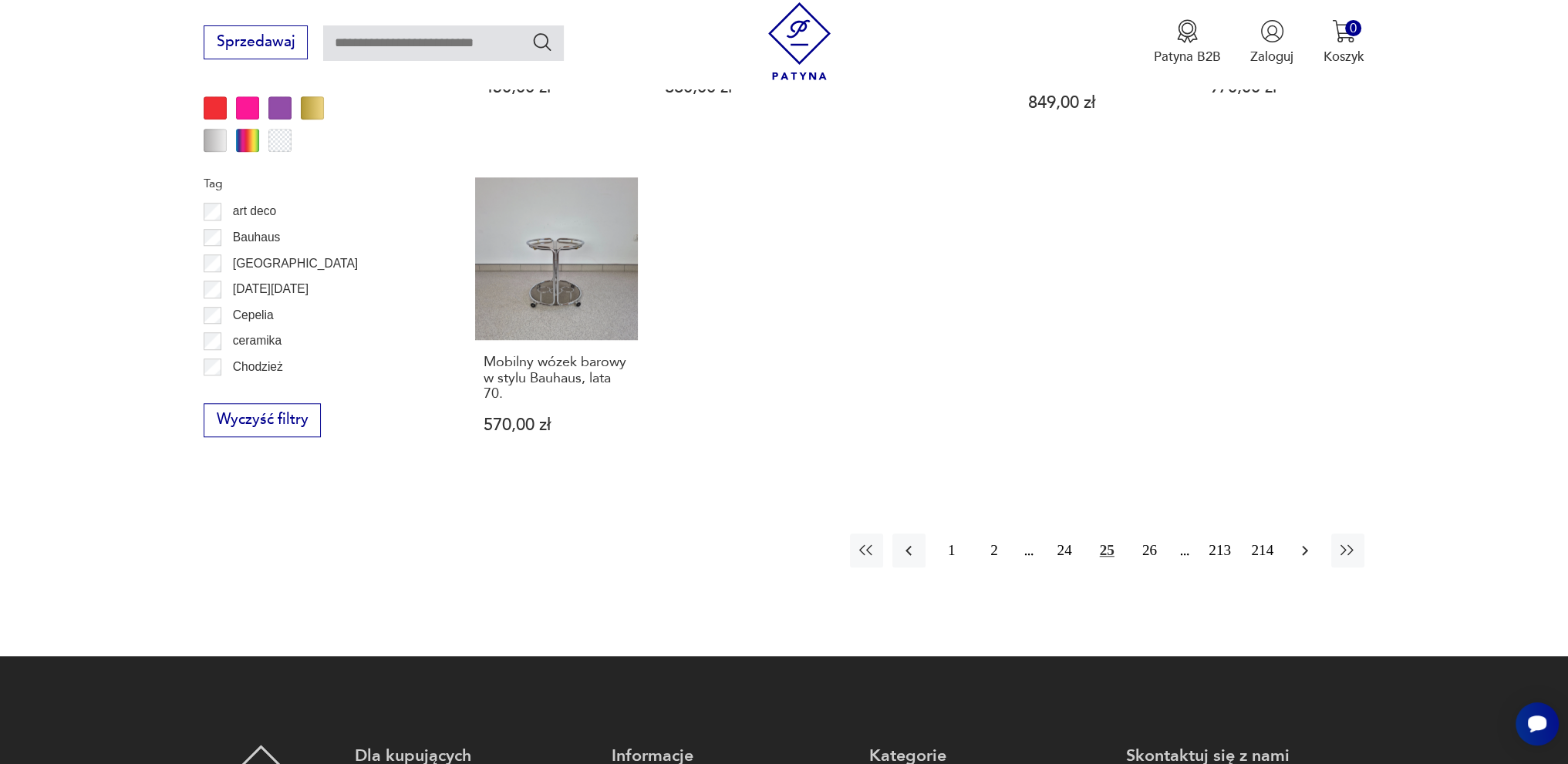
click at [1309, 542] on icon "button" at bounding box center [1304, 551] width 19 height 19
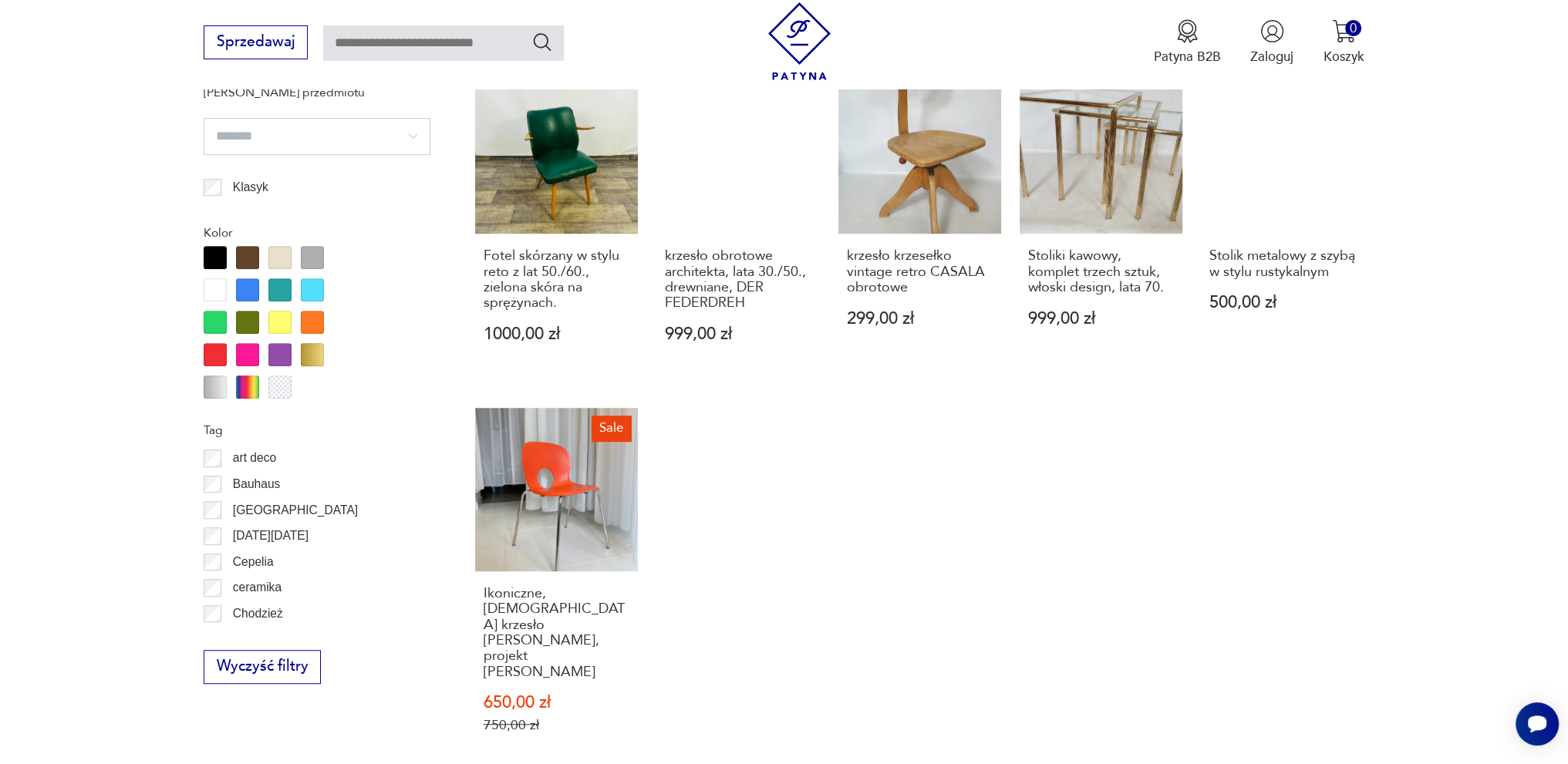
scroll to position [1592, 0]
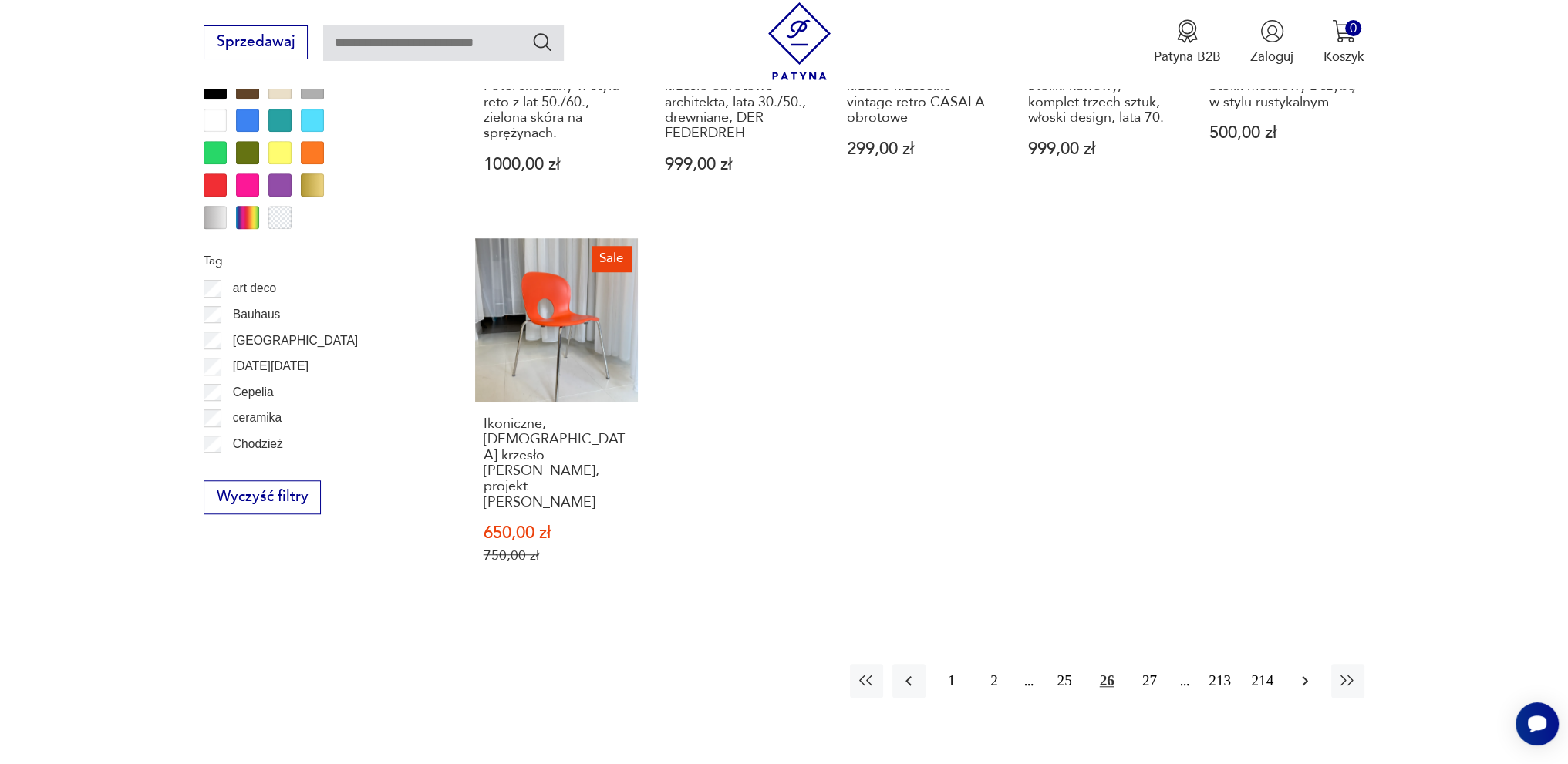
click at [1315, 664] on button "button" at bounding box center [1304, 680] width 33 height 33
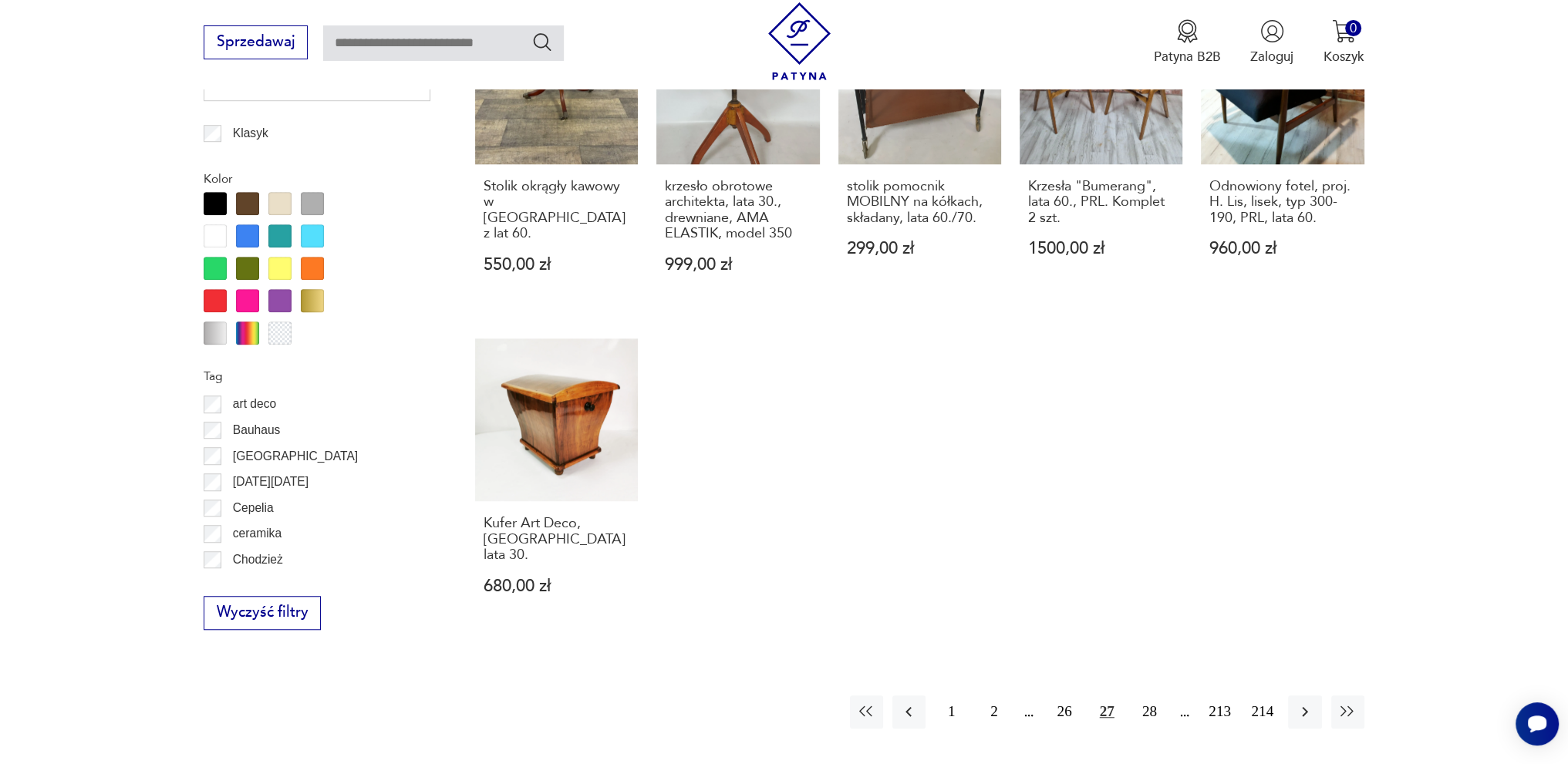
scroll to position [1514, 0]
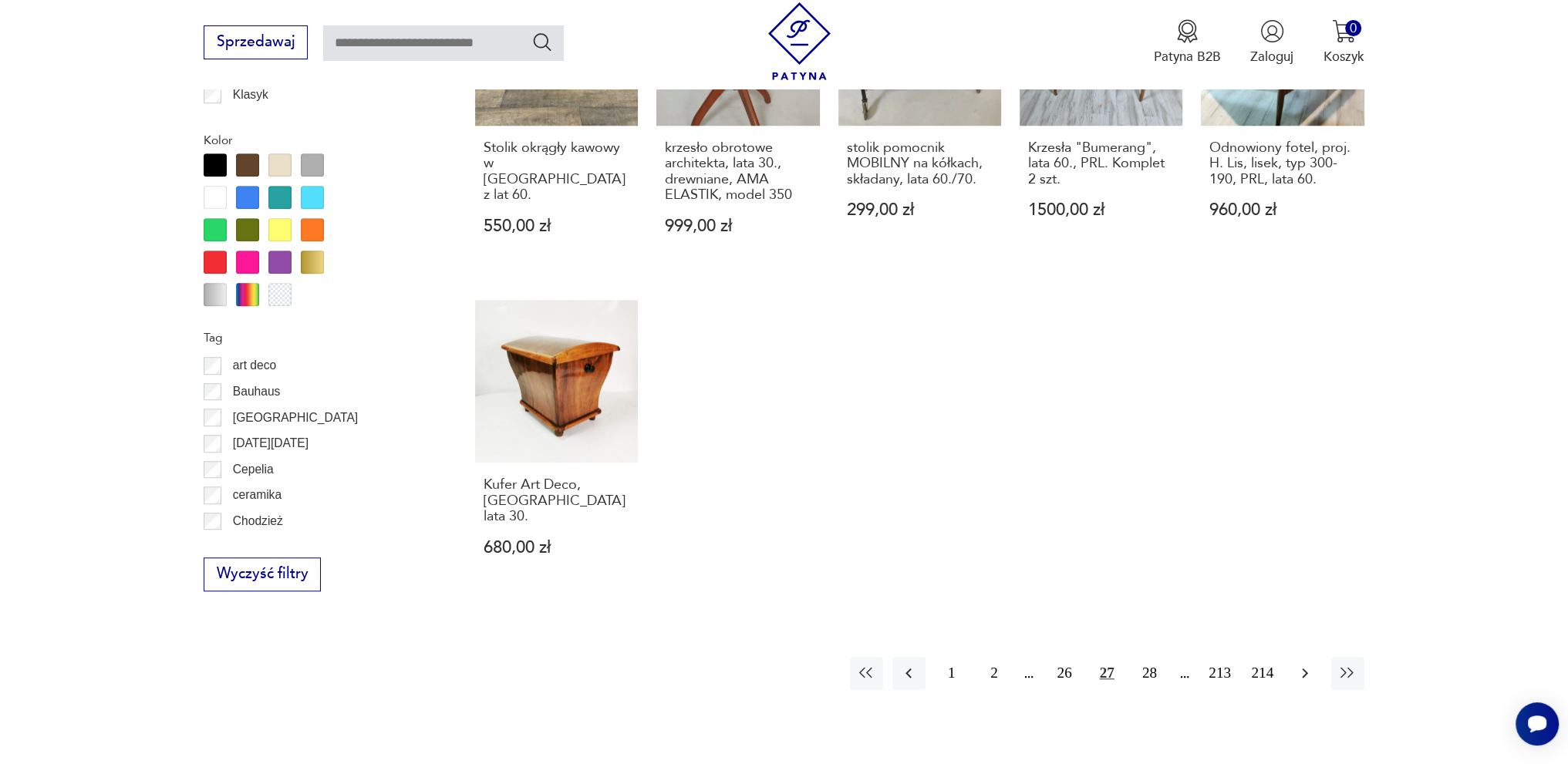
click at [1294, 657] on button "button" at bounding box center [1304, 673] width 33 height 33
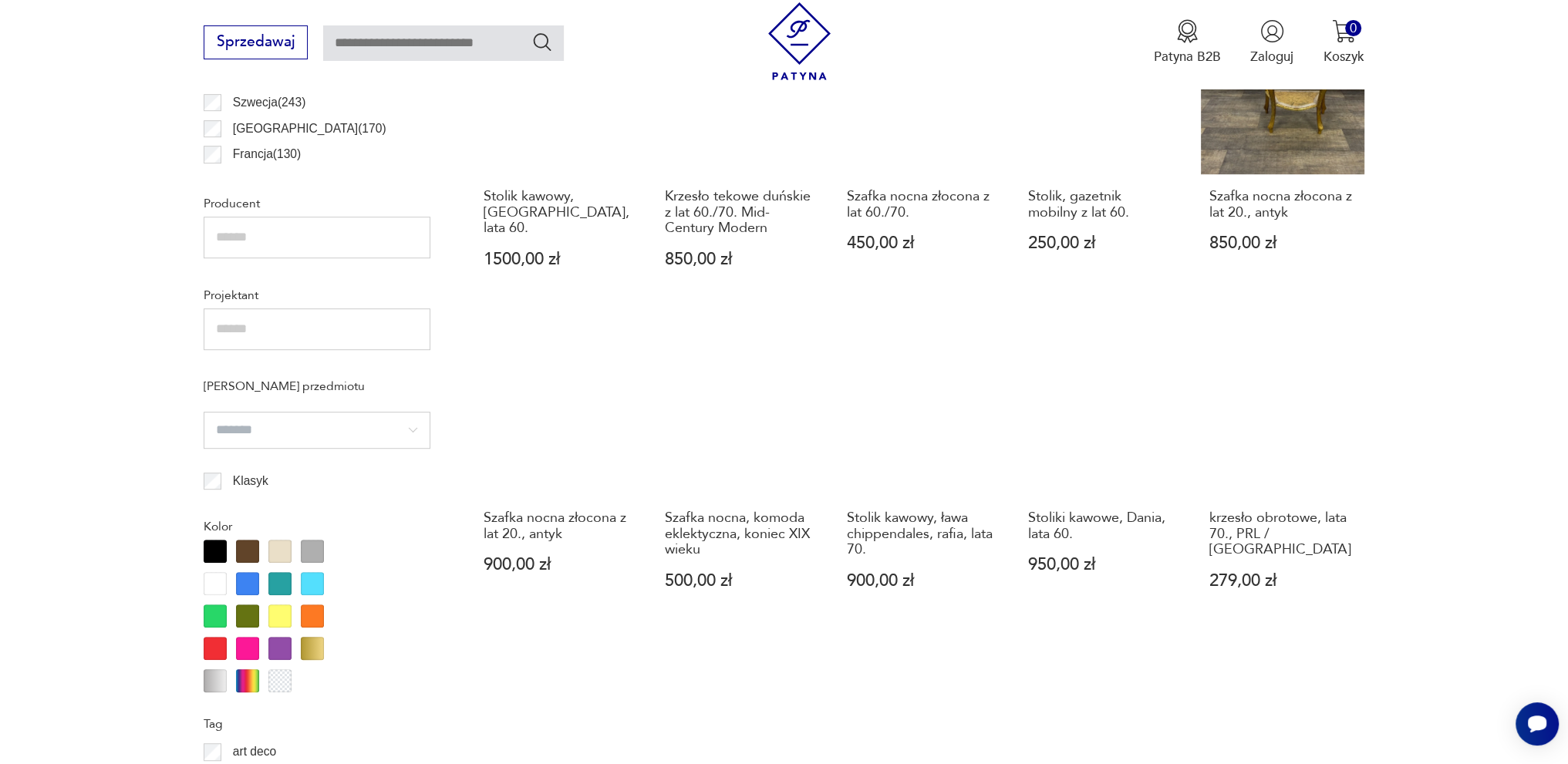
scroll to position [1129, 0]
